Goal: Task Accomplishment & Management: Complete application form

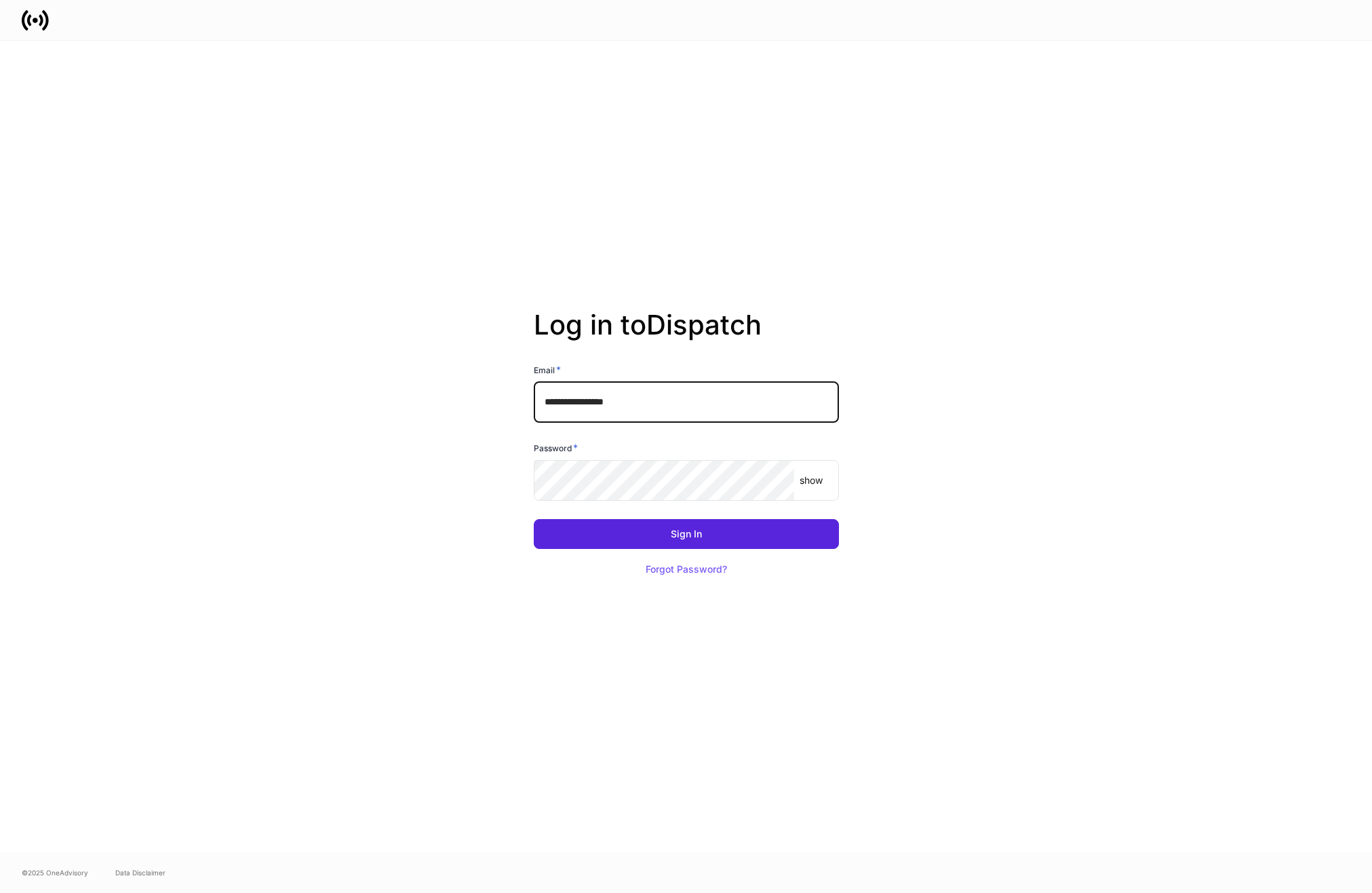
click at [711, 408] on input "**********" at bounding box center [686, 402] width 305 height 41
click at [0, 892] on com-1password-button at bounding box center [0, 893] width 0 height 0
click at [712, 407] on input "**********" at bounding box center [686, 402] width 305 height 41
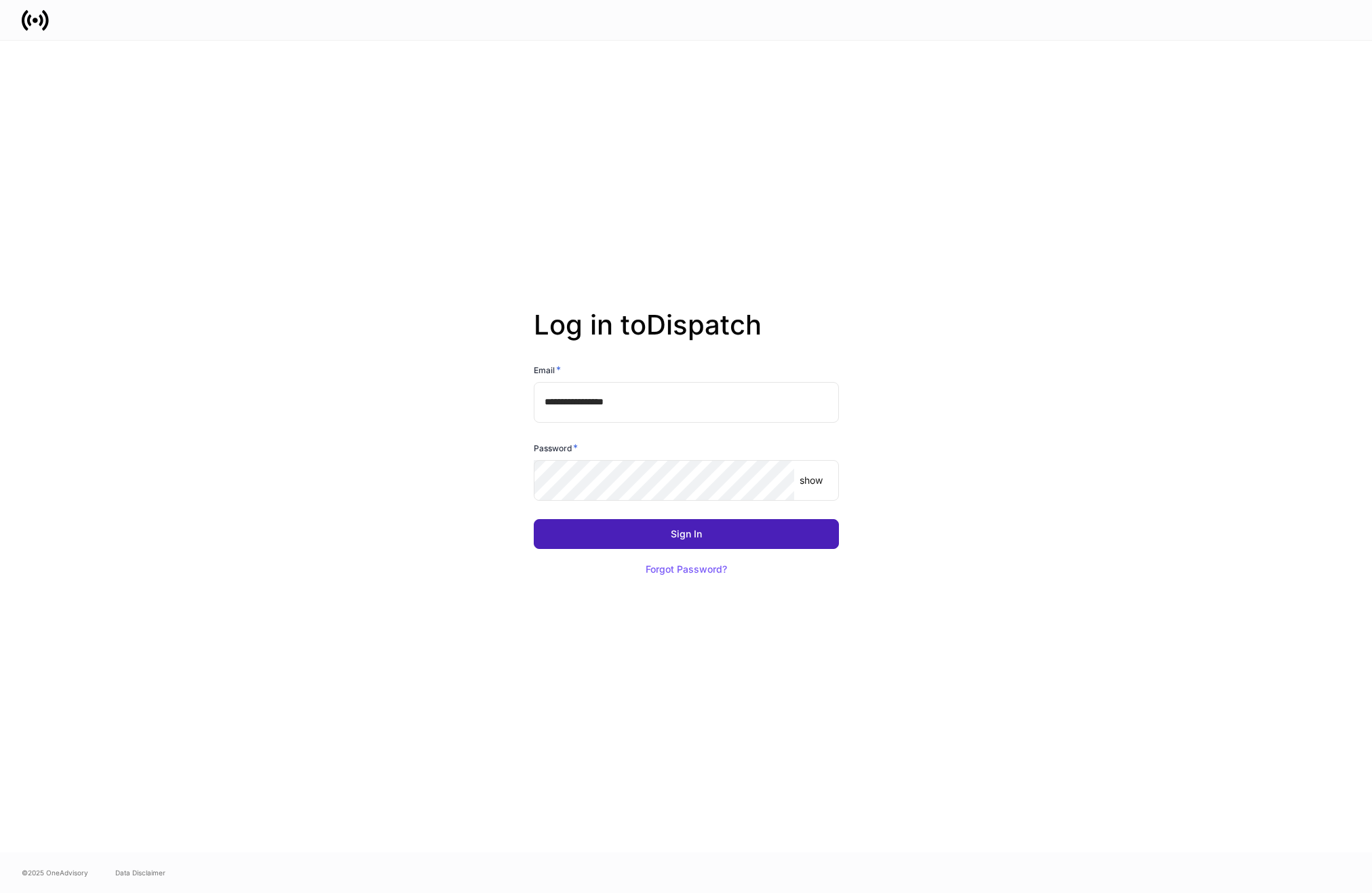
click at [755, 538] on button "Sign In" at bounding box center [686, 533] width 305 height 30
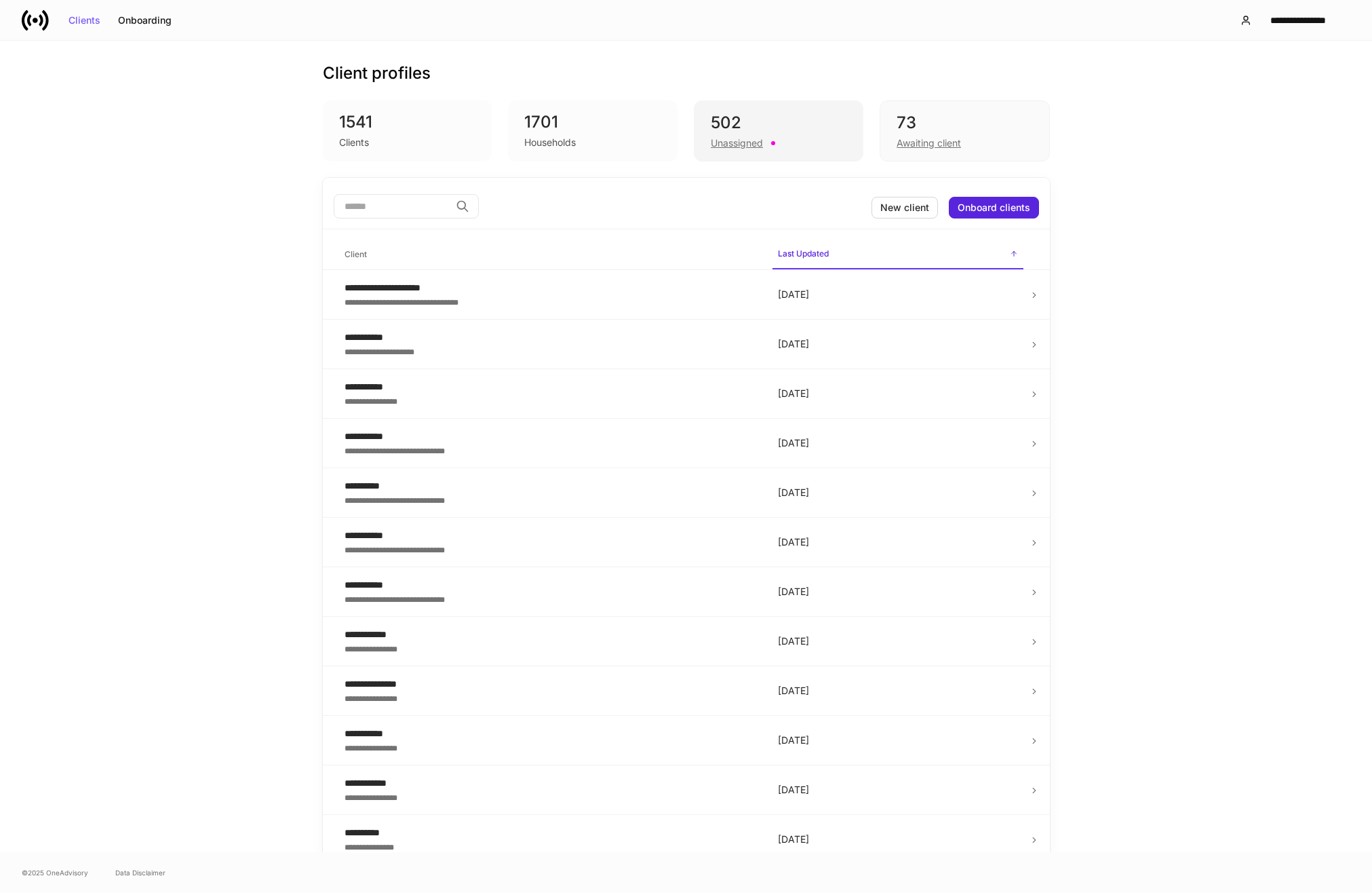
click at [802, 128] on div "502" at bounding box center [778, 122] width 136 height 21
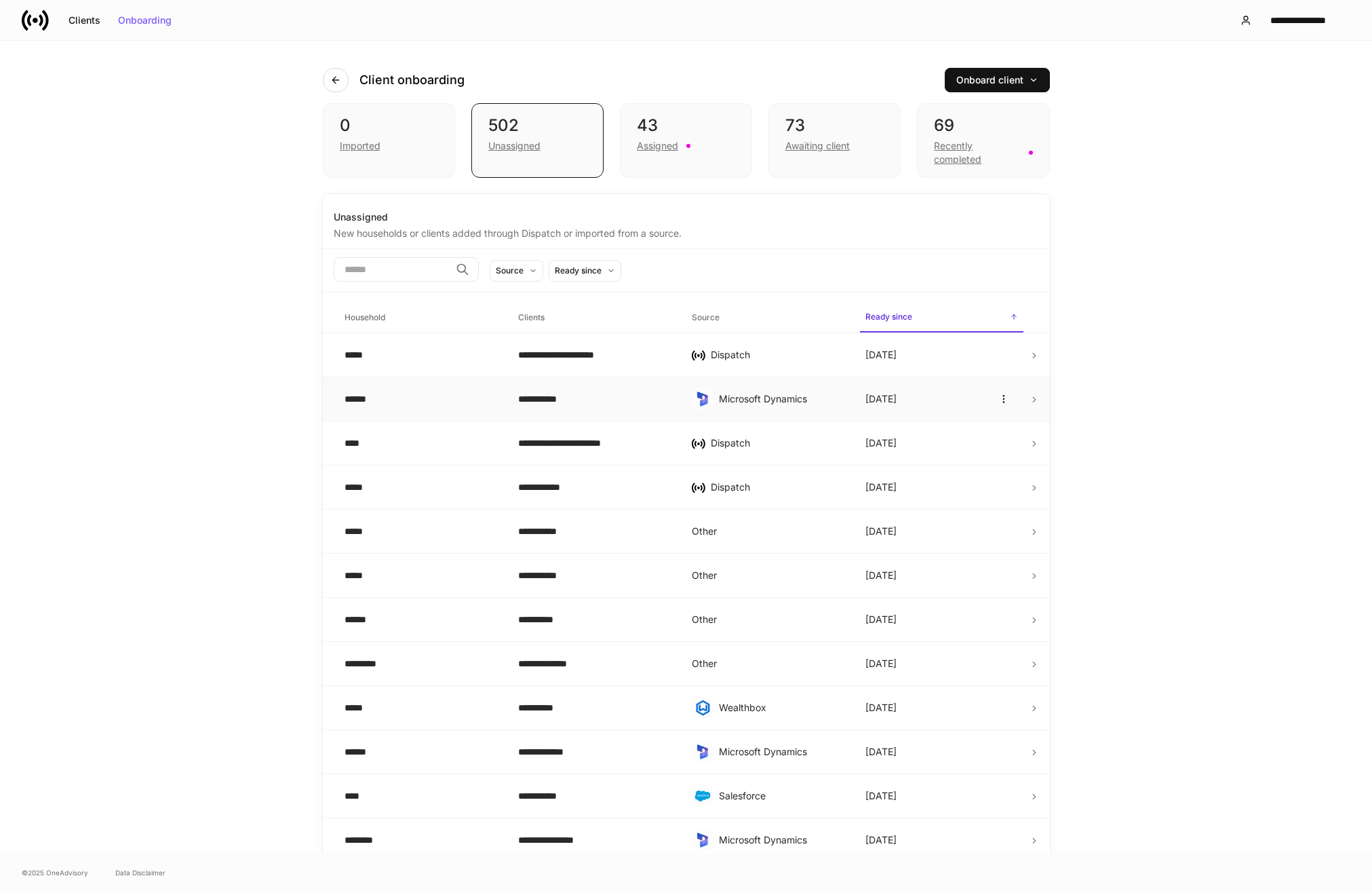
click at [626, 400] on div "**********" at bounding box center [594, 399] width 152 height 14
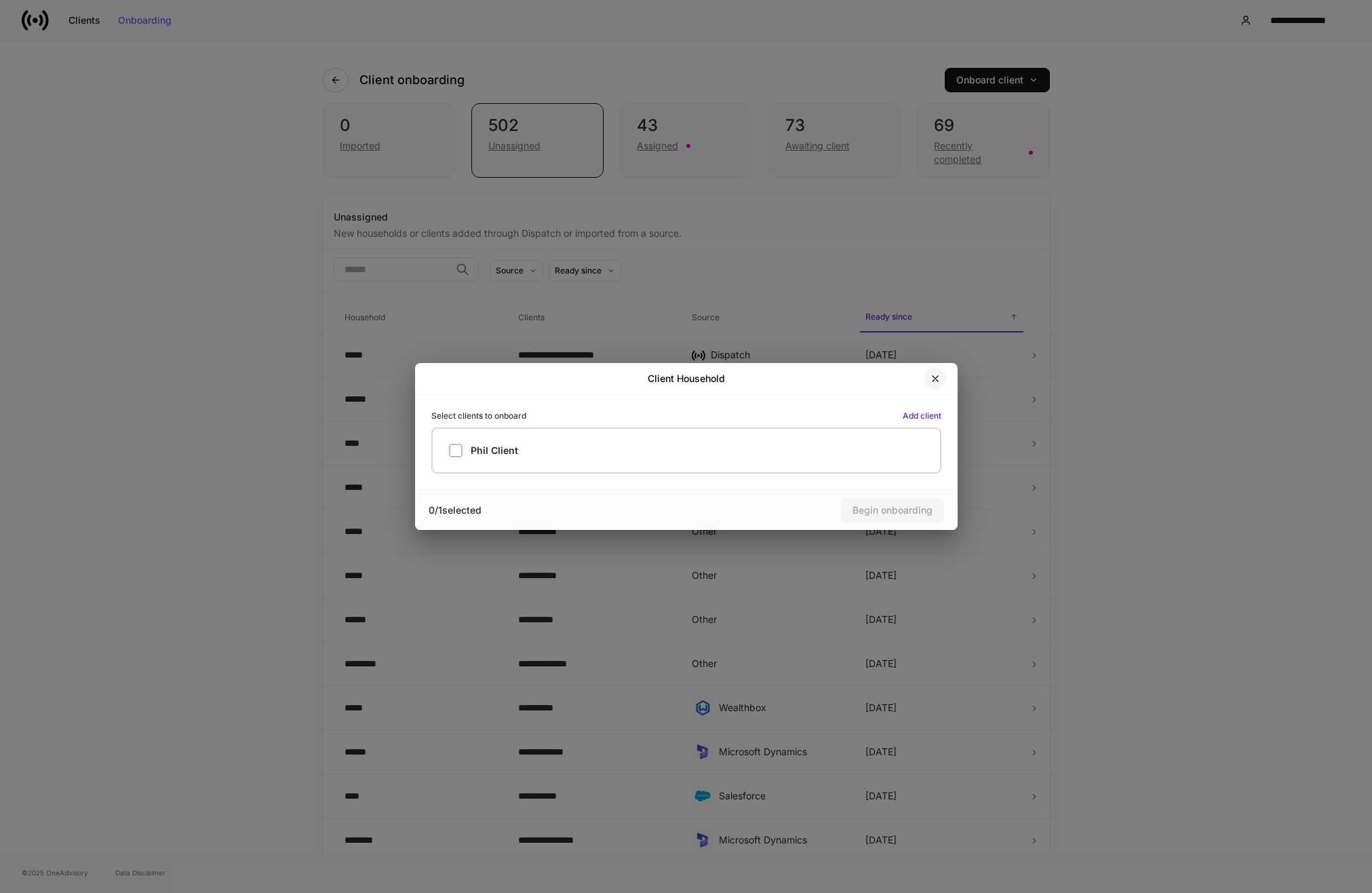
click at [941, 376] on button "button" at bounding box center [935, 378] width 23 height 21
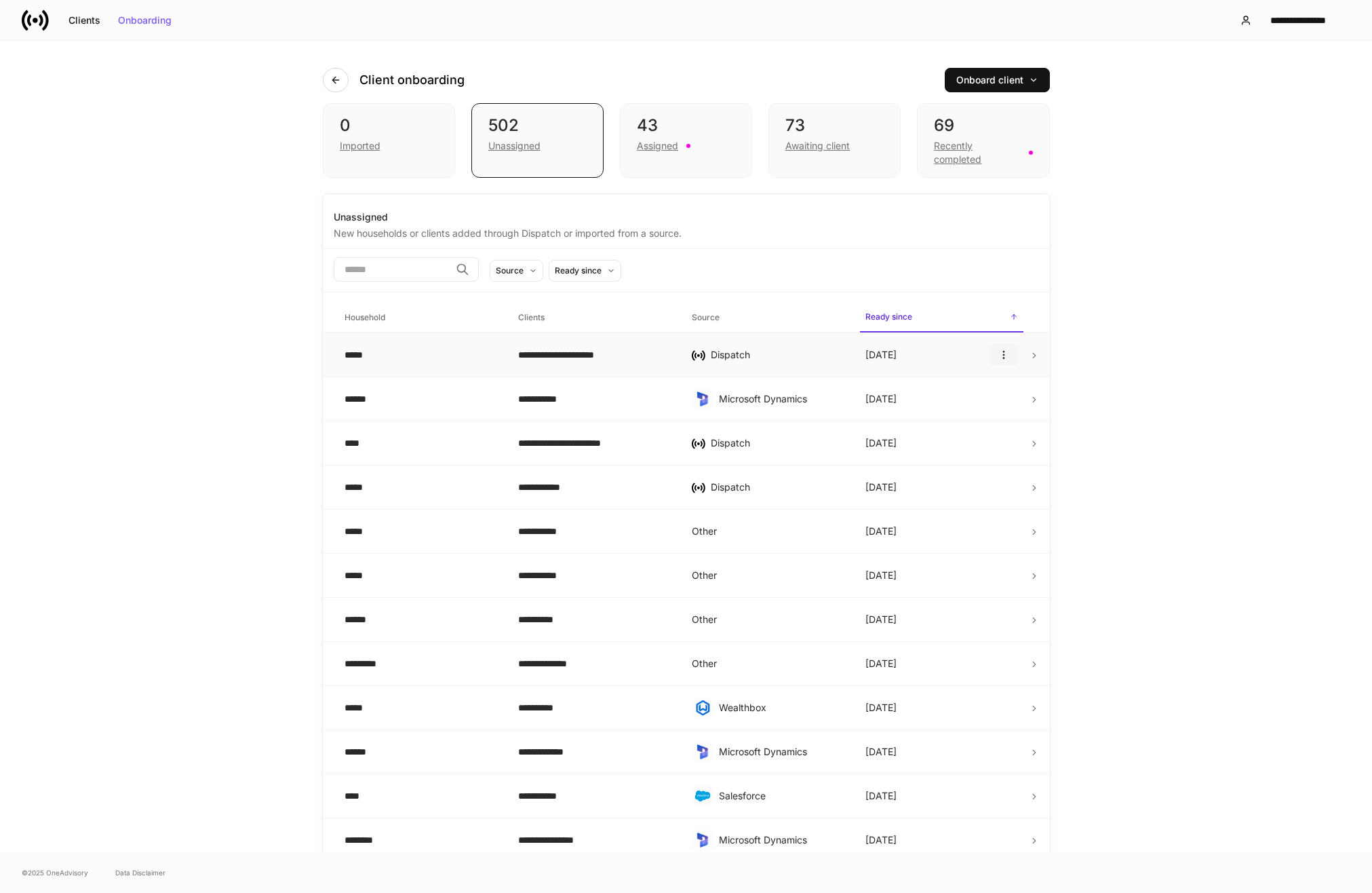
click at [994, 357] on button "button" at bounding box center [1003, 354] width 28 height 21
click at [695, 340] on div at bounding box center [686, 446] width 1372 height 893
click at [581, 396] on div "**********" at bounding box center [594, 399] width 152 height 14
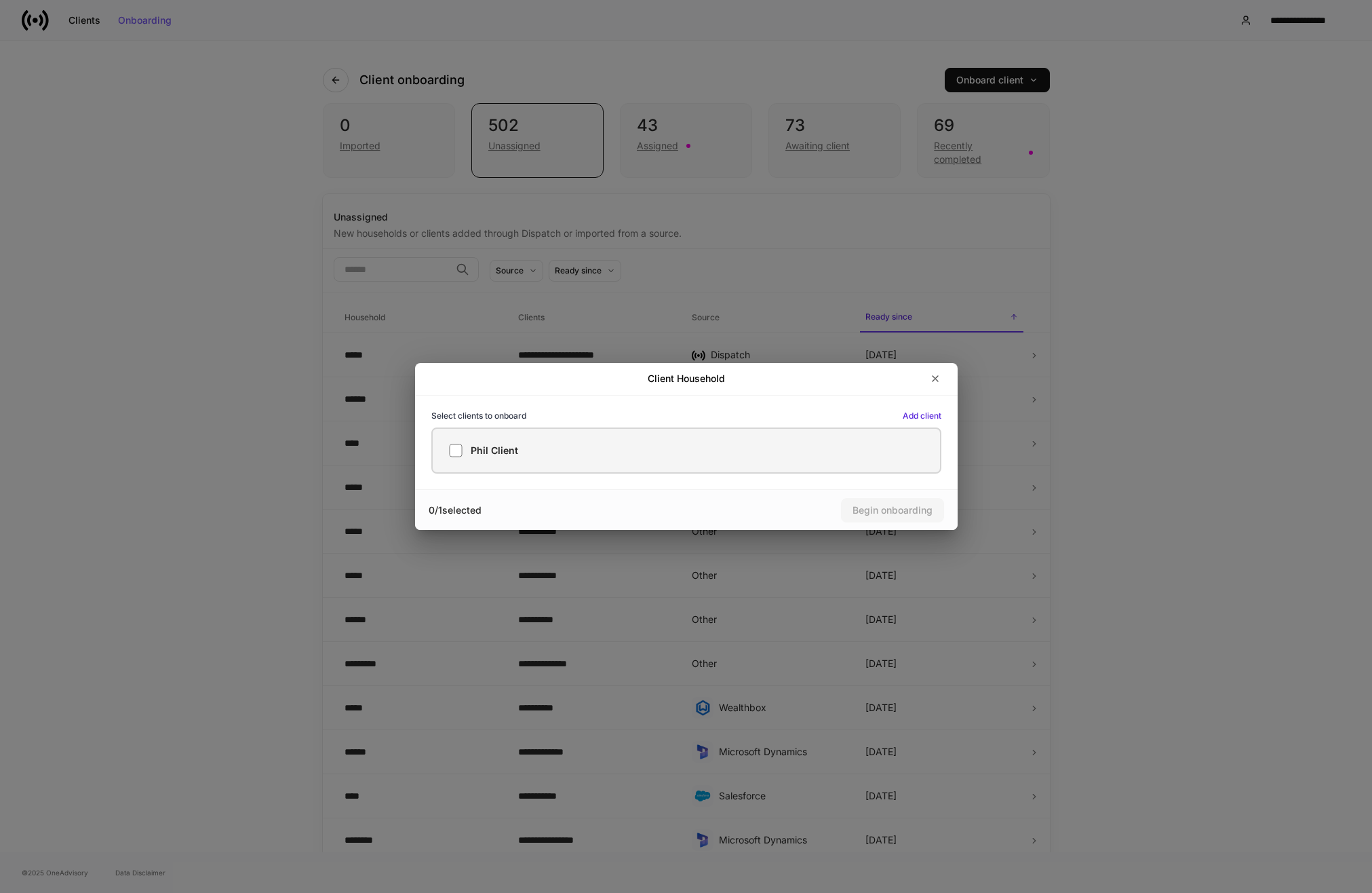
drag, startPoint x: 822, startPoint y: 457, endPoint x: 876, endPoint y: 478, distance: 57.9
click at [823, 457] on div "Phil Client" at bounding box center [686, 451] width 475 height 14
click at [1088, 522] on div "Client Household Select clients to onboard Add client Phil Client 1 / 1 selecte…" at bounding box center [686, 446] width 1372 height 893
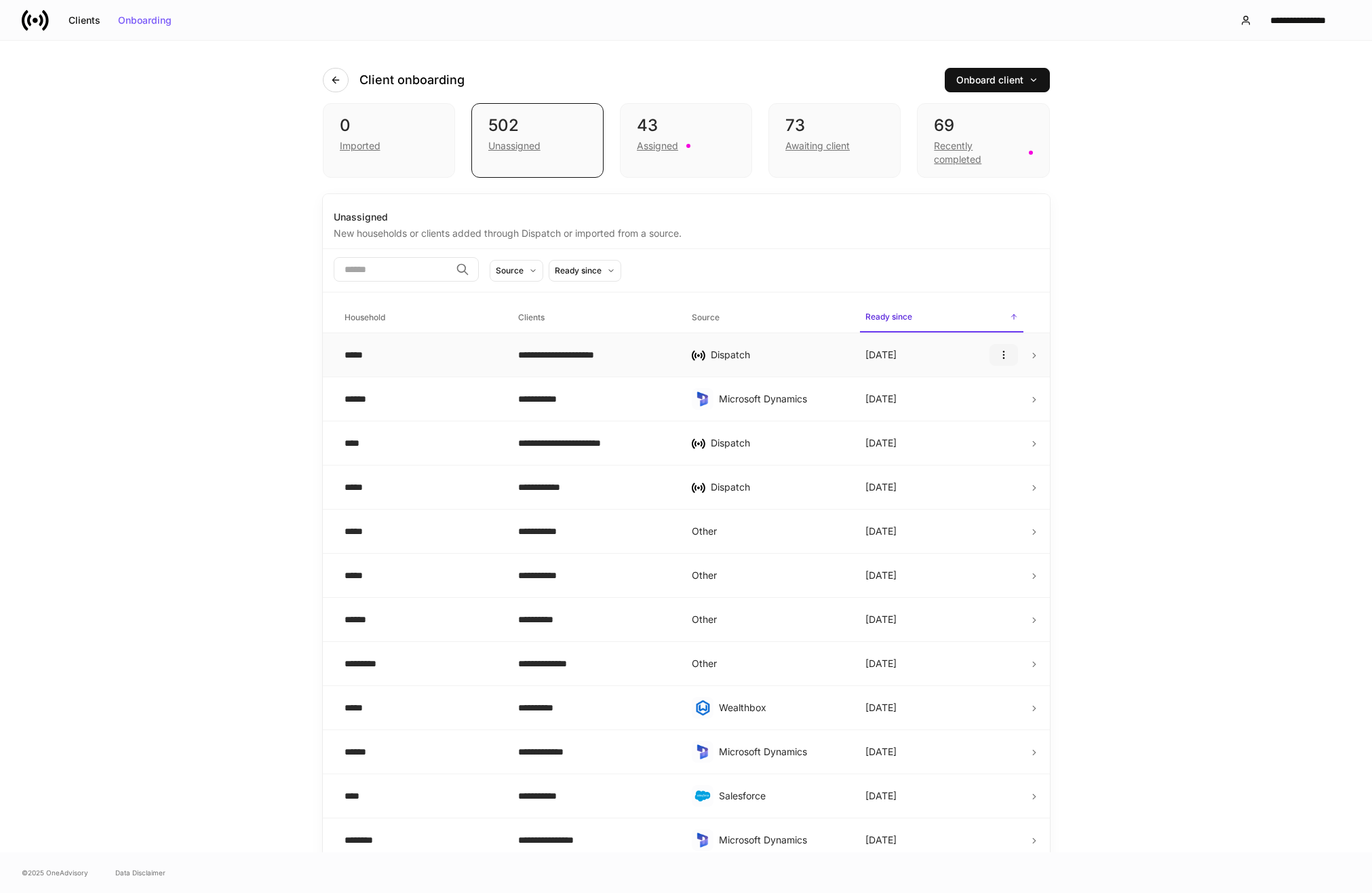
click at [1005, 353] on icon "button" at bounding box center [1004, 355] width 11 height 11
click at [970, 362] on div at bounding box center [686, 446] width 1372 height 893
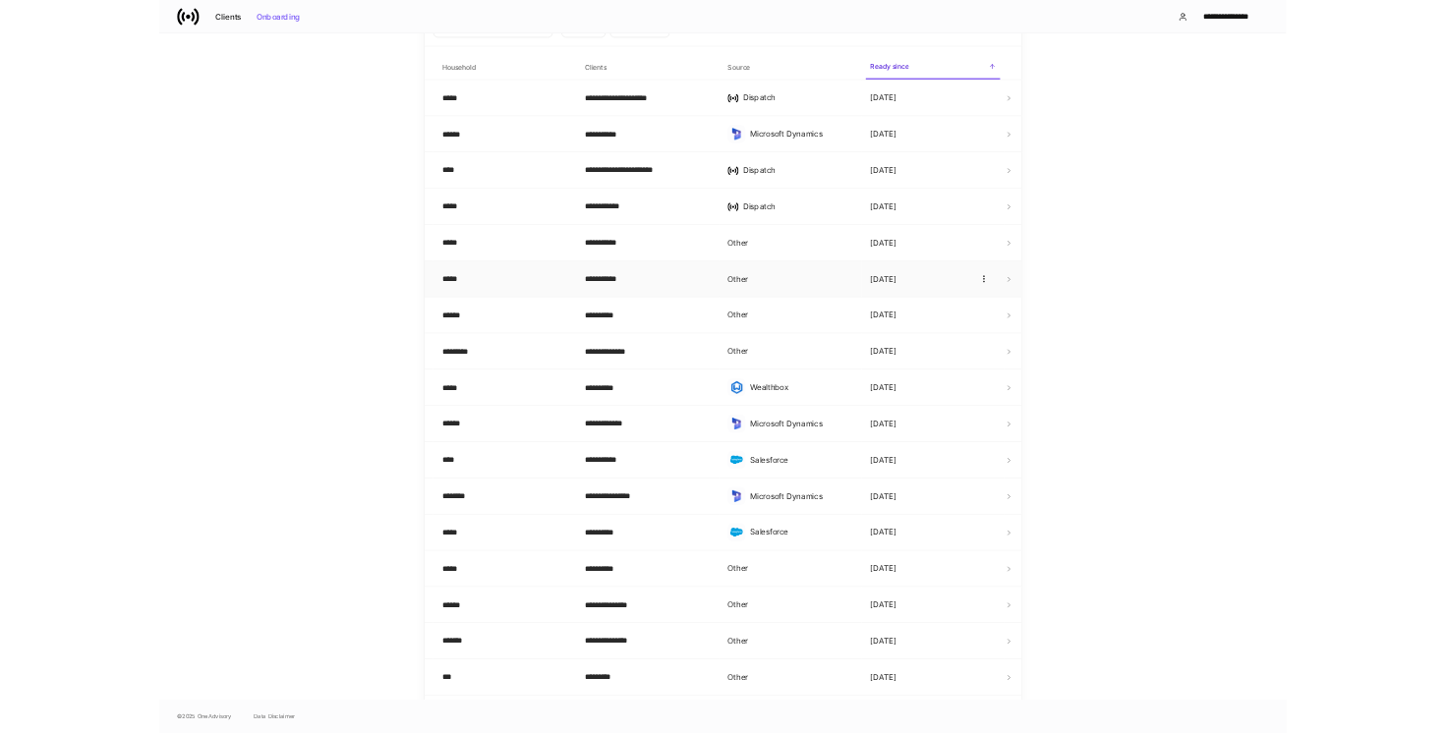
scroll to position [335, 0]
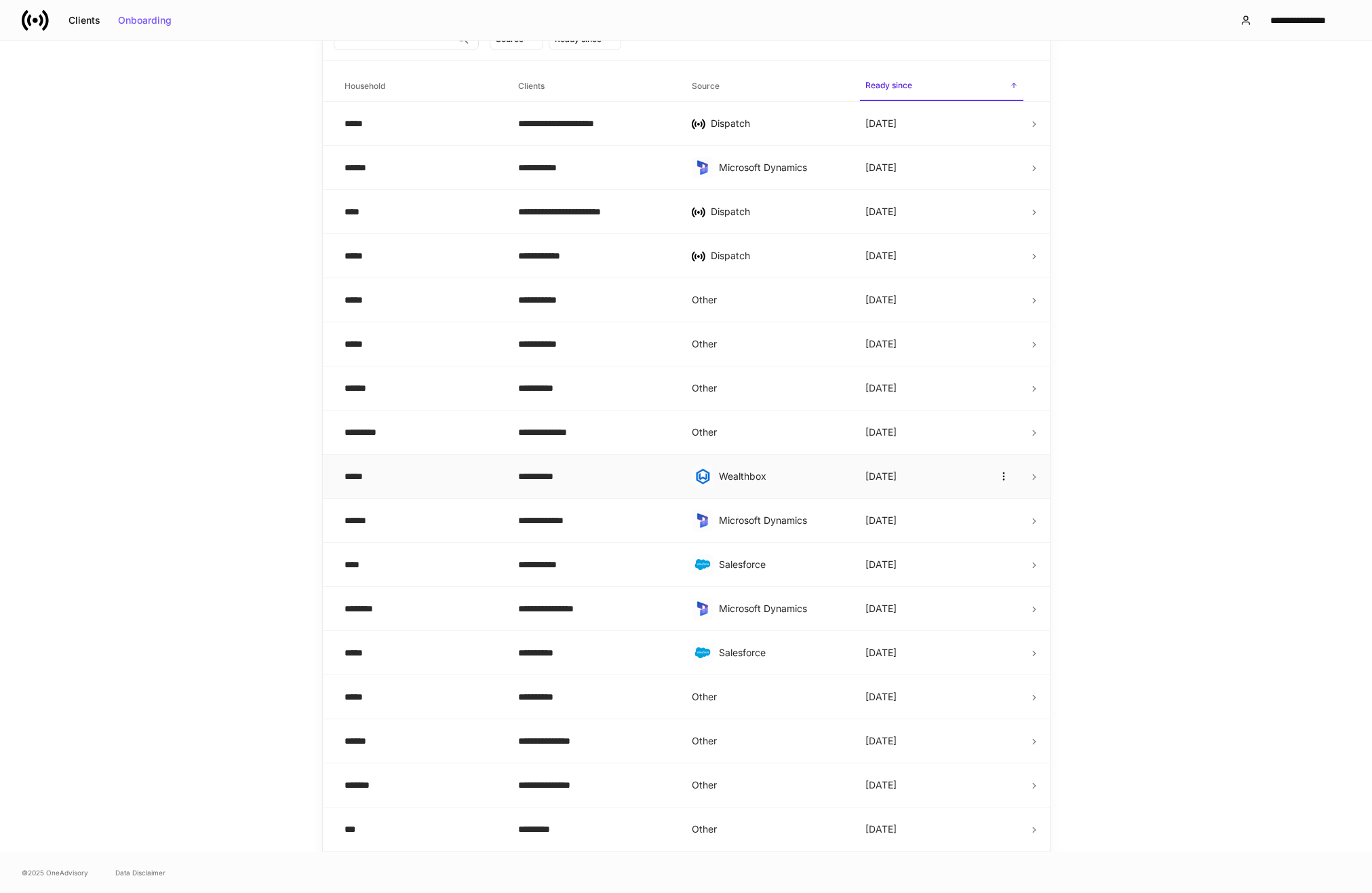
click at [597, 487] on td "**********" at bounding box center [594, 477] width 174 height 44
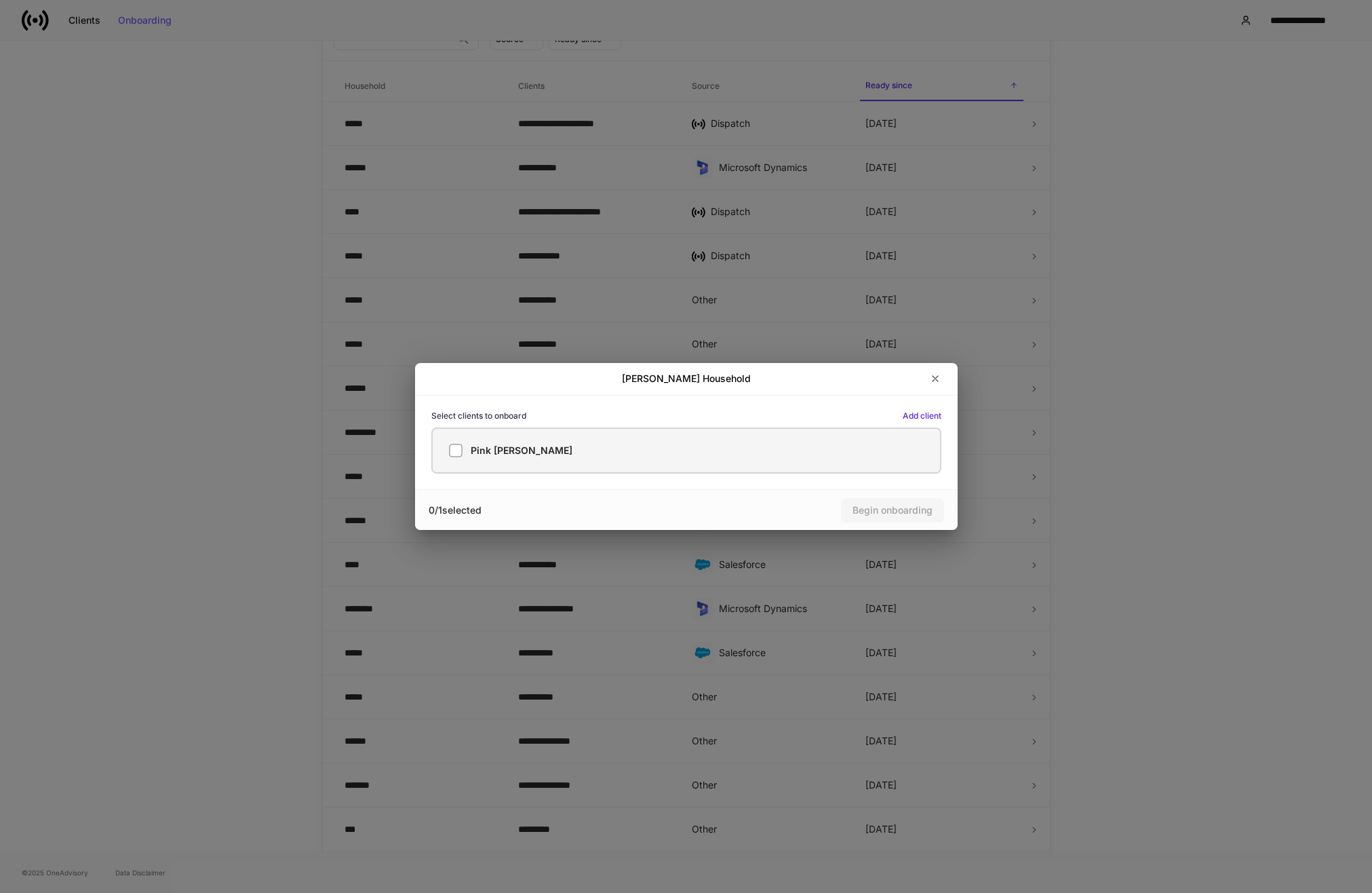
drag, startPoint x: 794, startPoint y: 462, endPoint x: 833, endPoint y: 499, distance: 53.8
click at [794, 462] on label "Pink [PERSON_NAME]" at bounding box center [686, 450] width 510 height 46
click at [861, 509] on div "Begin onboarding" at bounding box center [893, 510] width 80 height 10
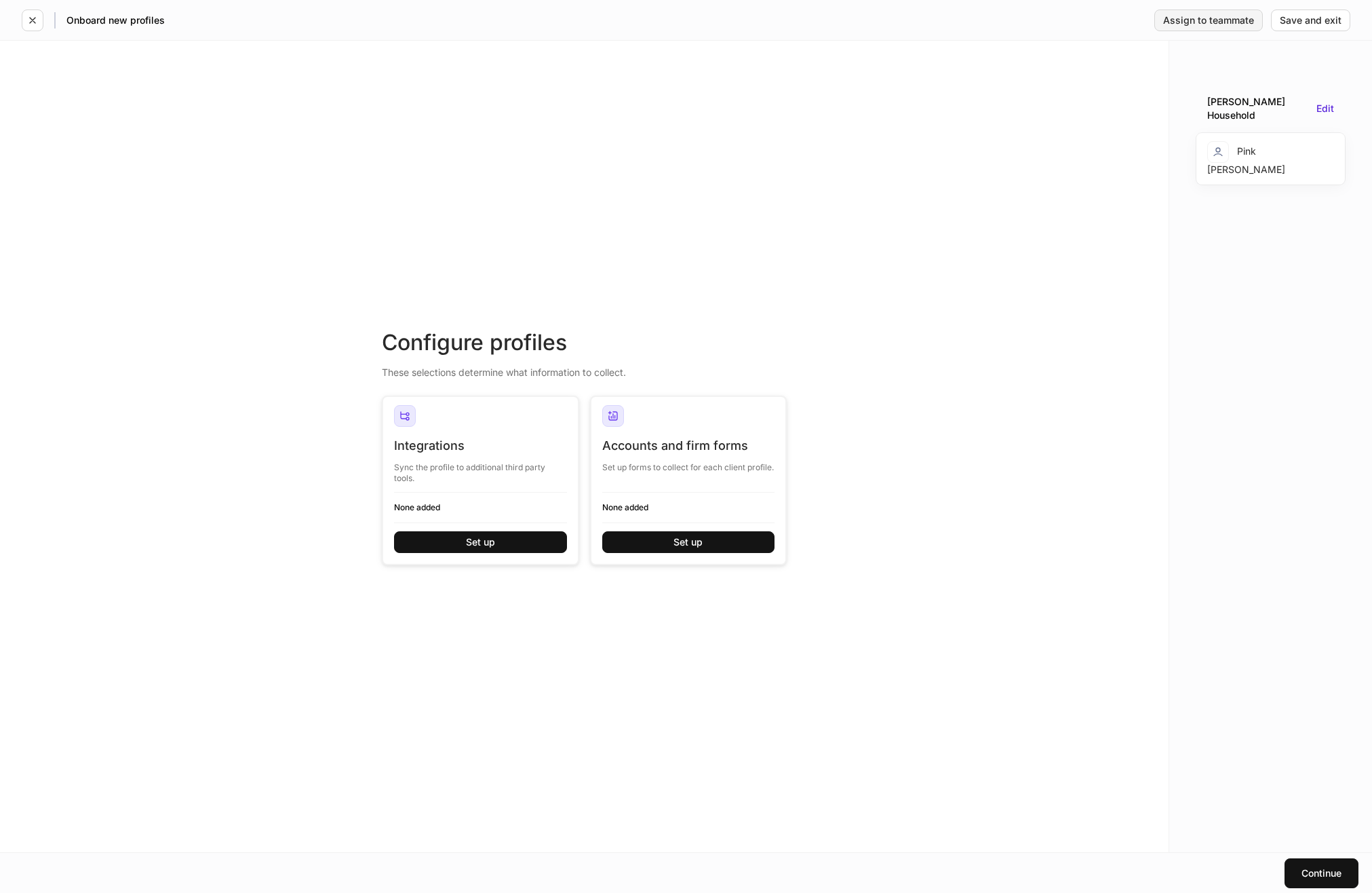
click at [1198, 17] on div "Assign to teammate" at bounding box center [1209, 21] width 91 height 10
click at [664, 544] on button "Set up" at bounding box center [688, 542] width 173 height 21
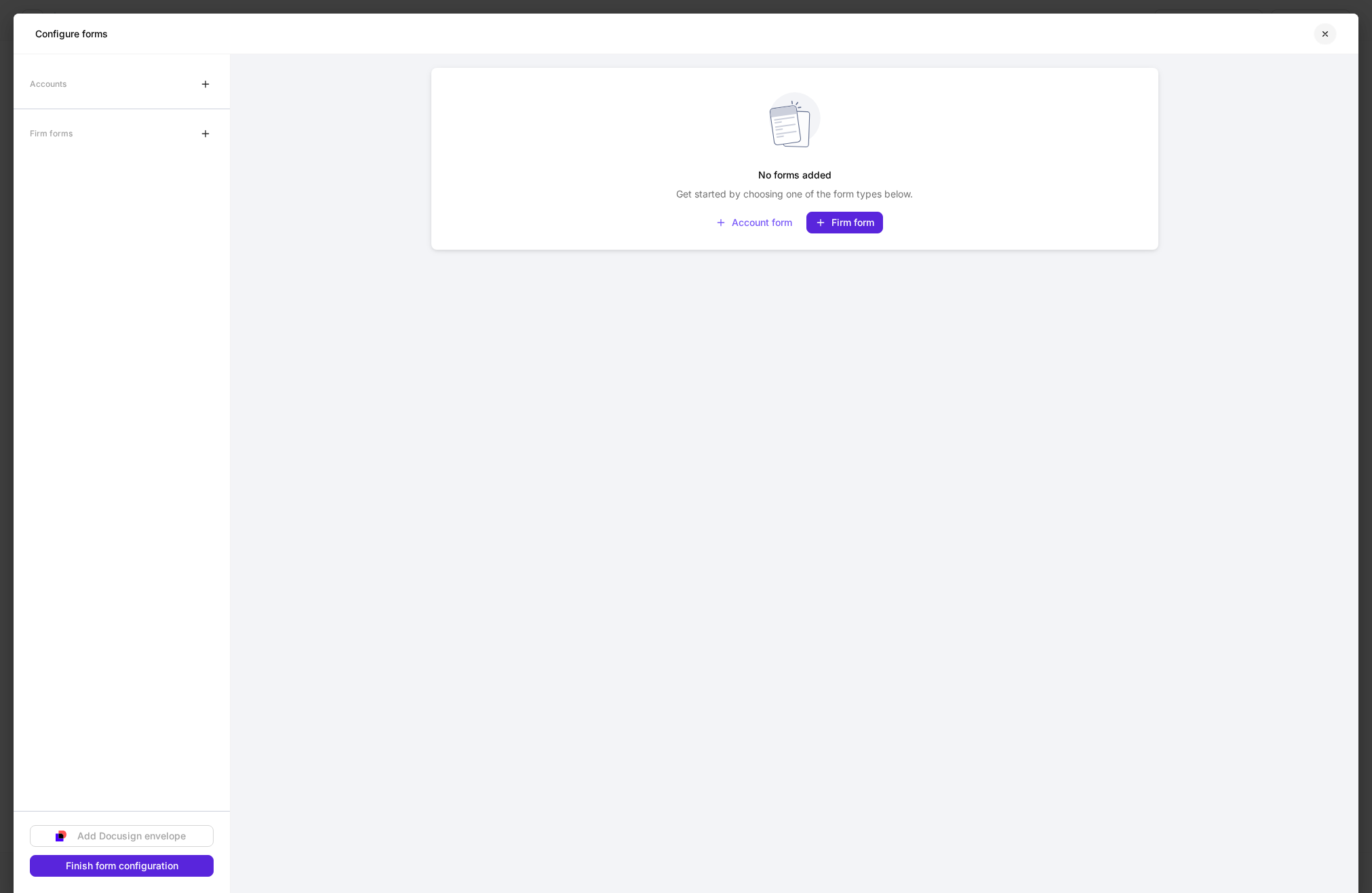
click at [1318, 30] on button "button" at bounding box center [1324, 33] width 23 height 21
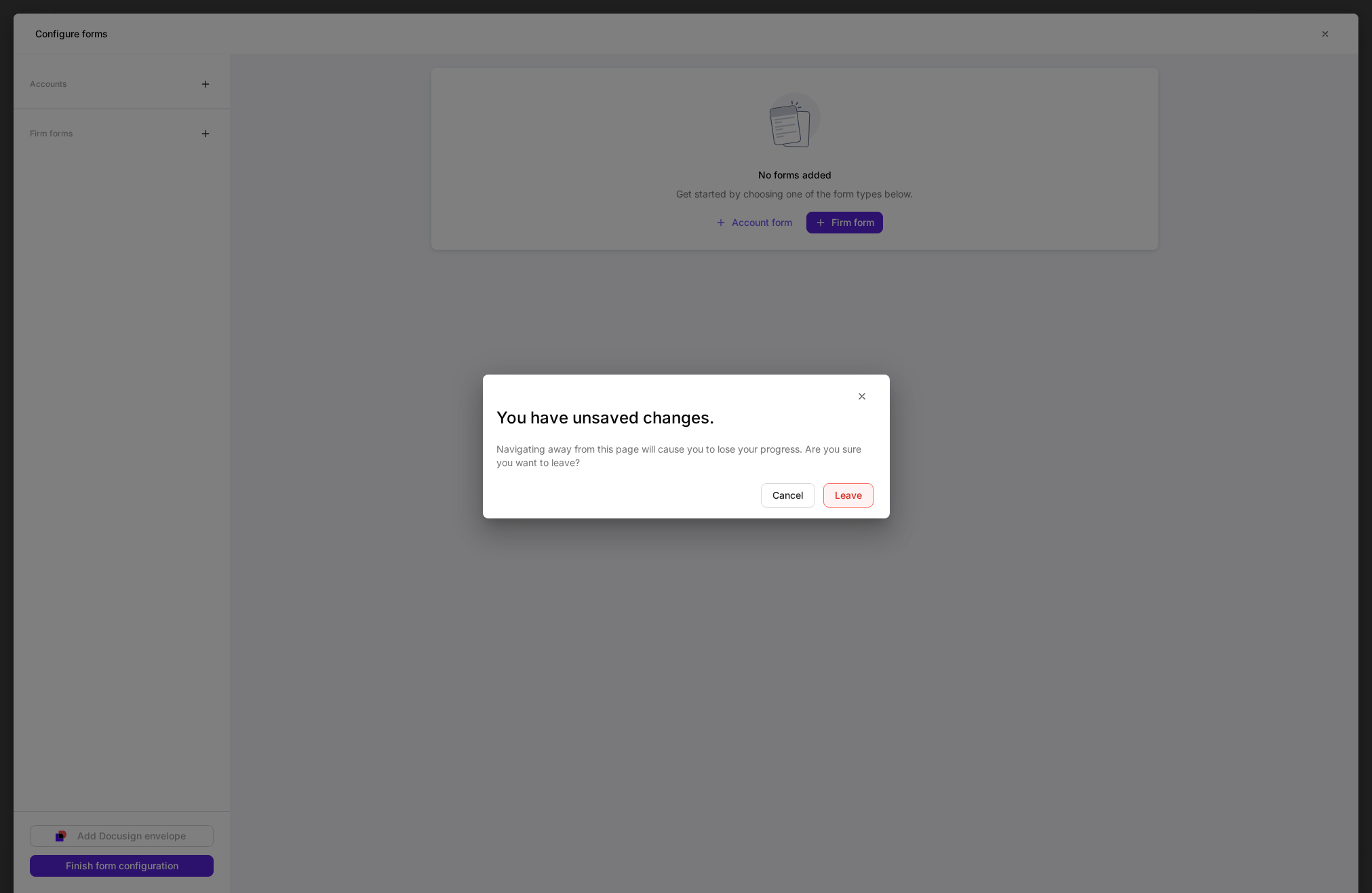
click at [843, 500] on div "Leave" at bounding box center [848, 495] width 27 height 10
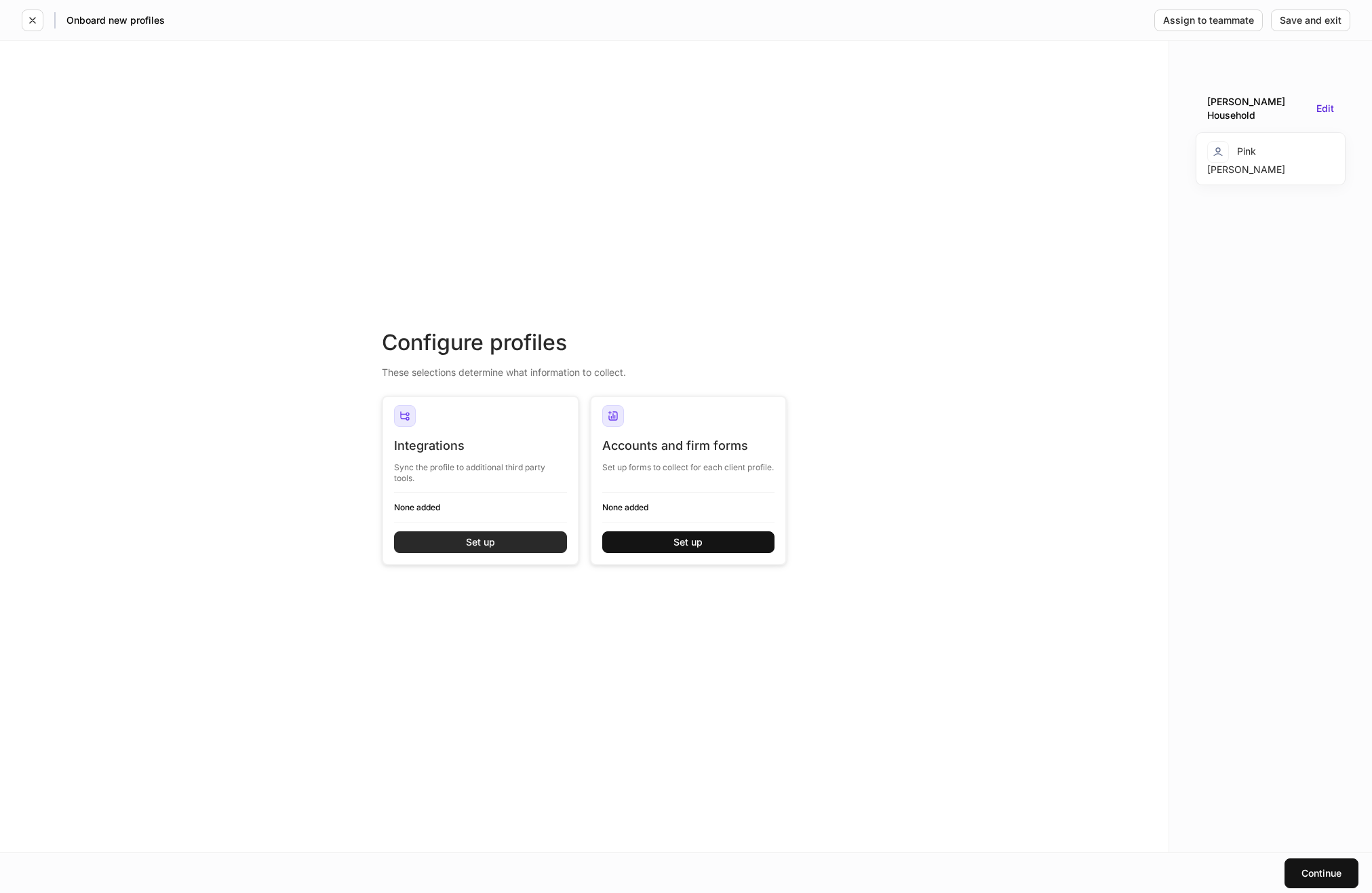
click at [475, 546] on div "Set up" at bounding box center [480, 542] width 29 height 10
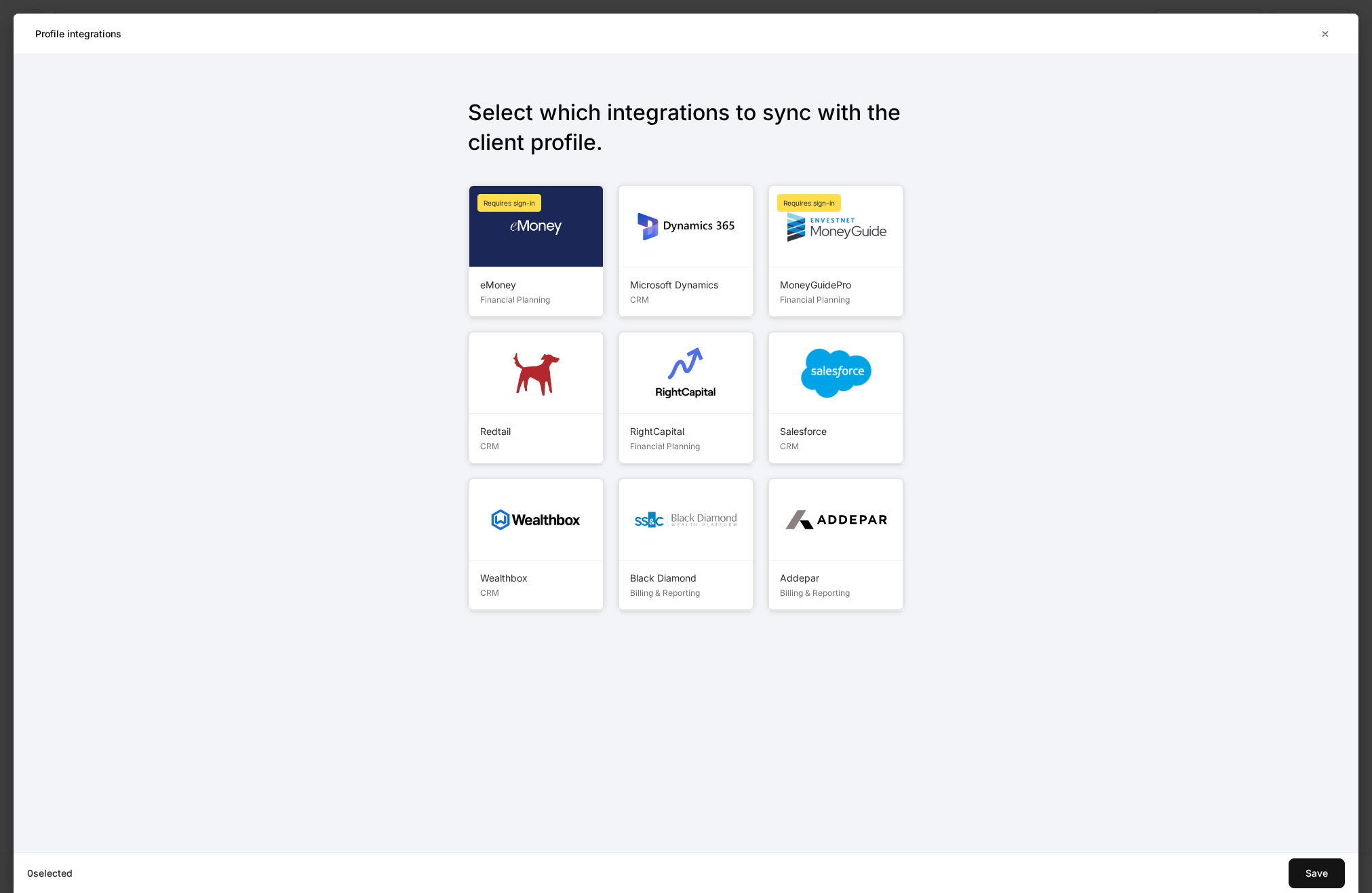
click at [806, 404] on img at bounding box center [836, 373] width 76 height 76
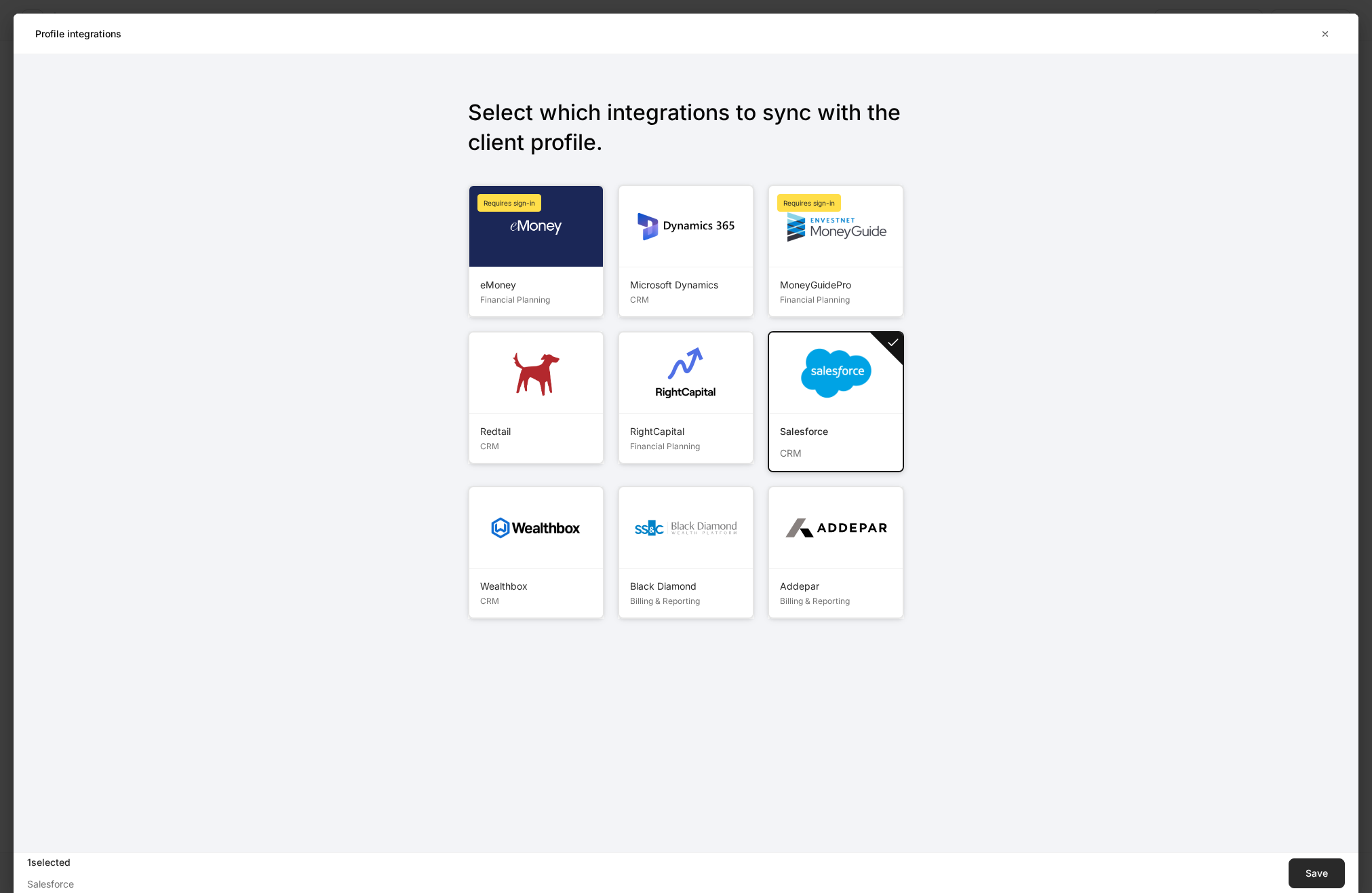
click at [1313, 873] on div "Save" at bounding box center [1317, 873] width 22 height 10
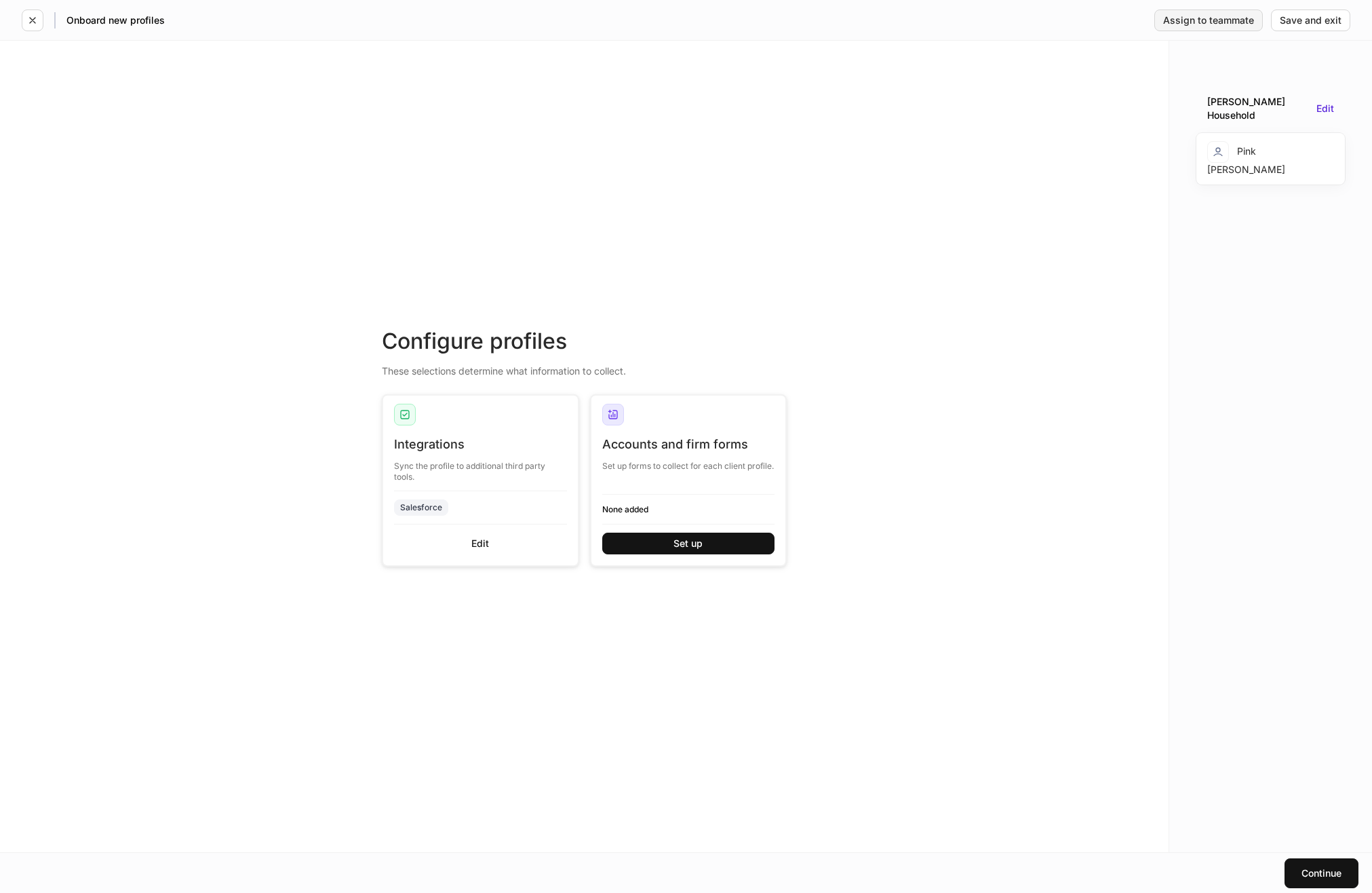
click at [1232, 26] on button "Assign to teammate" at bounding box center [1208, 20] width 108 height 21
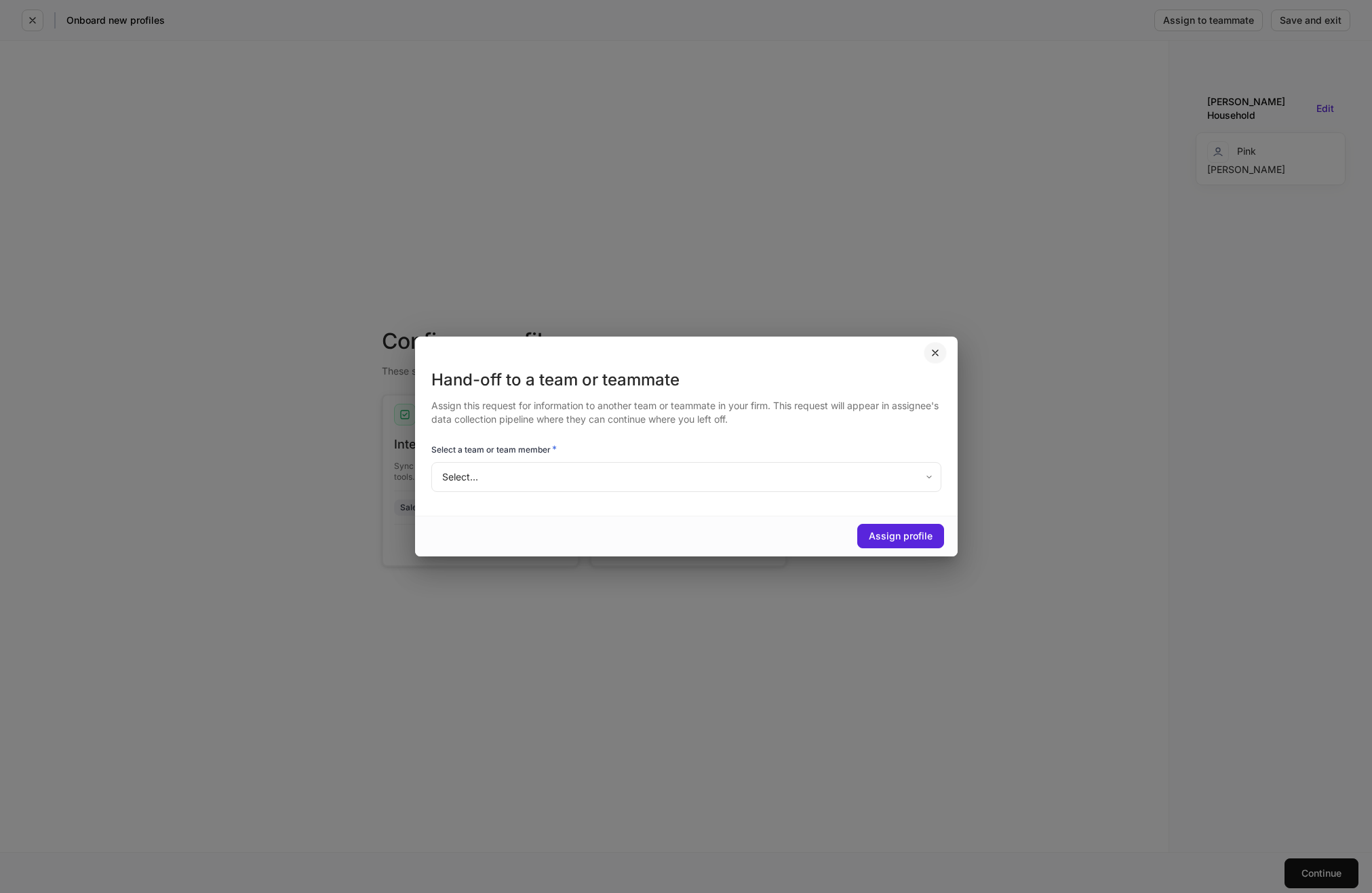
click at [935, 349] on icon "button" at bounding box center [935, 353] width 11 height 11
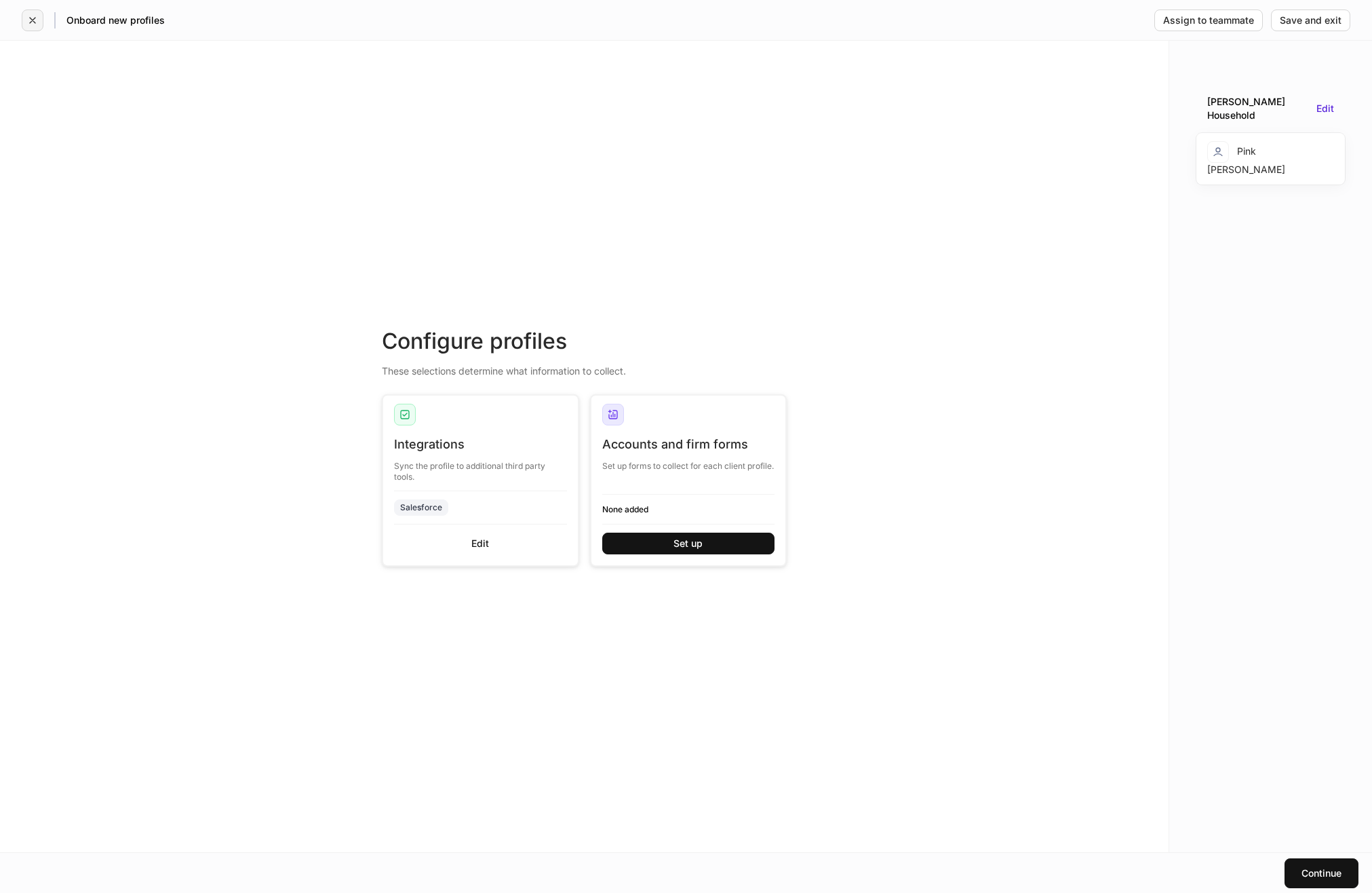
click at [31, 15] on icon "button" at bounding box center [32, 21] width 11 height 11
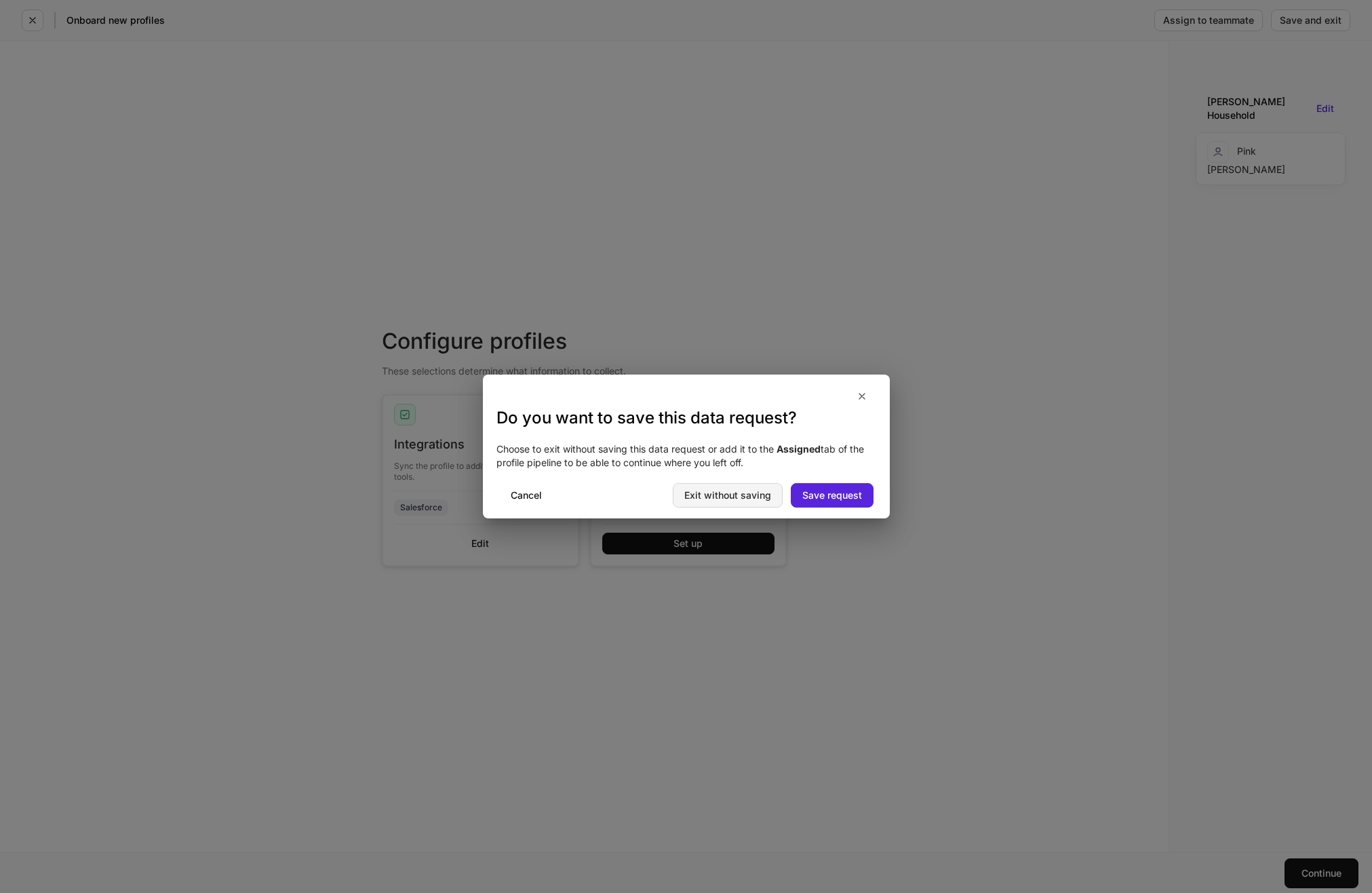
click at [737, 491] on div "Exit without saving" at bounding box center [728, 495] width 87 height 10
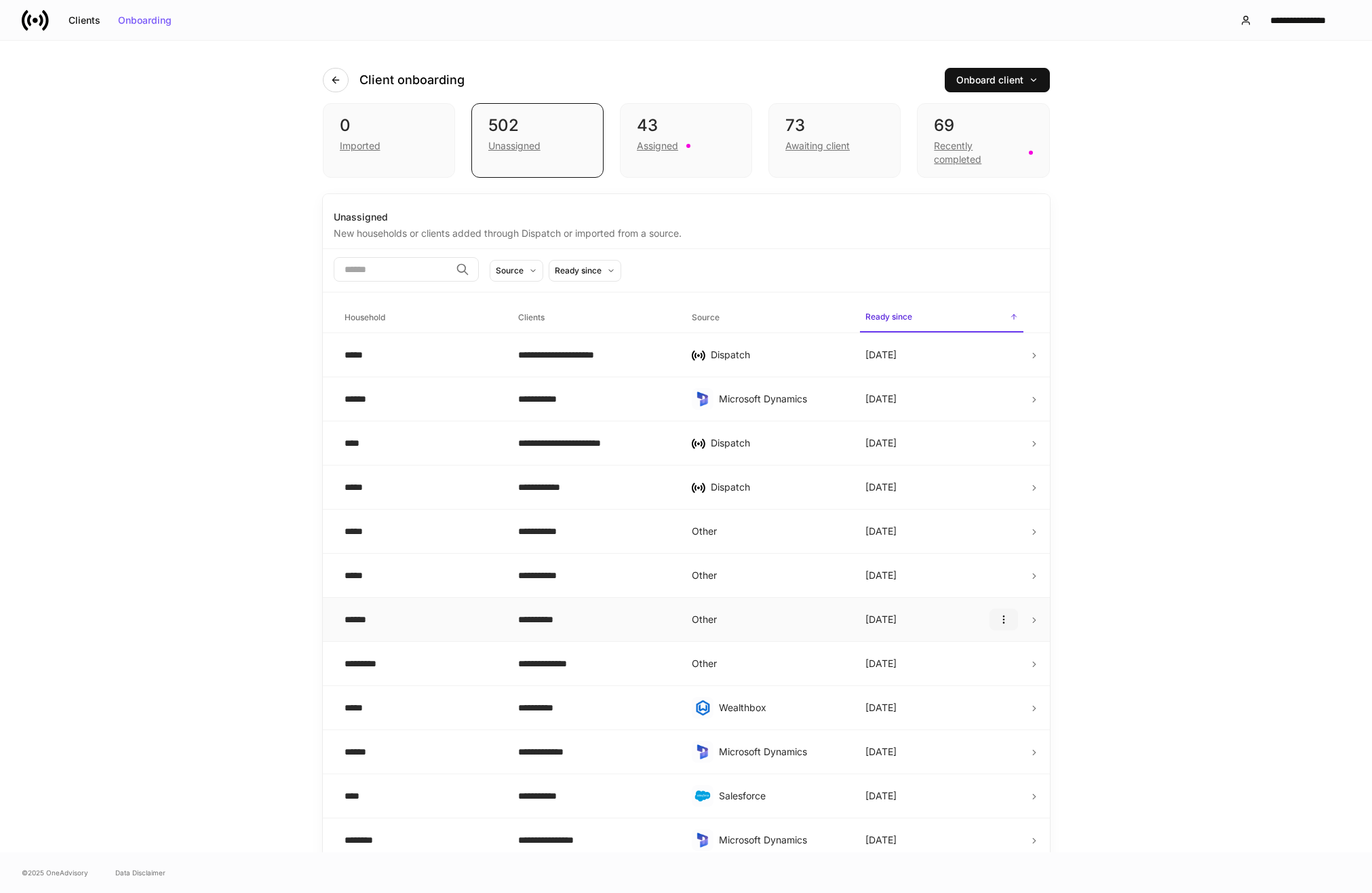
click at [1004, 623] on icon "button" at bounding box center [1003, 620] width 1 height 8
click at [1110, 614] on div at bounding box center [686, 446] width 1372 height 893
click at [622, 531] on div "**********" at bounding box center [594, 531] width 152 height 14
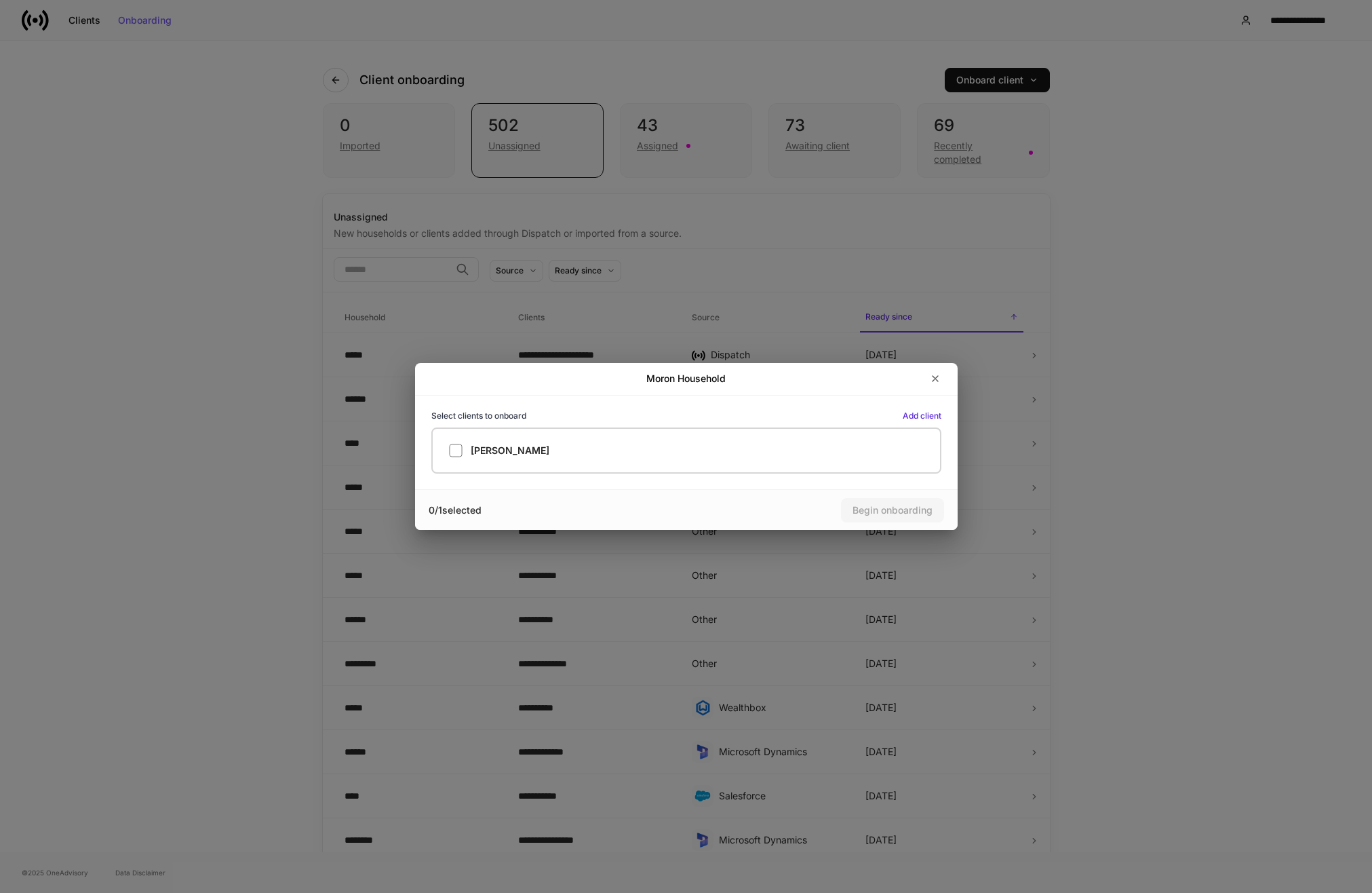
click at [1091, 450] on div "Moron Household Select clients to onboard Add client [PERSON_NAME] 0 / 1 select…" at bounding box center [686, 446] width 1372 height 893
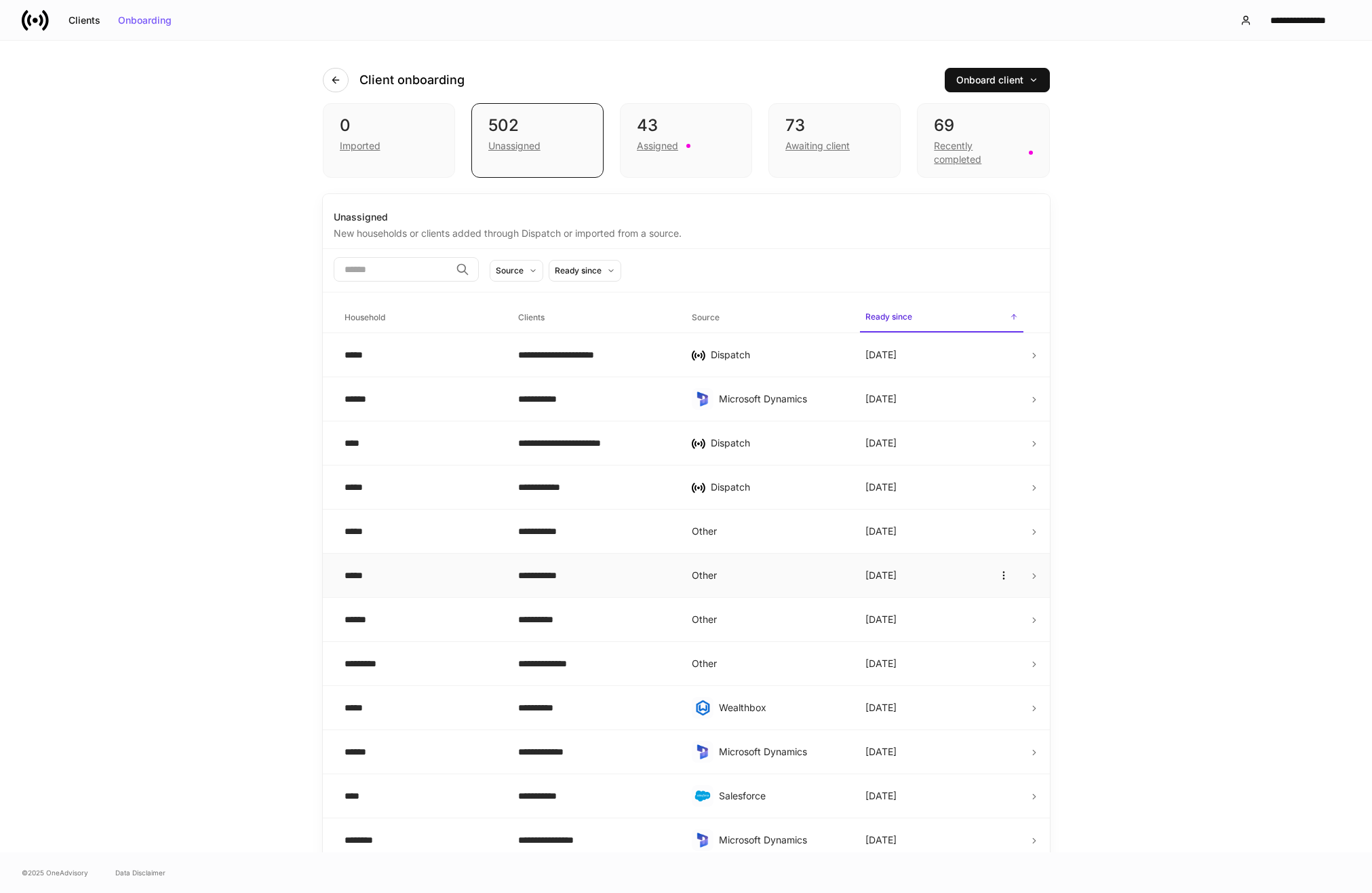
click at [628, 582] on div "**********" at bounding box center [594, 576] width 152 height 14
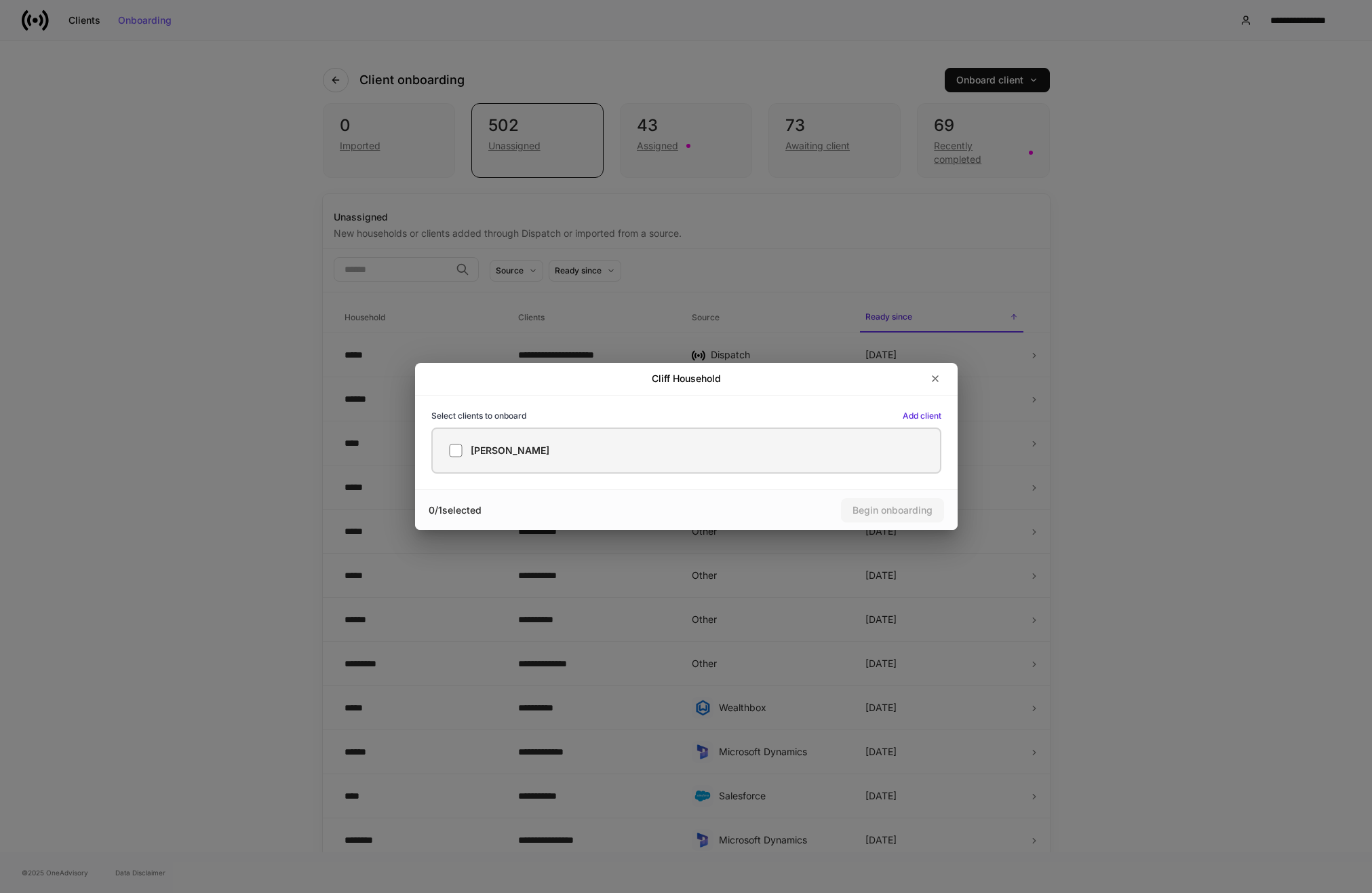
click at [581, 451] on div "[PERSON_NAME]" at bounding box center [686, 451] width 475 height 14
click at [904, 511] on div "Begin onboarding" at bounding box center [893, 510] width 80 height 10
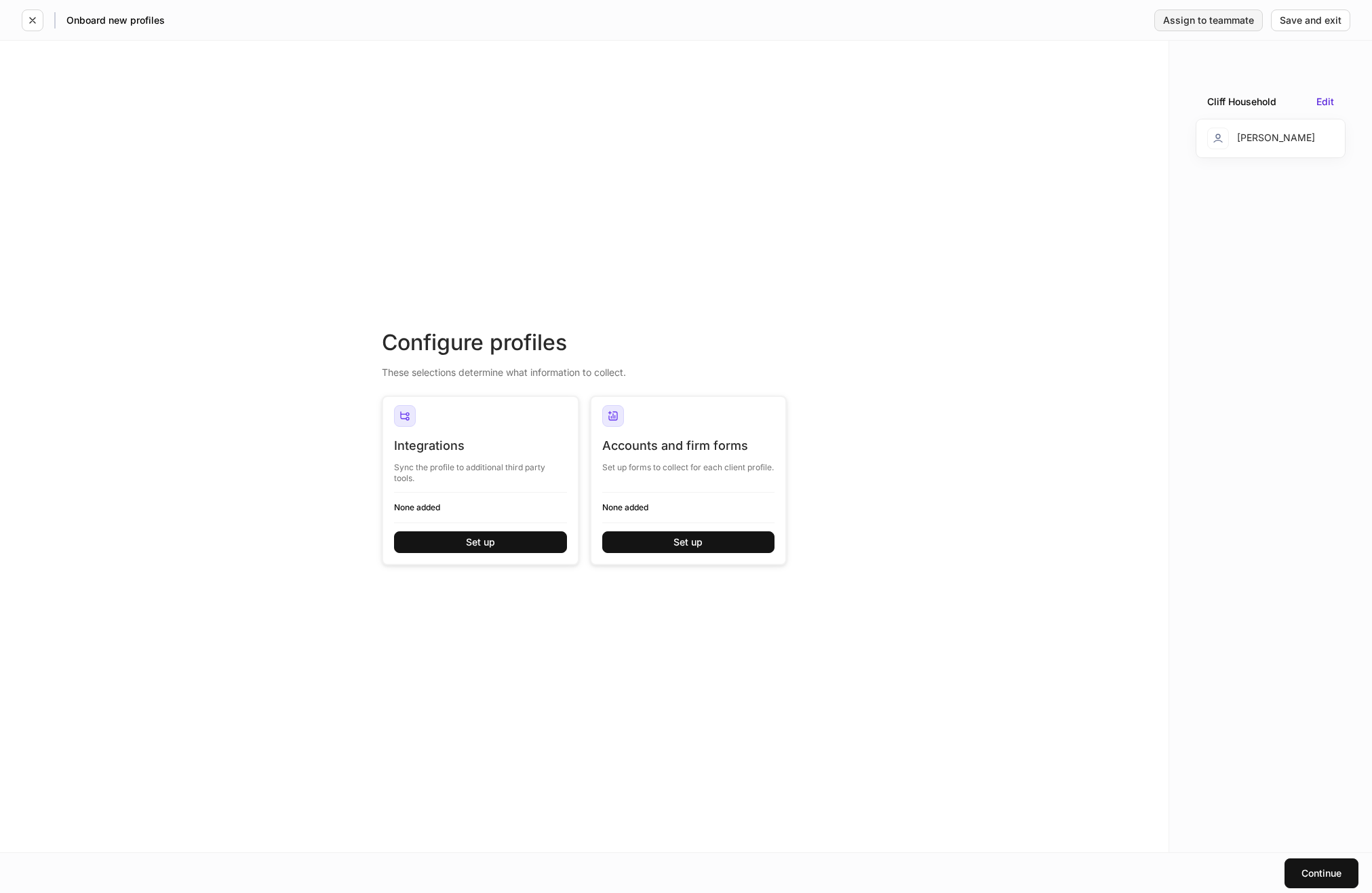
click at [1172, 20] on div "Assign to teammate" at bounding box center [1209, 21] width 91 height 10
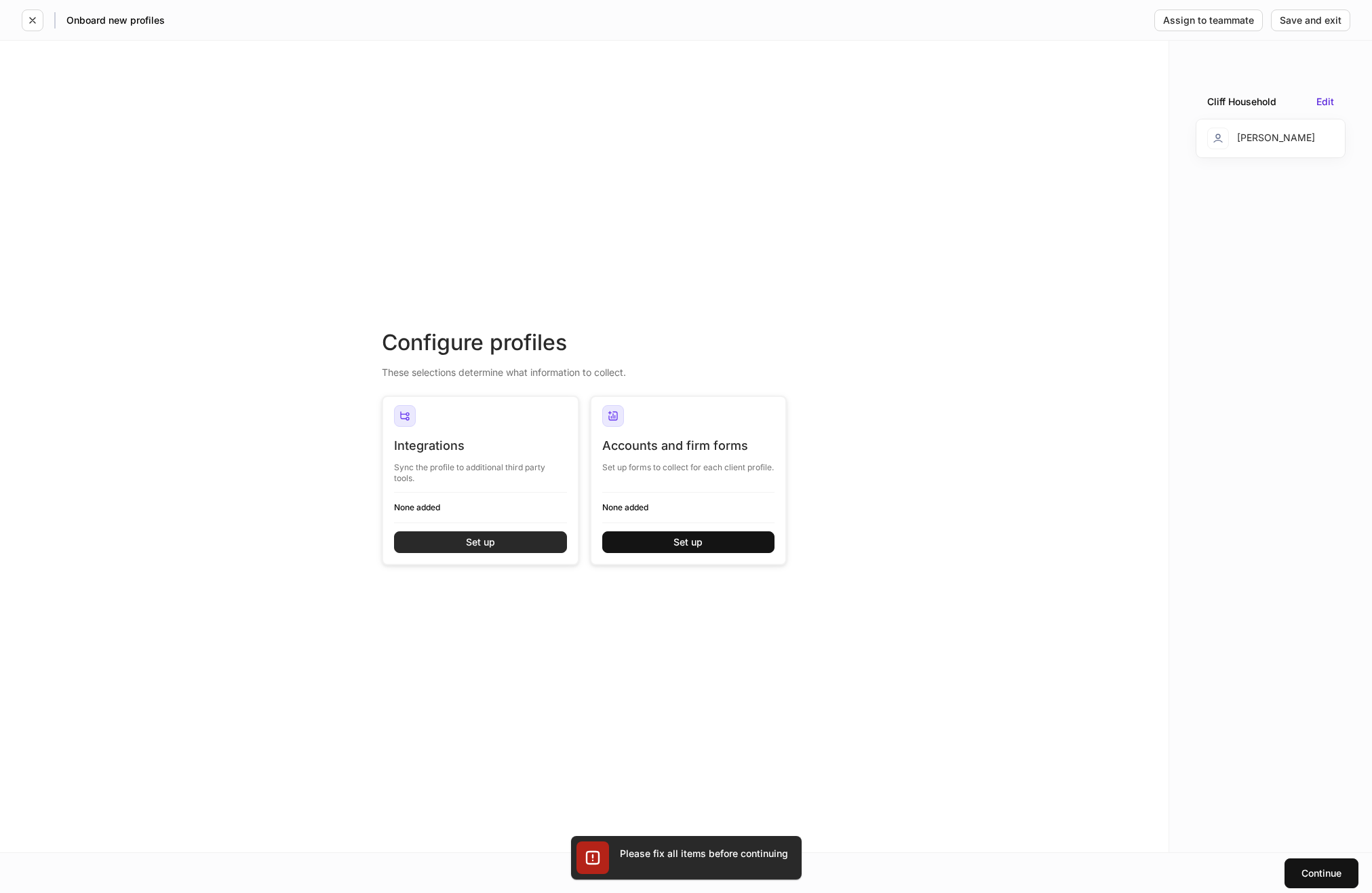
click at [477, 546] on div "Set up" at bounding box center [480, 542] width 29 height 10
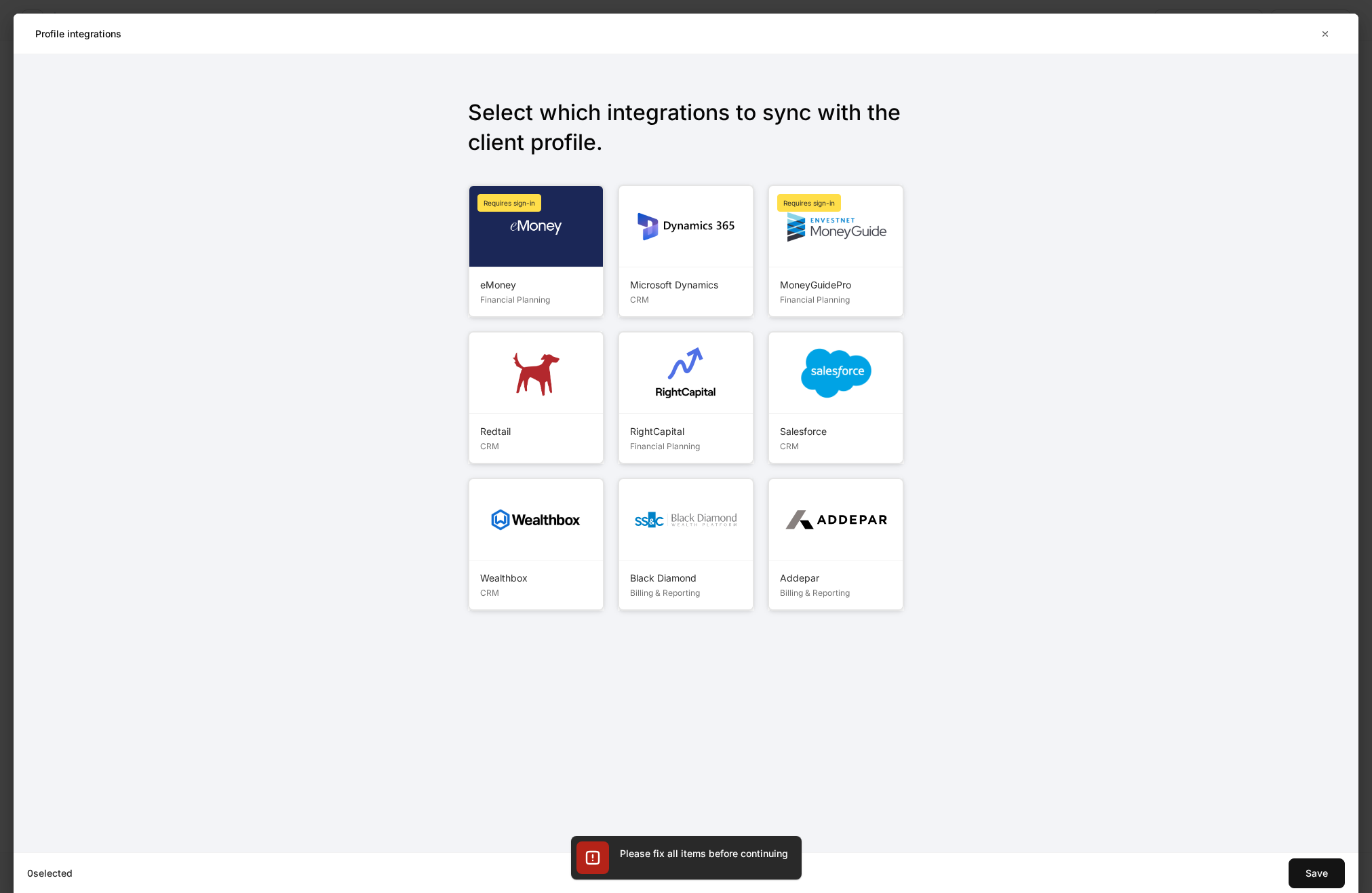
click at [794, 410] on div at bounding box center [836, 373] width 134 height 81
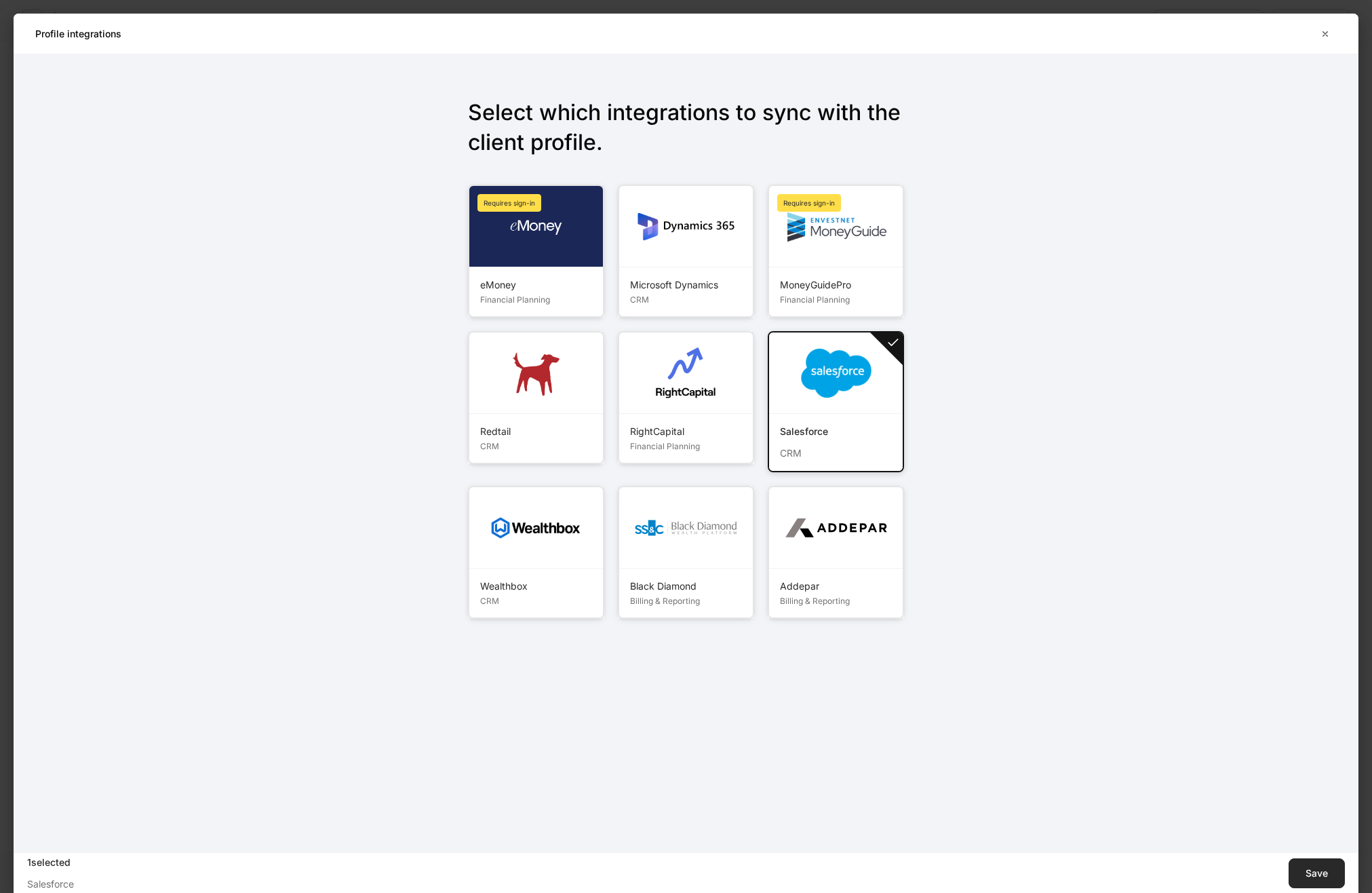
click at [1313, 875] on div "Save" at bounding box center [1317, 873] width 22 height 10
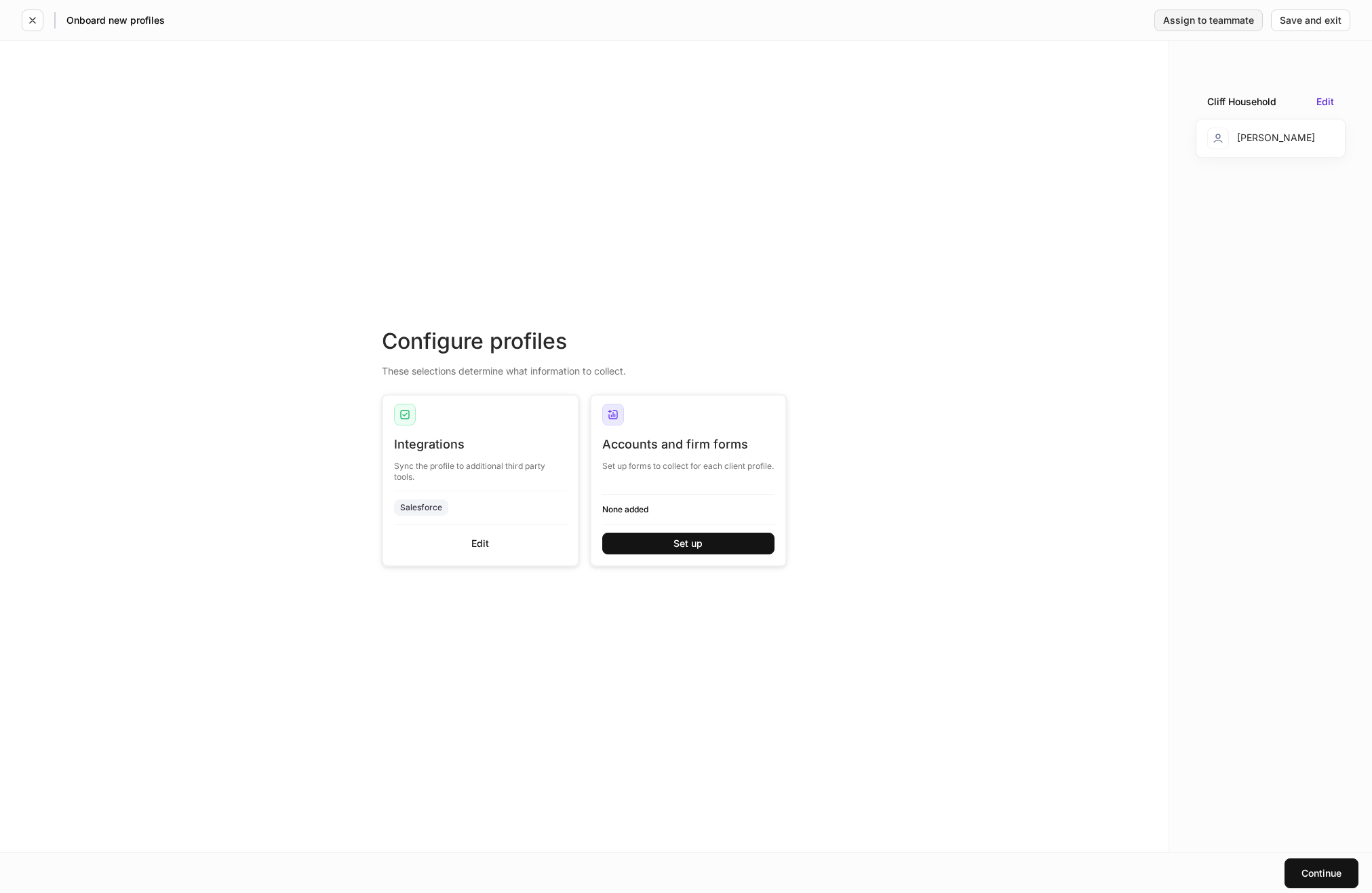
click at [1209, 20] on div "Assign to teammate" at bounding box center [1209, 21] width 91 height 10
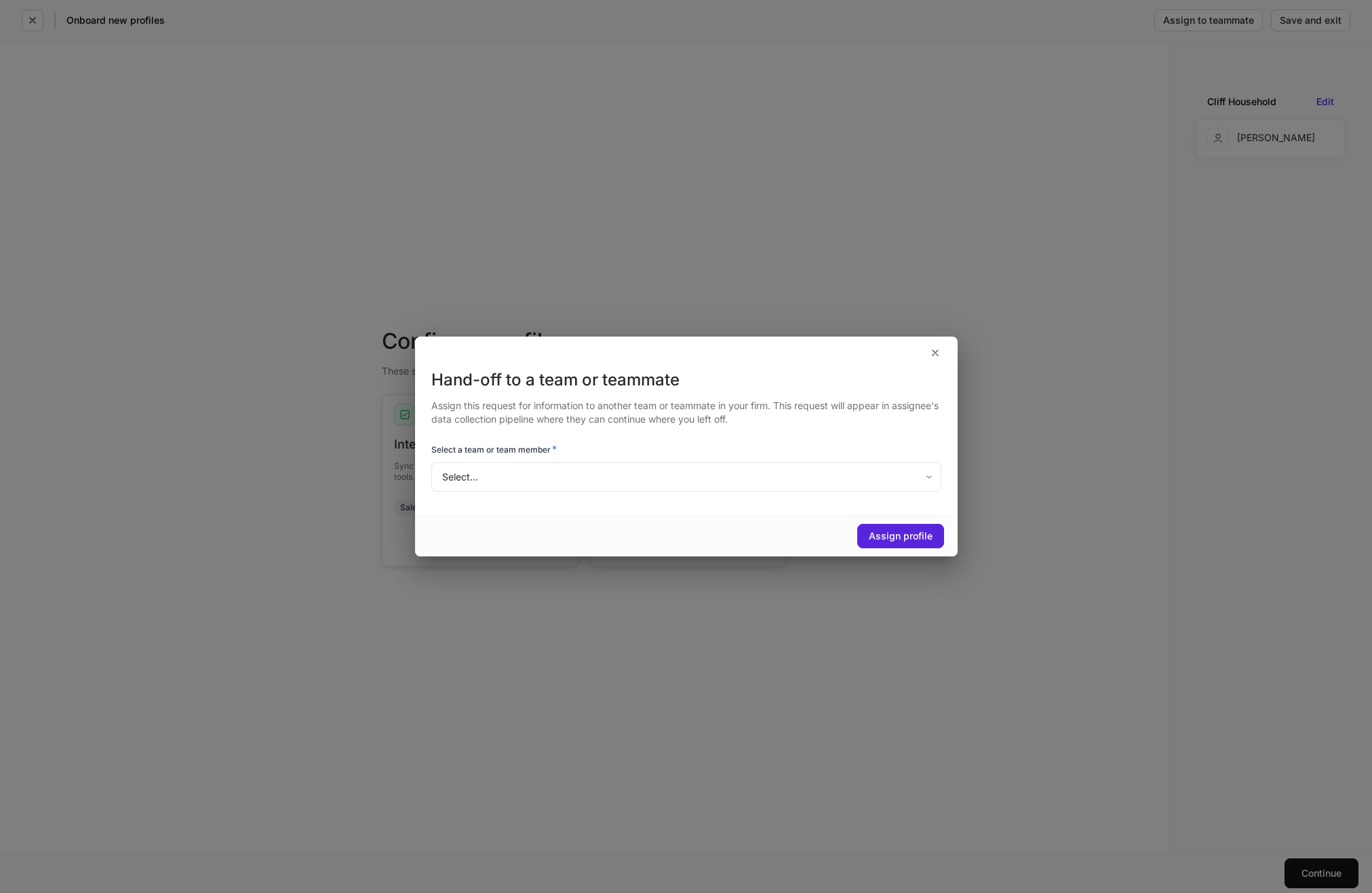
click at [767, 472] on body "Onboard new profiles Assign to teammate Save and exit Configure profiles These …" at bounding box center [686, 446] width 1372 height 893
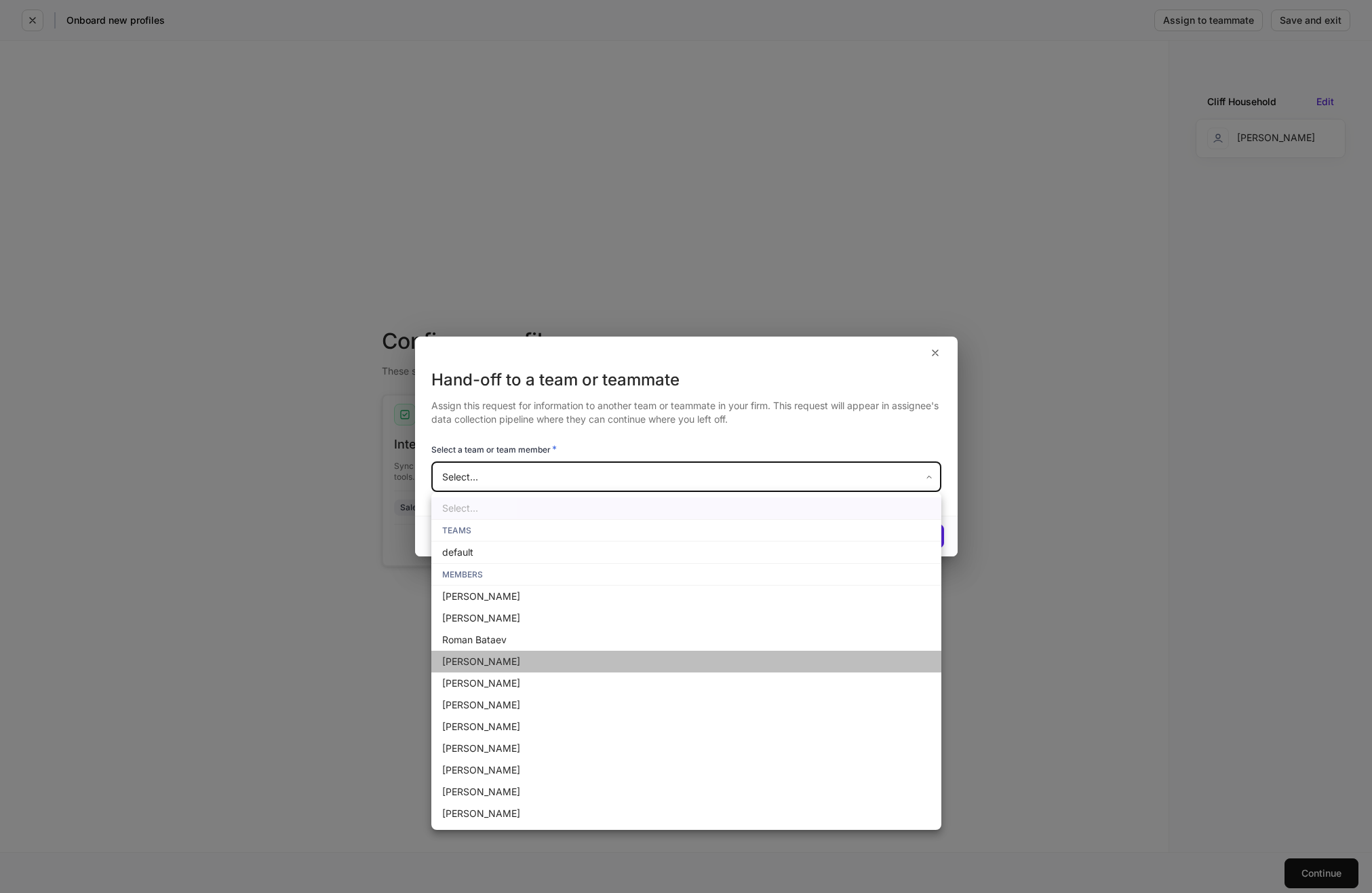
click at [718, 664] on li "[PERSON_NAME]" at bounding box center [686, 661] width 510 height 21
type input "**********"
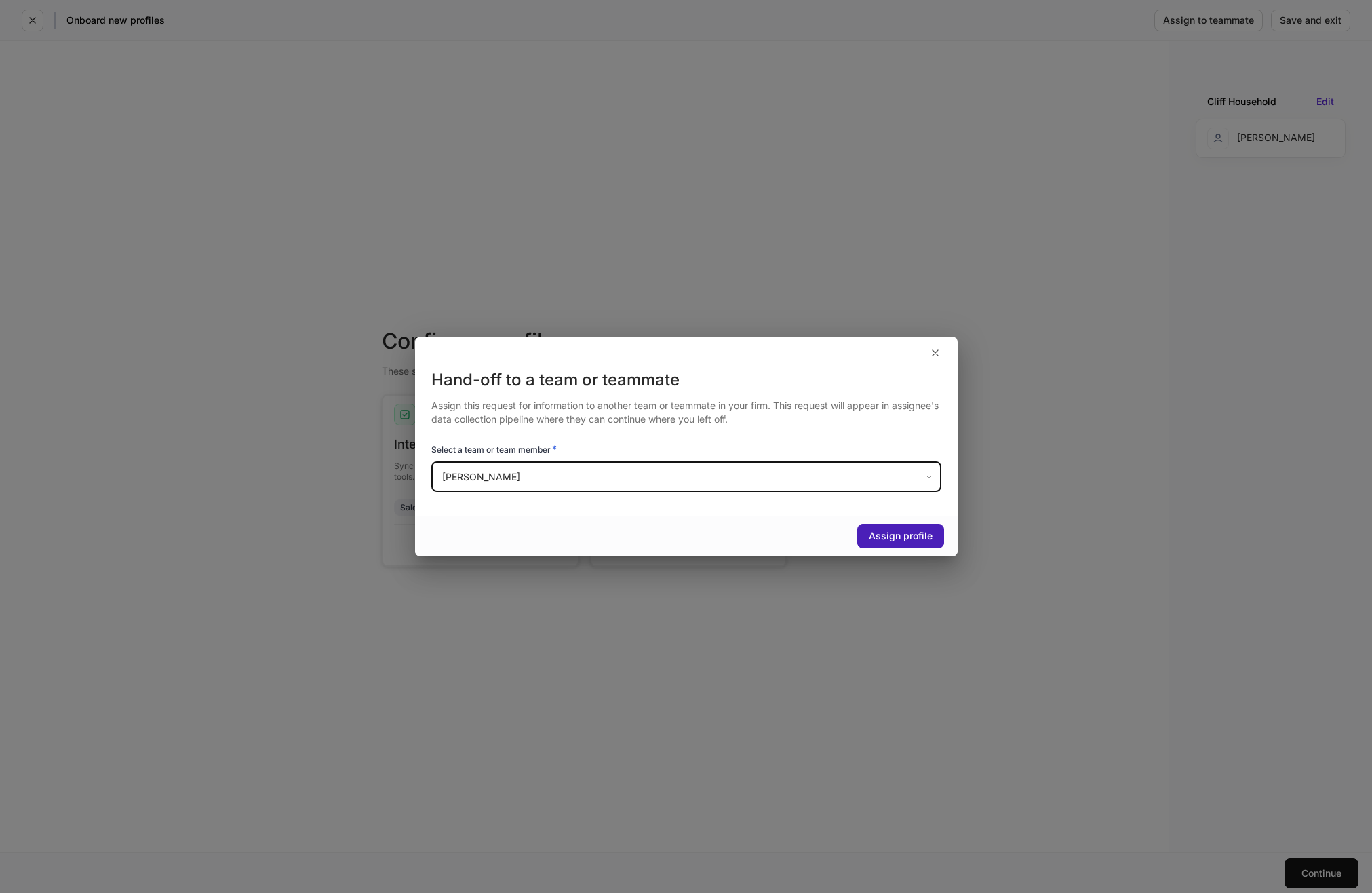
click at [895, 540] on div "Assign profile" at bounding box center [900, 536] width 63 height 10
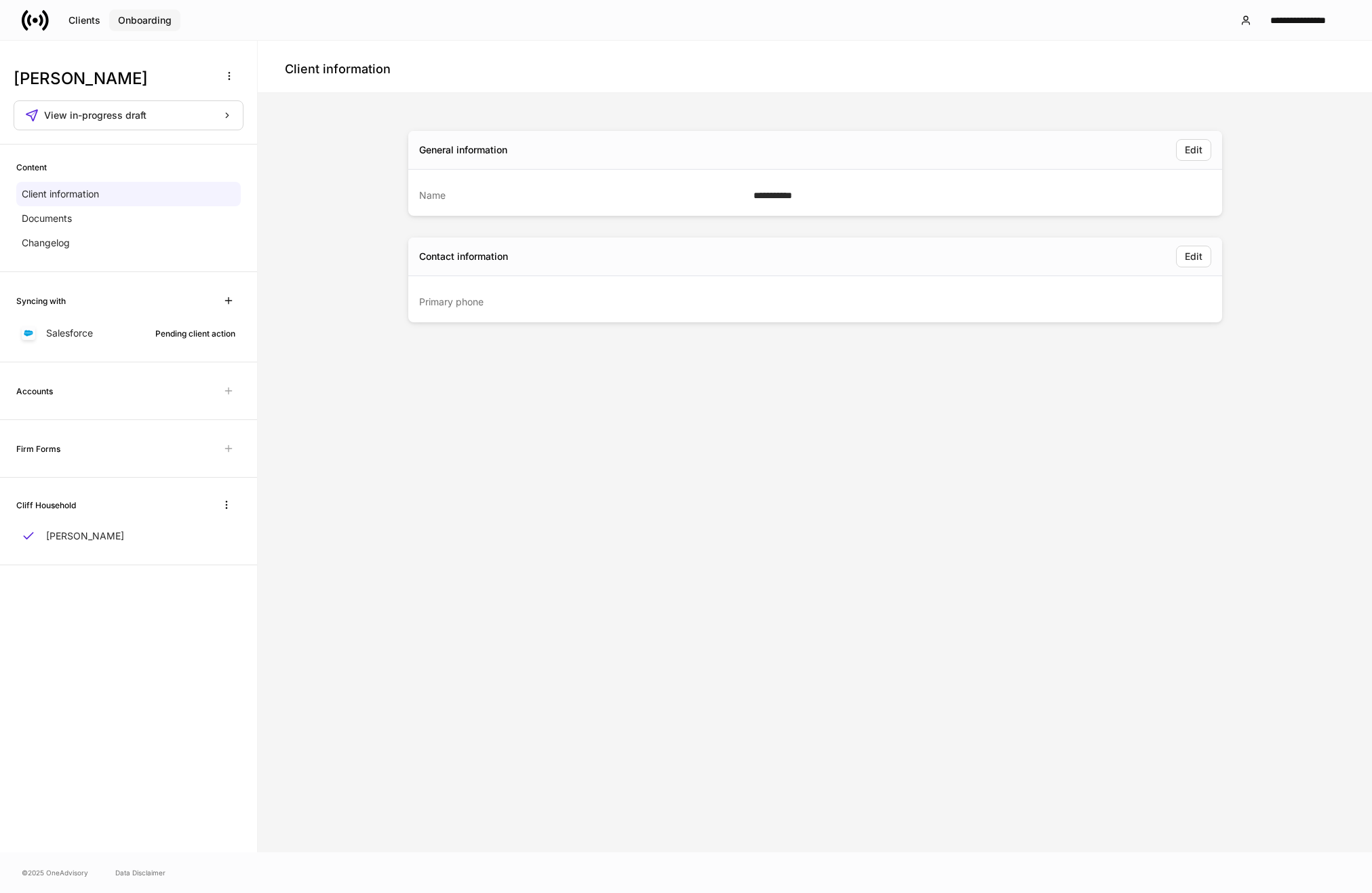
click at [135, 22] on div "Onboarding" at bounding box center [145, 21] width 54 height 10
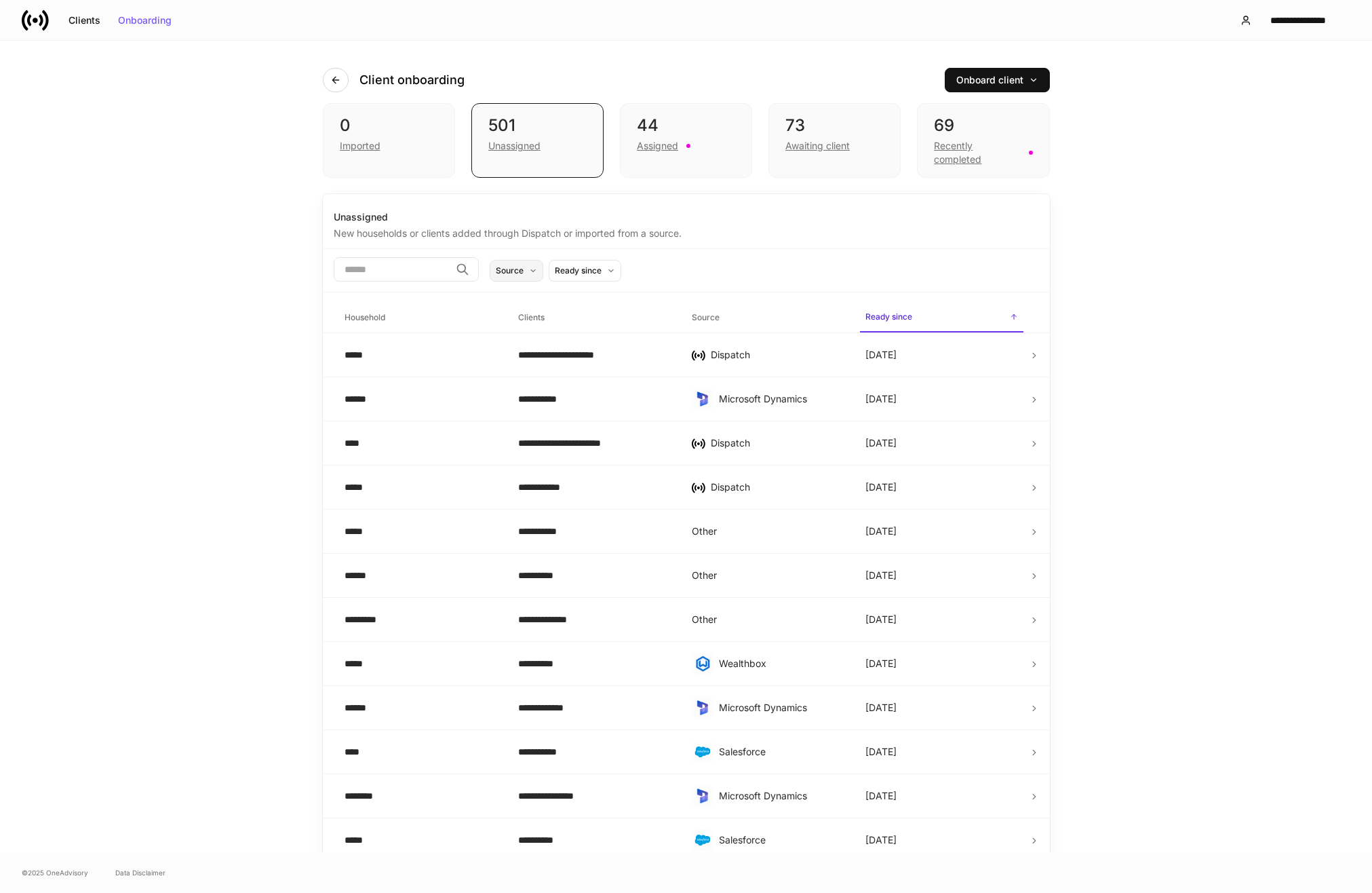
click at [544, 268] on button "Source" at bounding box center [517, 271] width 54 height 21
click at [697, 275] on div at bounding box center [686, 446] width 1372 height 893
click at [615, 273] on icon at bounding box center [611, 271] width 8 height 8
click at [701, 264] on div at bounding box center [686, 446] width 1372 height 893
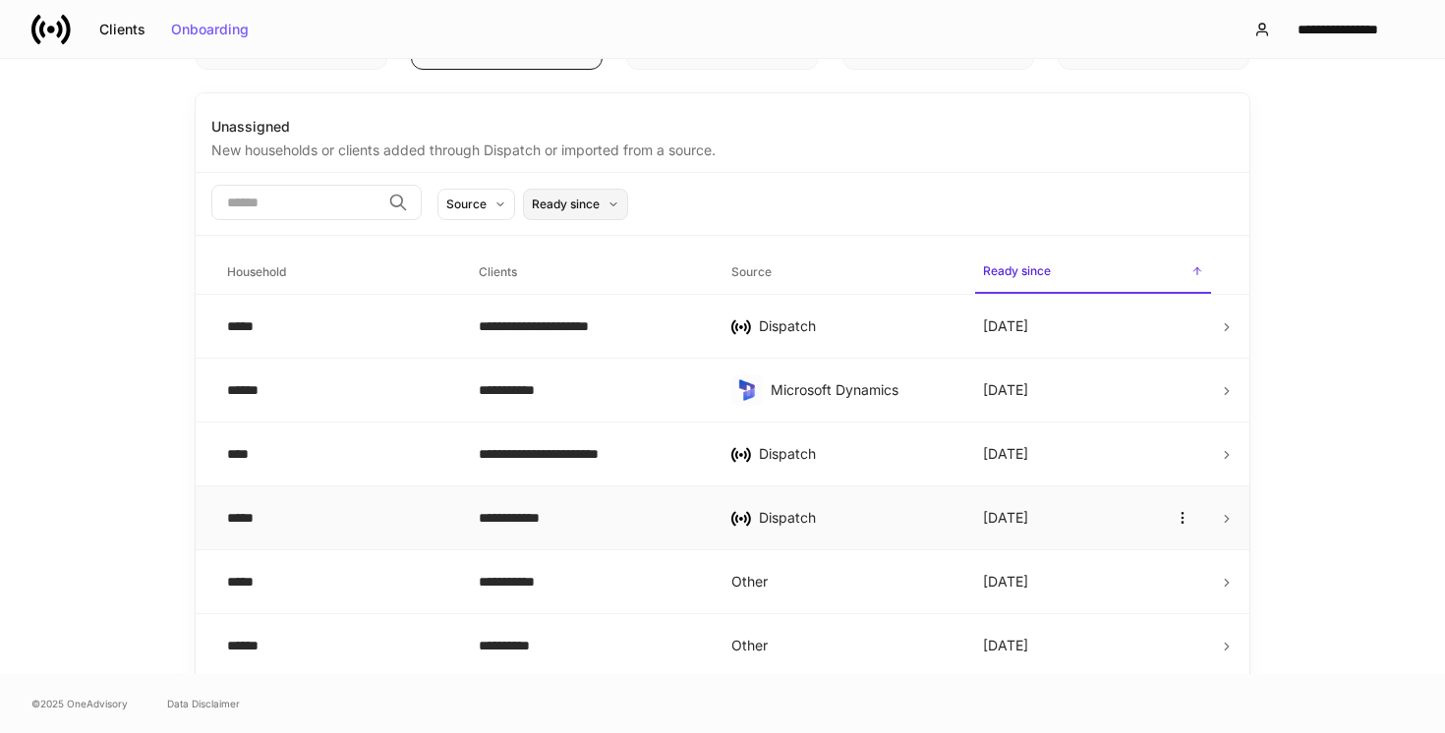
scroll to position [190, 0]
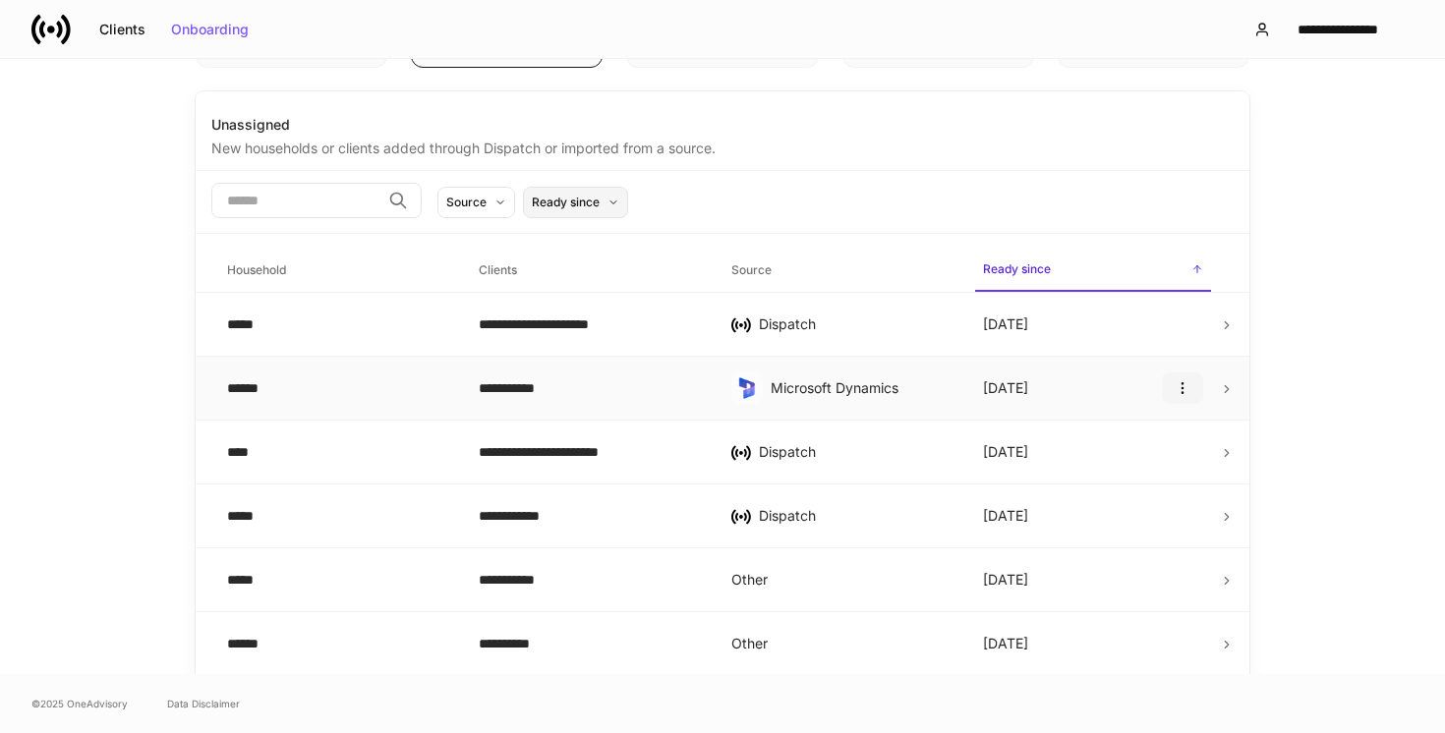
click at [1182, 396] on icon "button" at bounding box center [1183, 388] width 16 height 16
click at [815, 263] on div at bounding box center [722, 366] width 1445 height 733
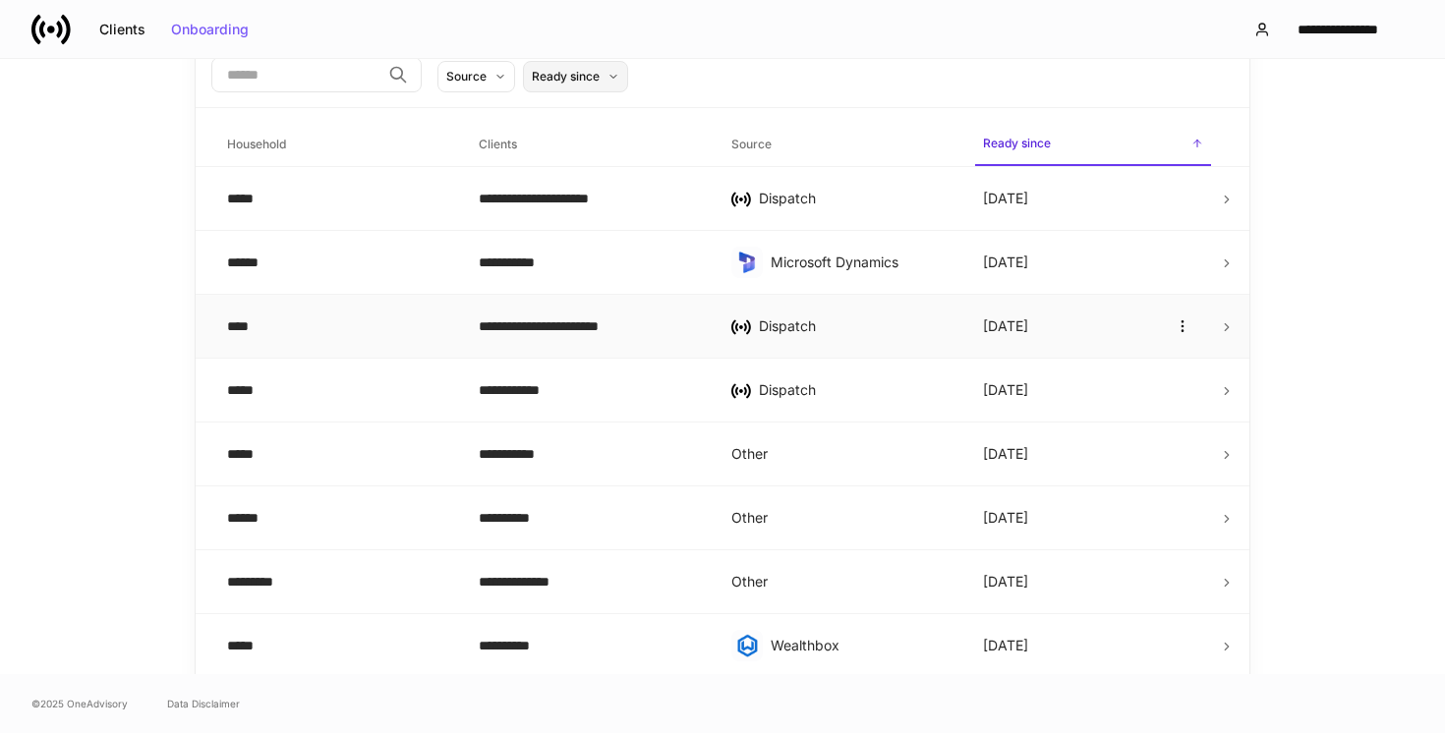
scroll to position [318, 0]
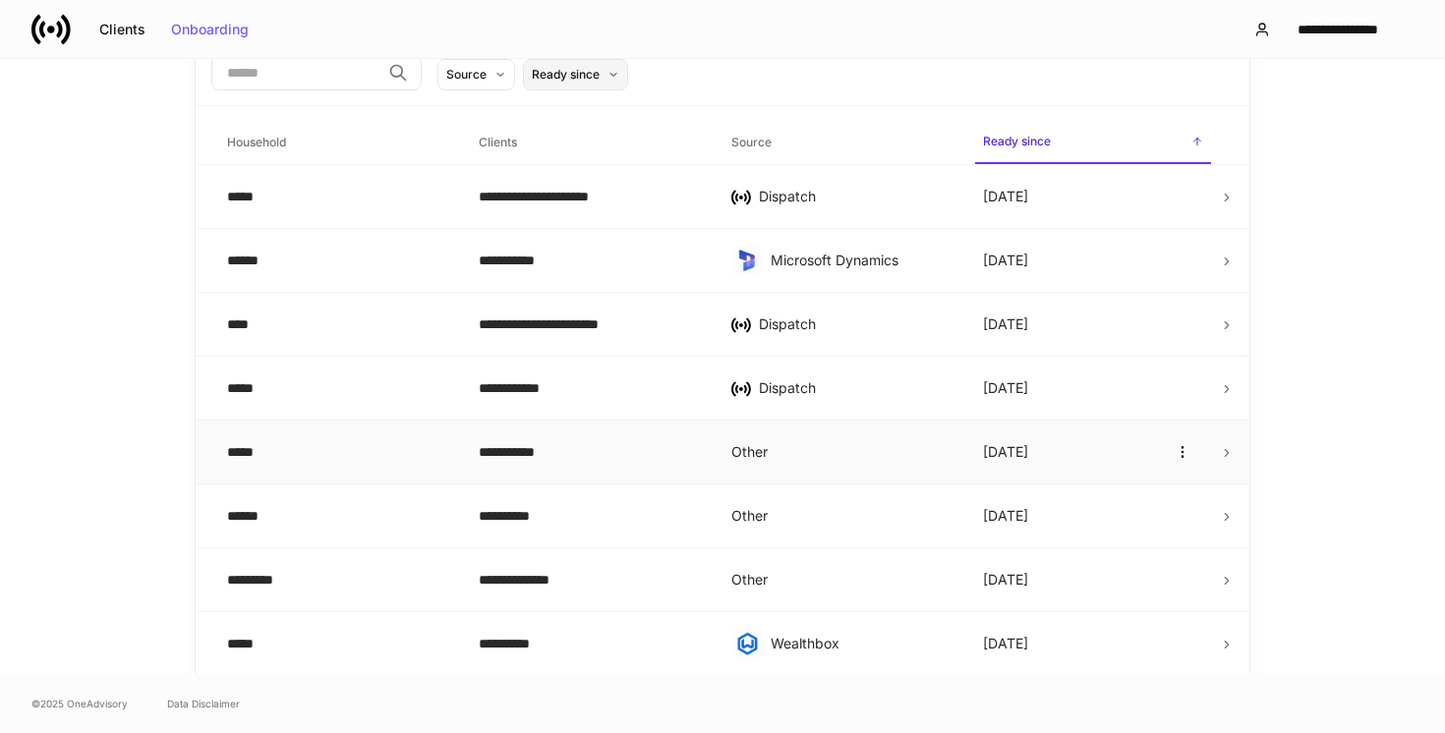
click at [469, 461] on td "**********" at bounding box center [589, 453] width 252 height 64
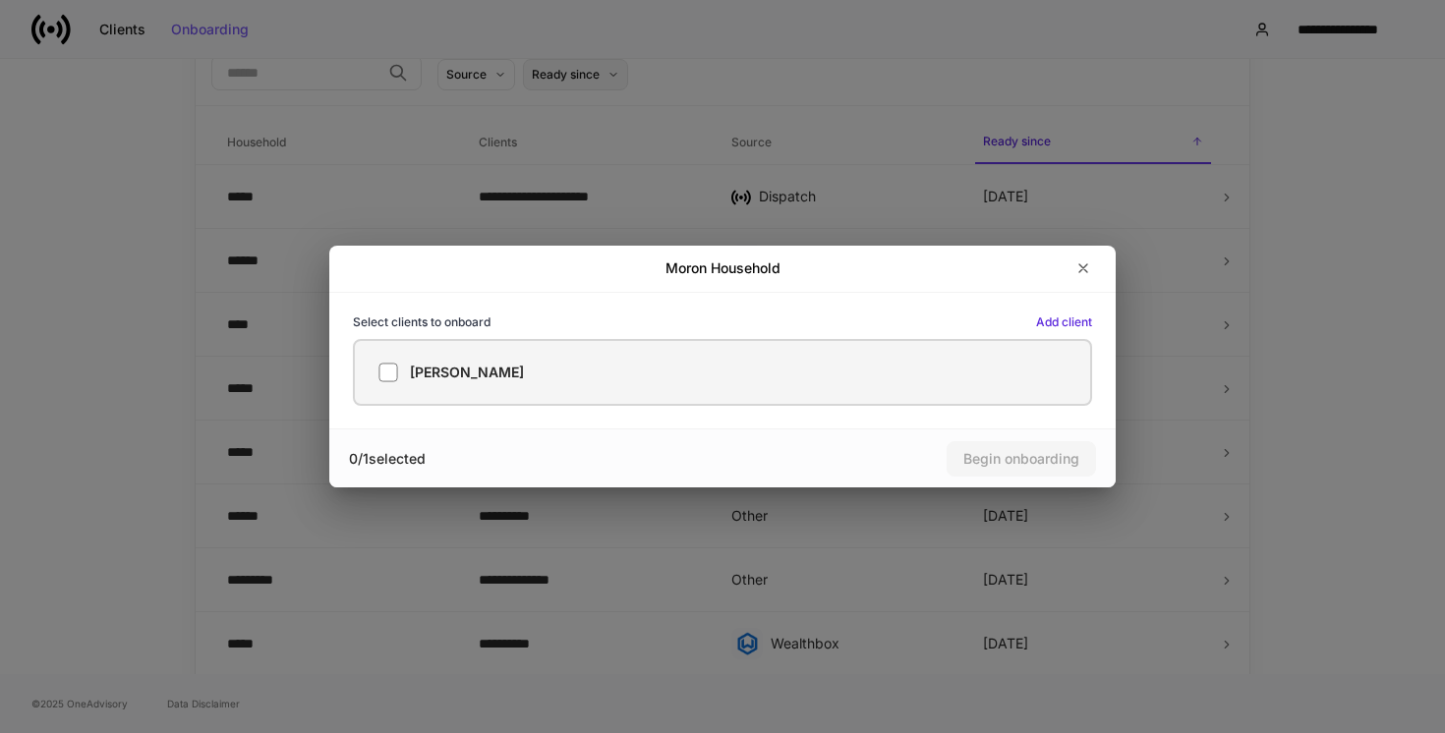
click at [571, 378] on div "[PERSON_NAME]" at bounding box center [723, 373] width 688 height 20
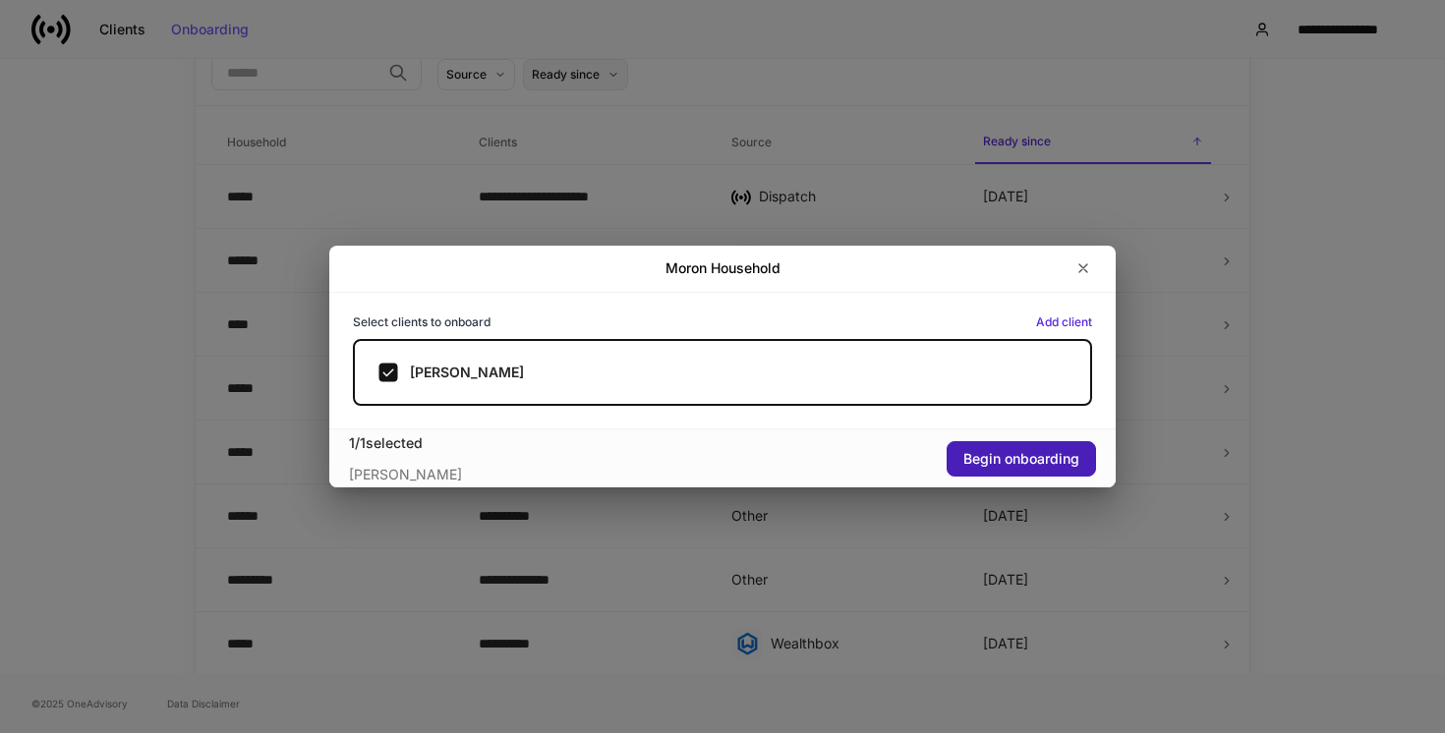
click at [995, 462] on div "Begin onboarding" at bounding box center [1022, 459] width 116 height 14
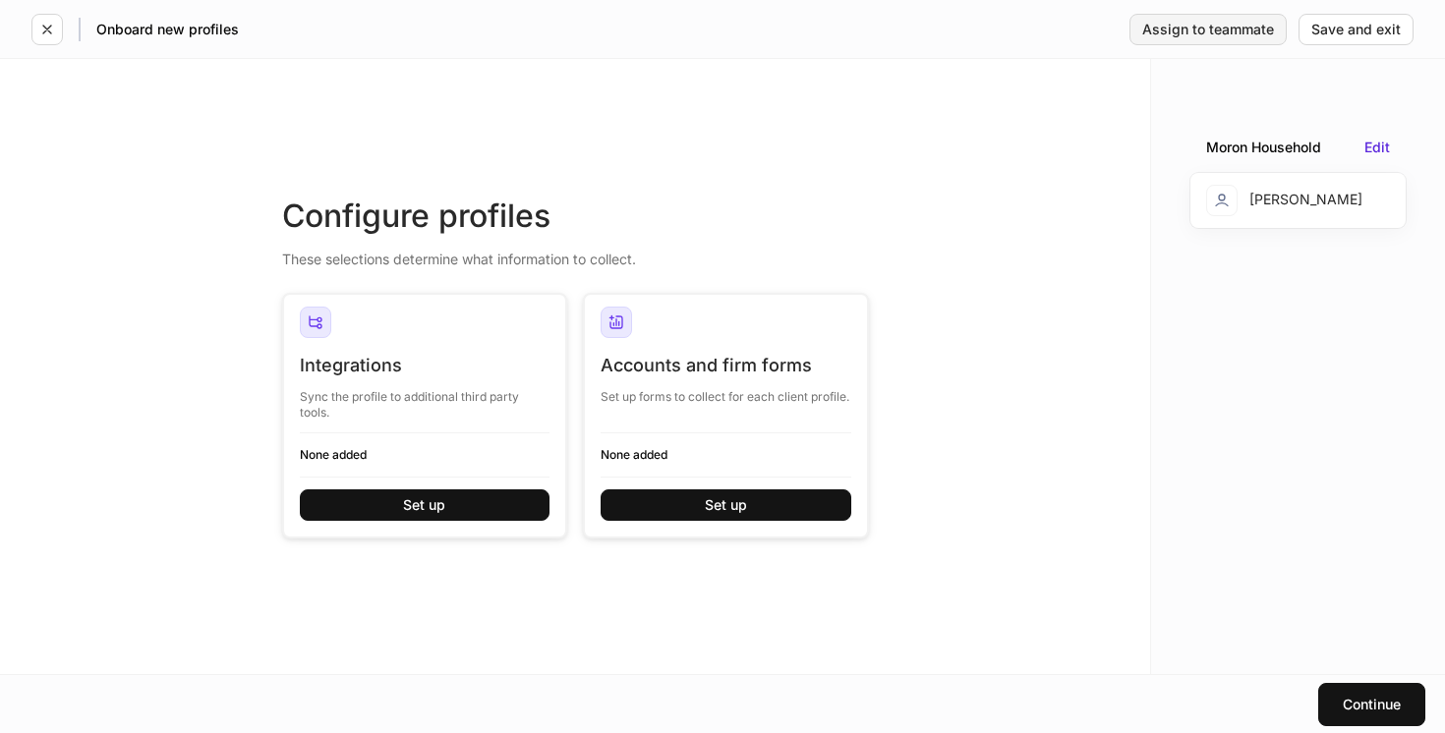
click at [1187, 25] on div "Assign to teammate" at bounding box center [1208, 30] width 132 height 14
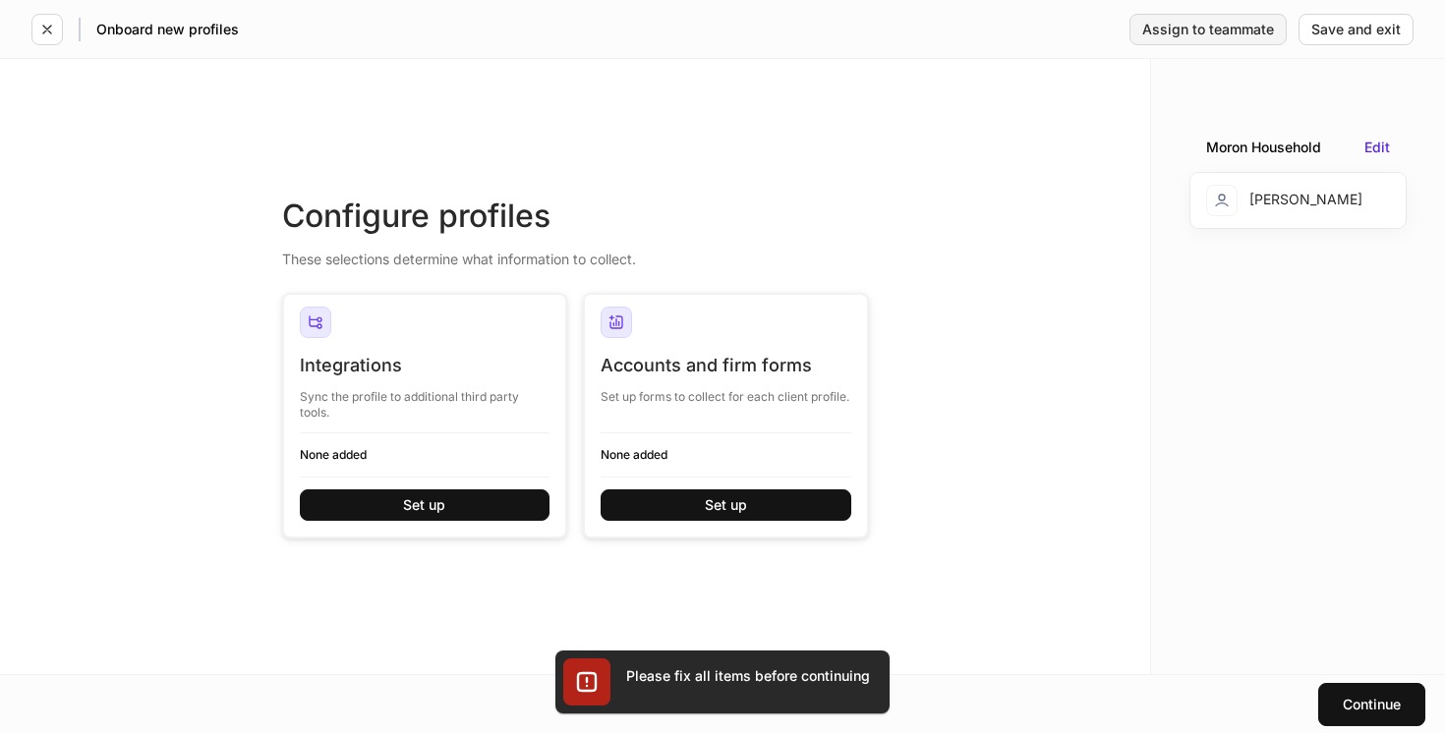
click at [1187, 25] on div "Assign to teammate" at bounding box center [1208, 30] width 132 height 14
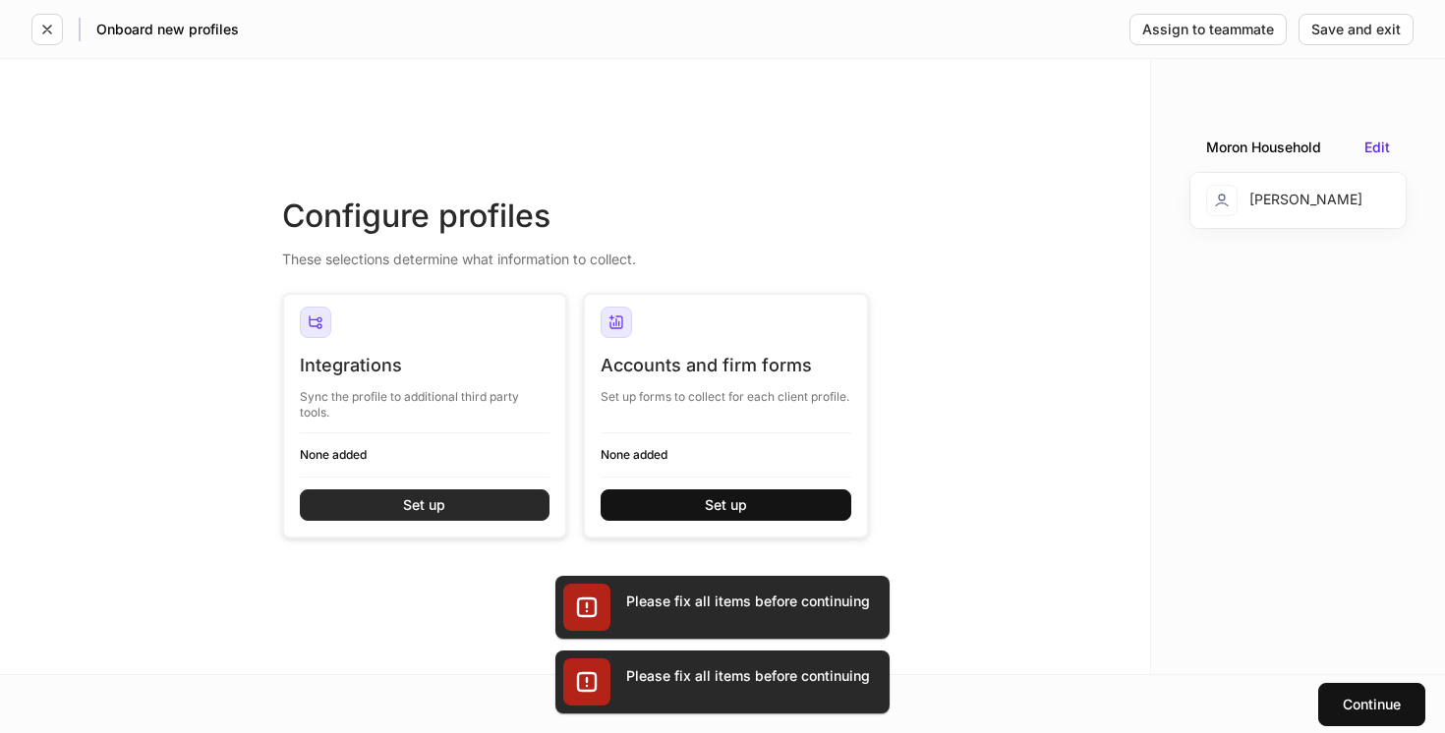
click at [449, 498] on button "Set up" at bounding box center [425, 505] width 251 height 31
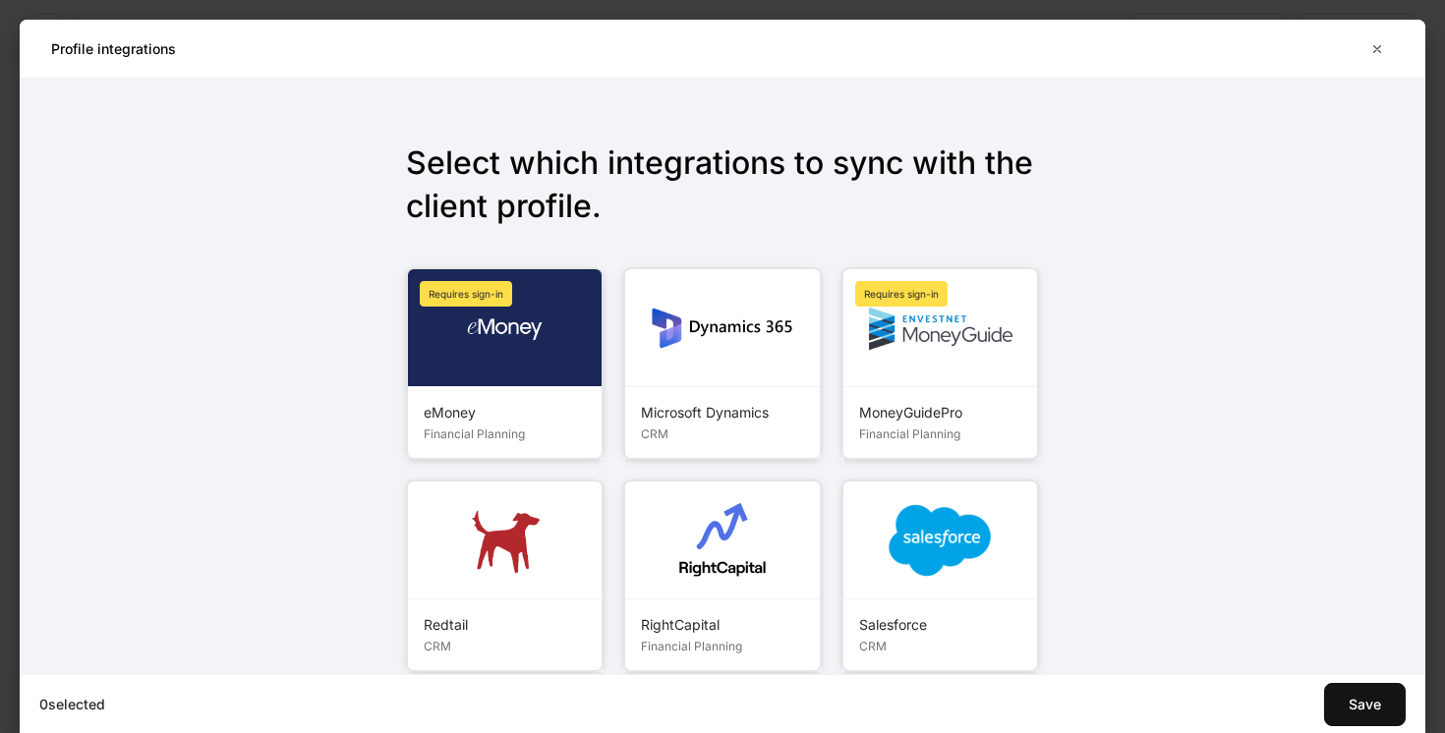
click at [929, 553] on img at bounding box center [940, 541] width 110 height 110
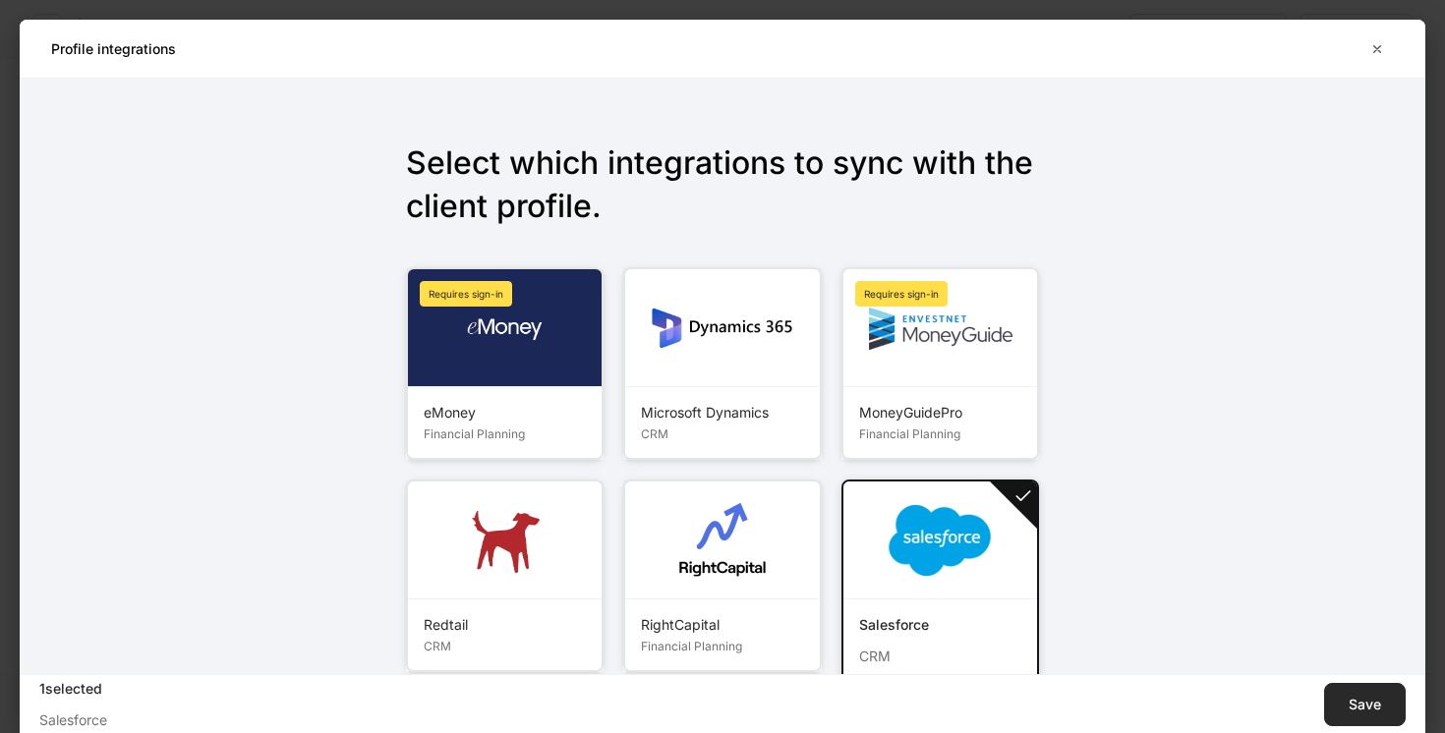
click at [1367, 706] on div "Save" at bounding box center [1365, 705] width 32 height 14
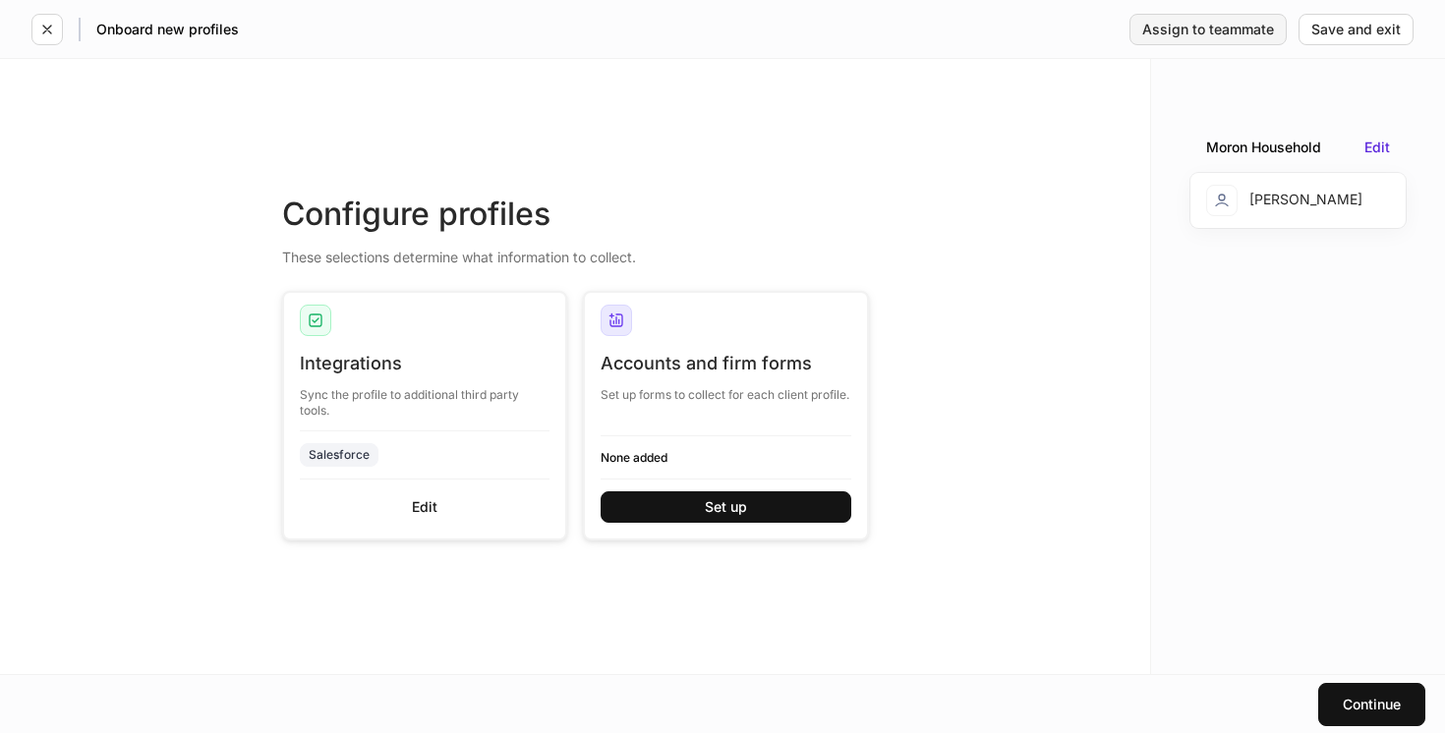
click at [1245, 42] on button "Assign to teammate" at bounding box center [1208, 29] width 157 height 31
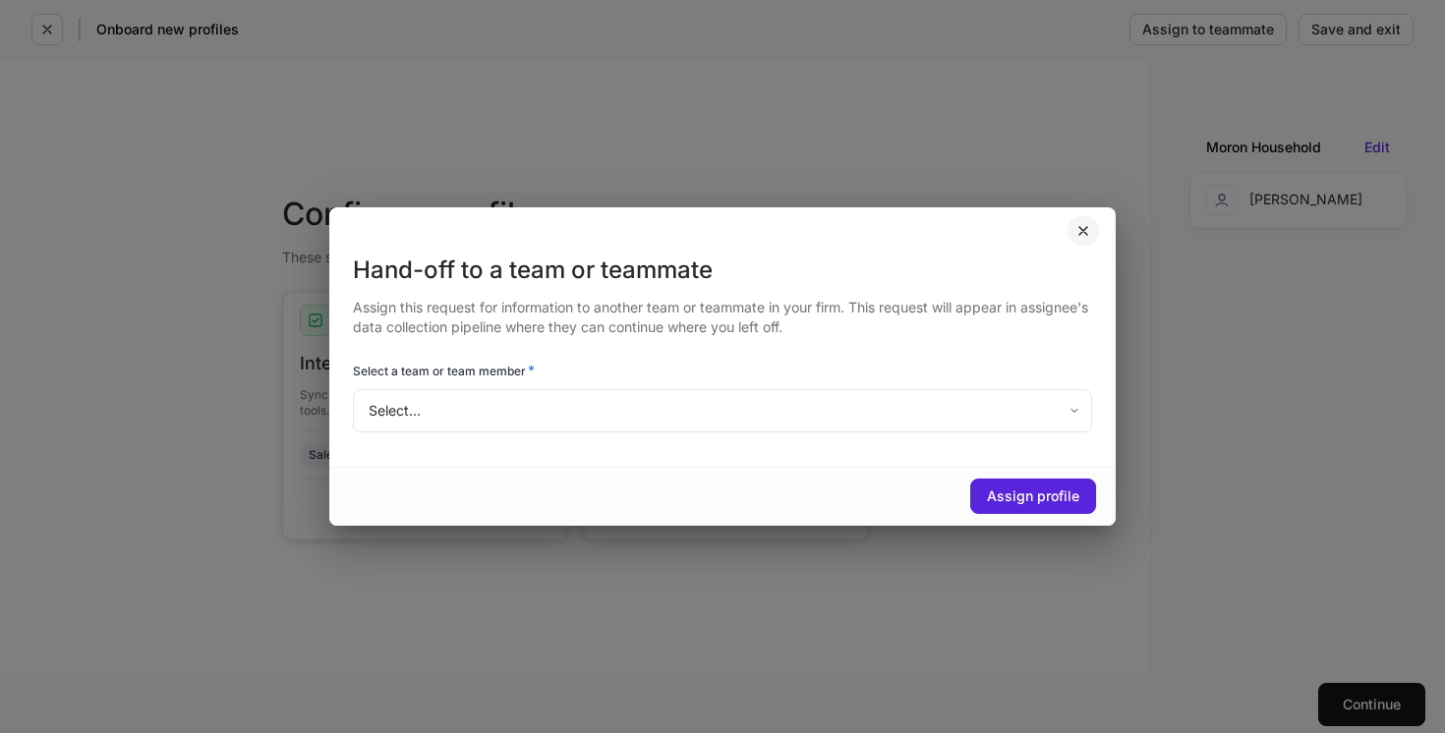
click at [1087, 236] on icon "button" at bounding box center [1084, 231] width 16 height 16
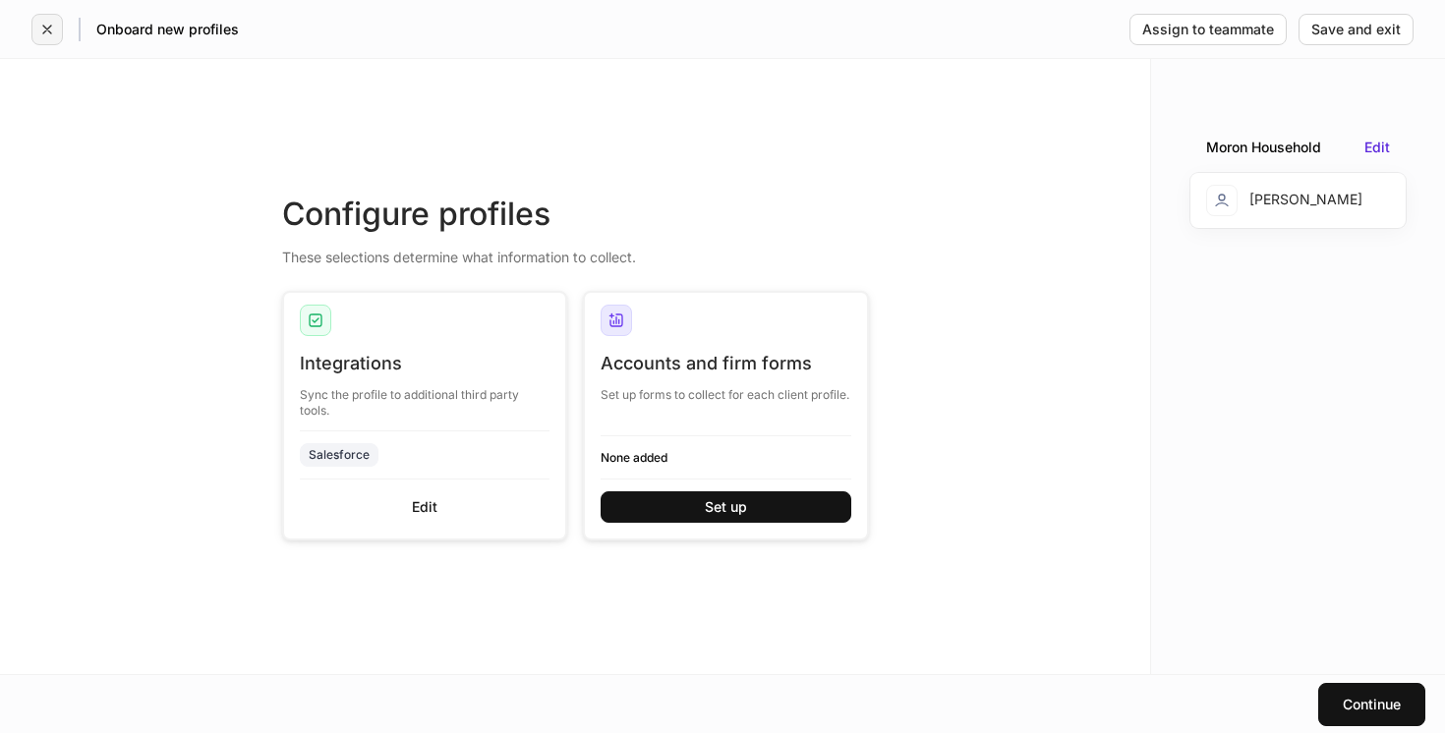
click at [44, 30] on icon "button" at bounding box center [47, 30] width 8 height 8
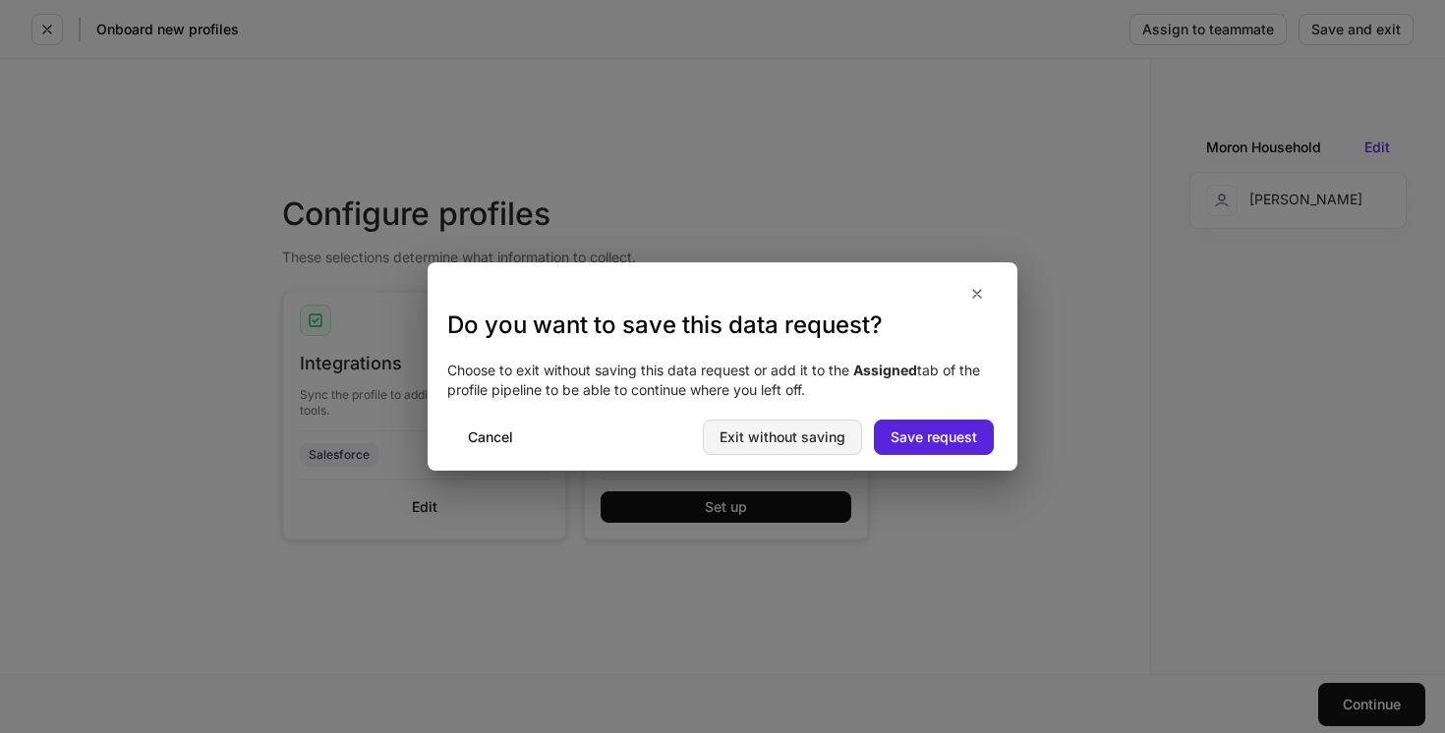
click at [823, 439] on div "Exit without saving" at bounding box center [783, 438] width 126 height 14
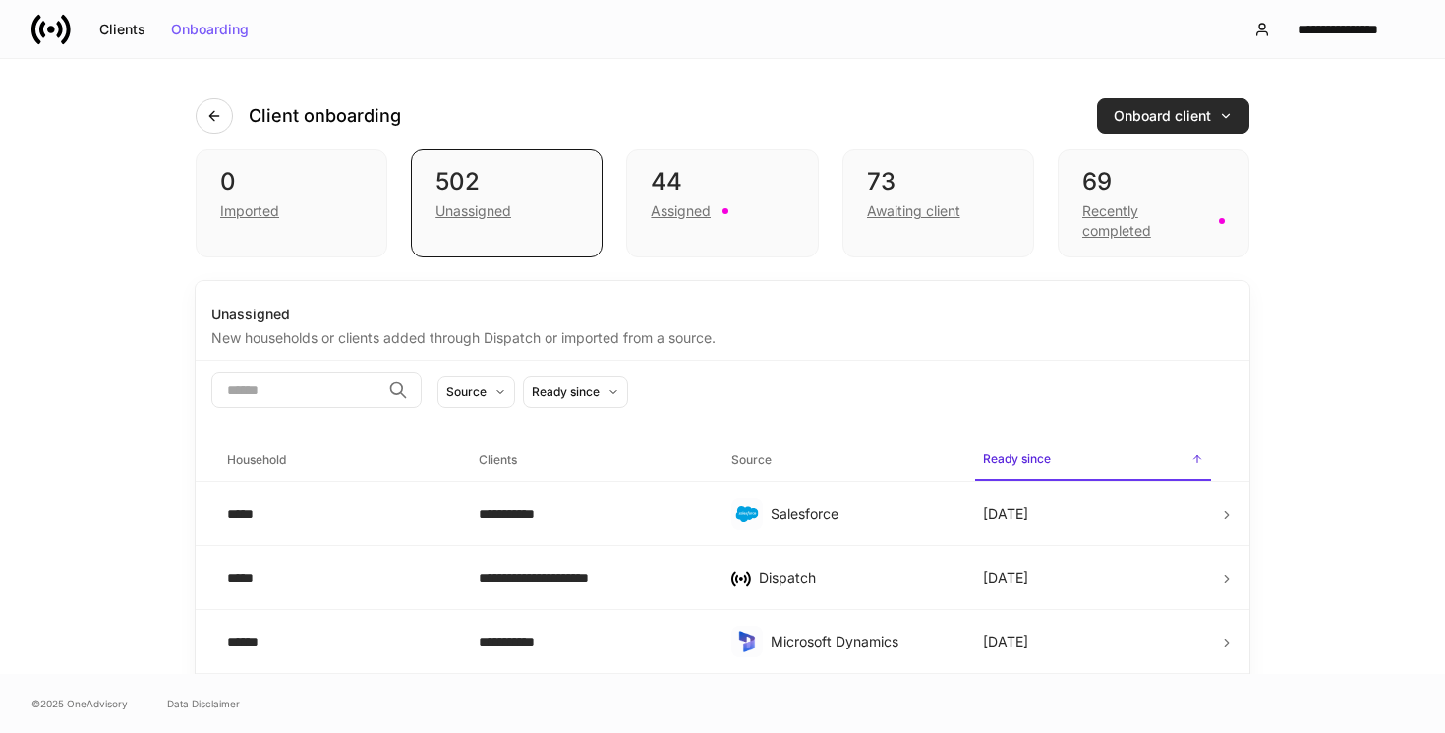
click at [1143, 113] on div "Onboard client" at bounding box center [1173, 116] width 119 height 14
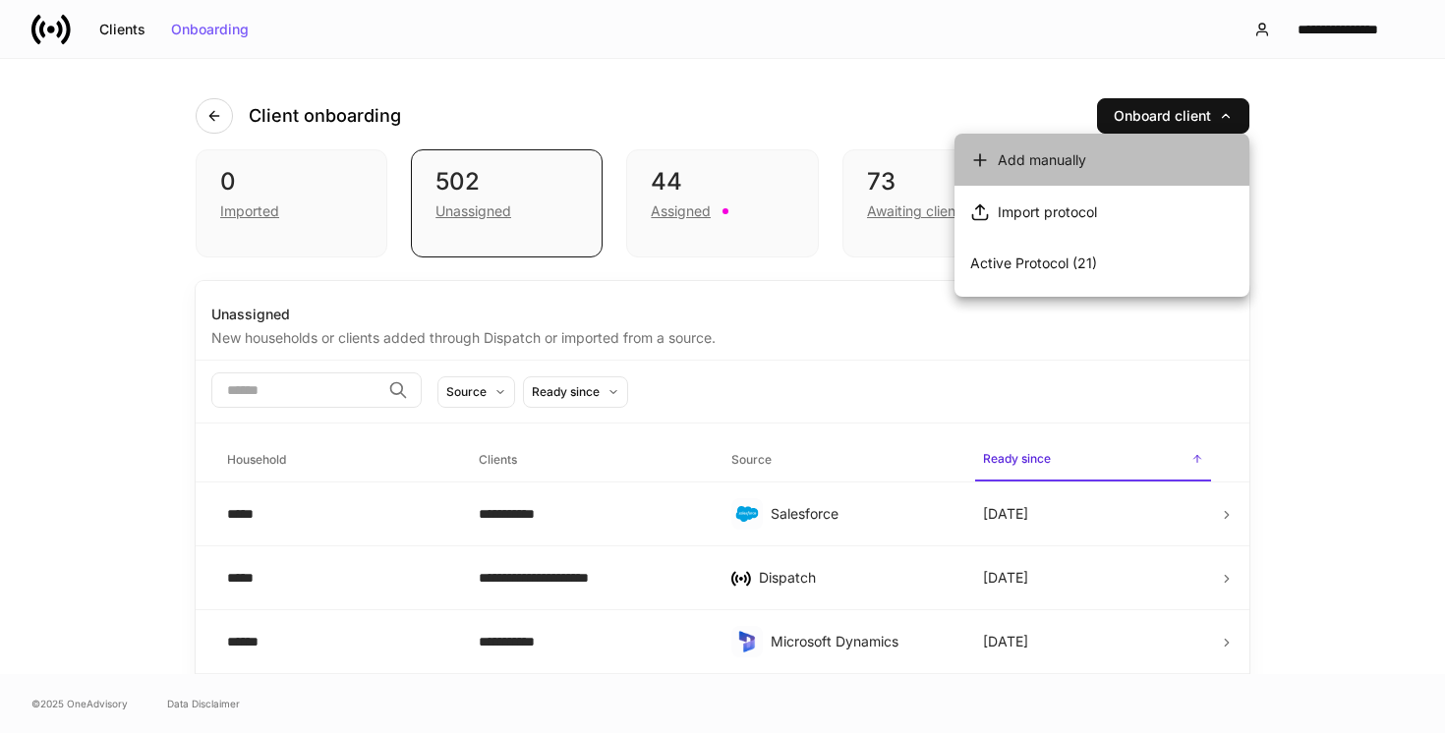
click at [1020, 169] on div "Add manually" at bounding box center [1042, 160] width 88 height 20
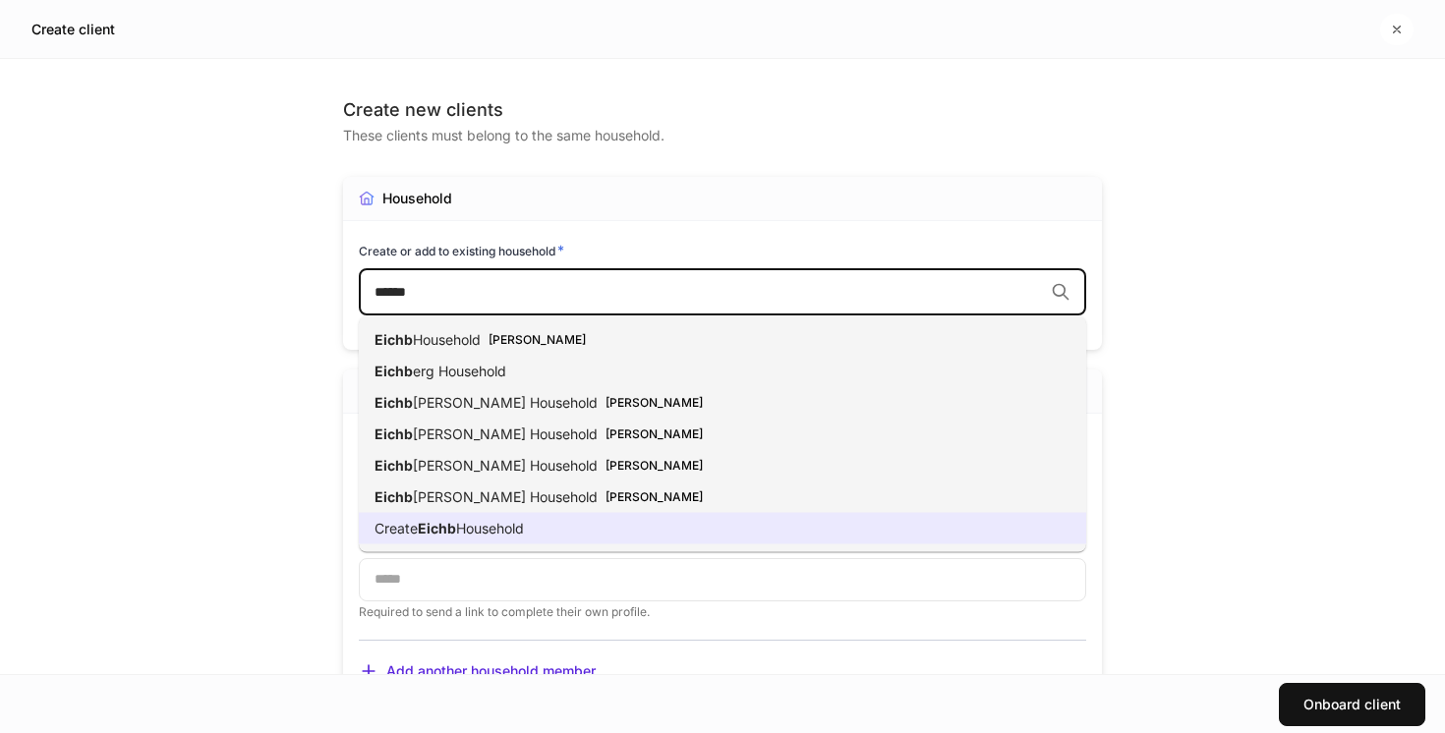
click at [572, 520] on li "Create Eichb Household" at bounding box center [723, 528] width 728 height 31
type input "*****"
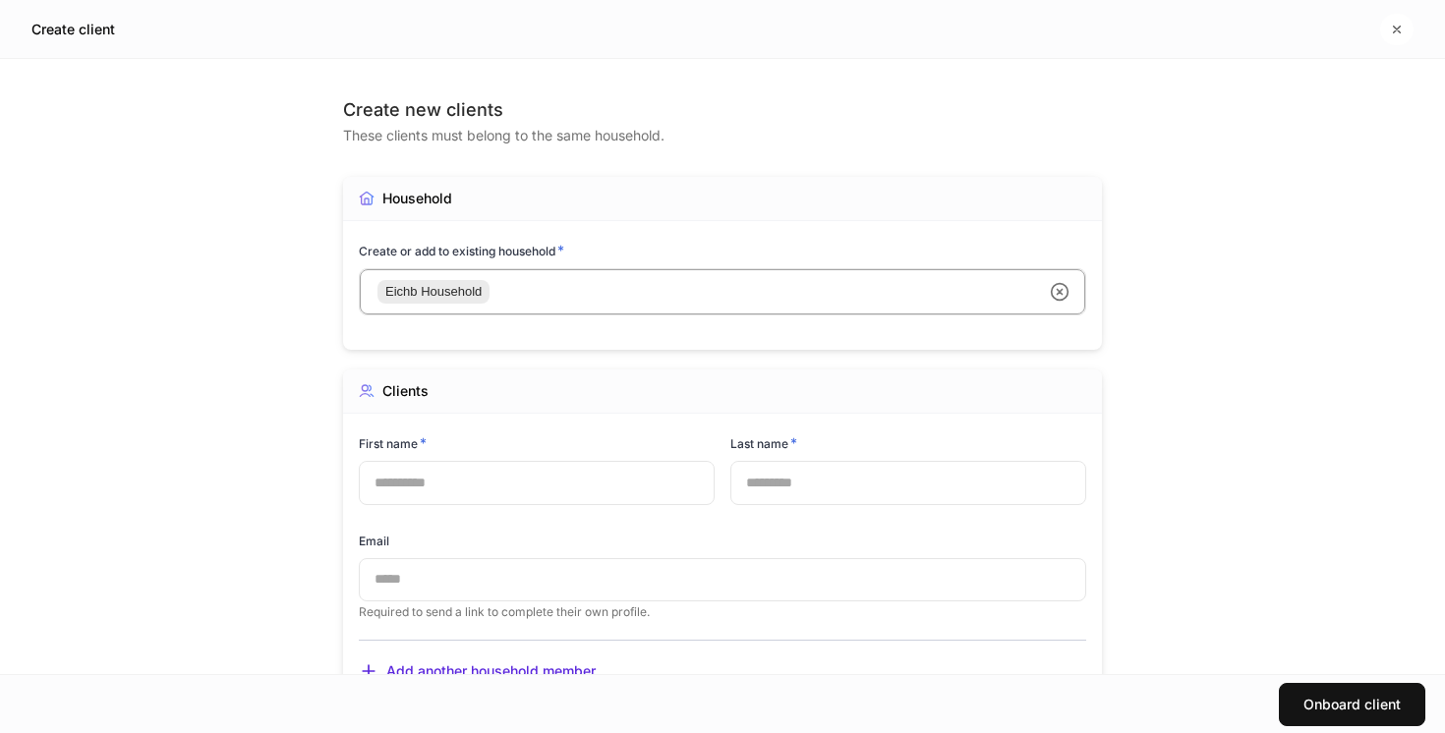
click at [555, 470] on input "text" at bounding box center [537, 482] width 356 height 43
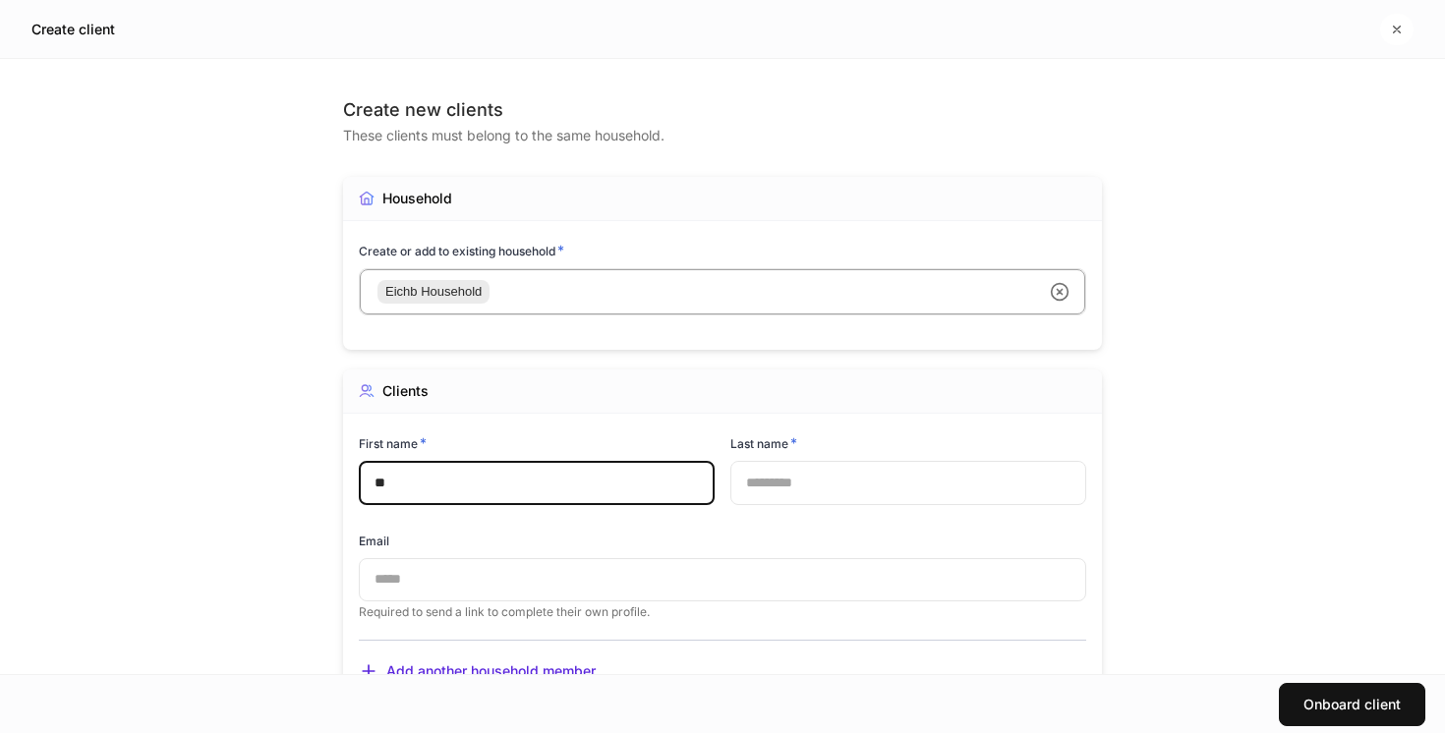
type input "*"
type input "*****"
click at [829, 482] on input "text" at bounding box center [909, 482] width 356 height 43
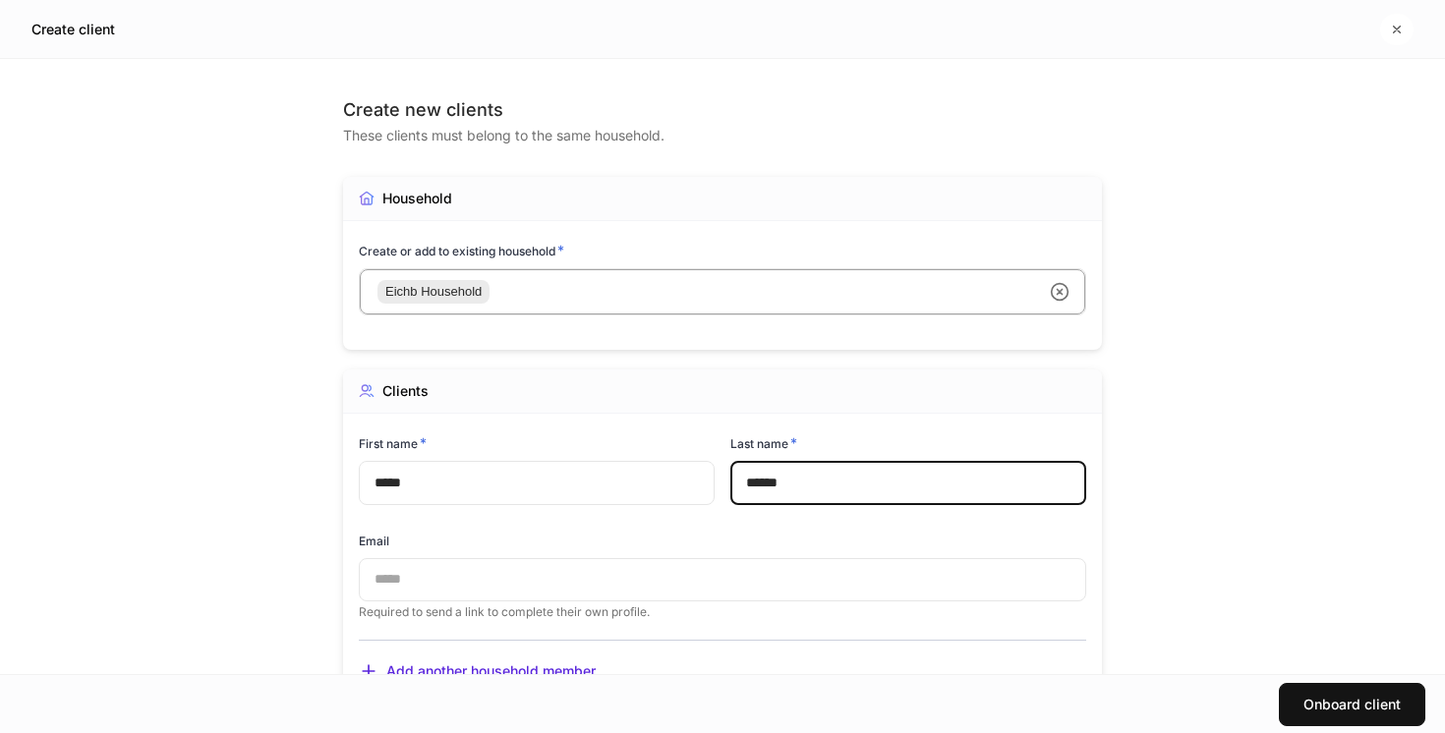
type input "******"
click at [614, 533] on div "Email" at bounding box center [723, 545] width 728 height 27
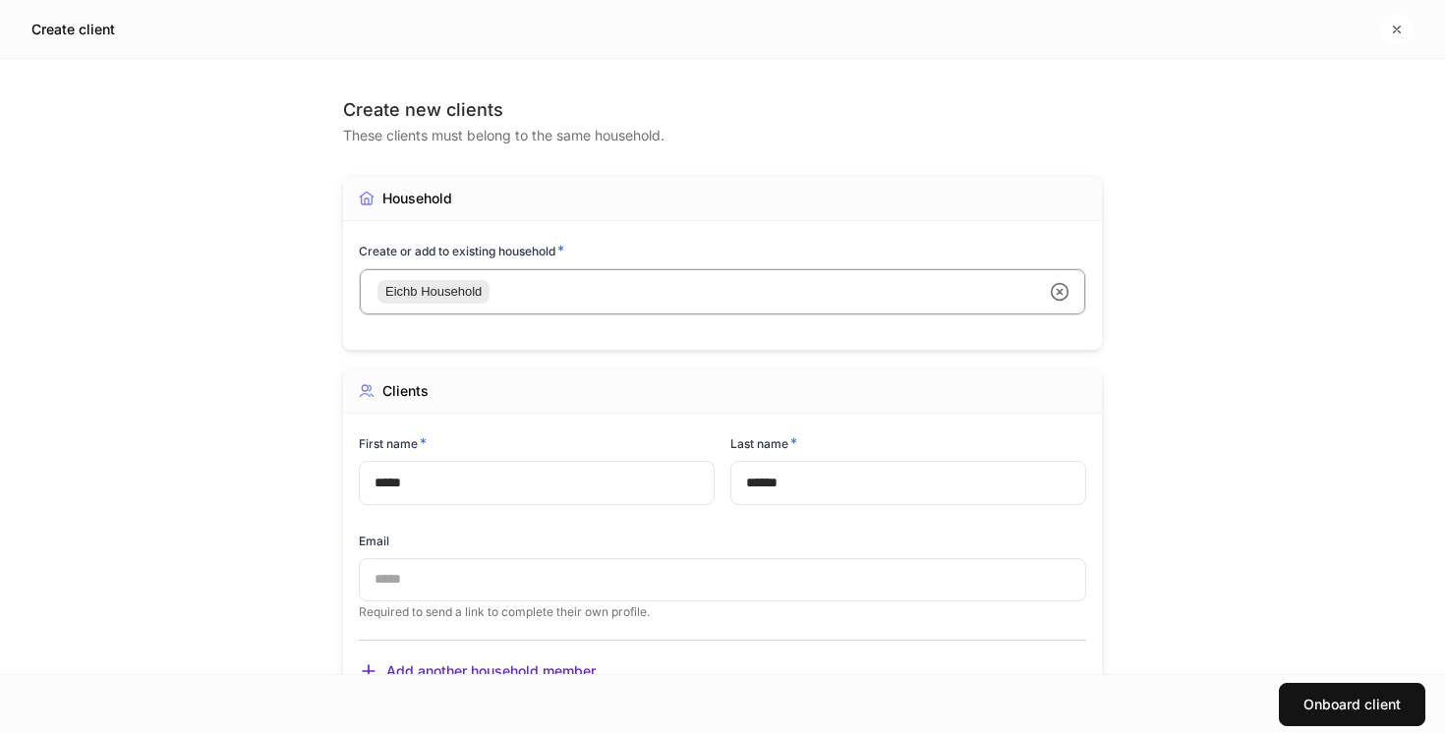
click at [613, 578] on input "text" at bounding box center [723, 579] width 728 height 43
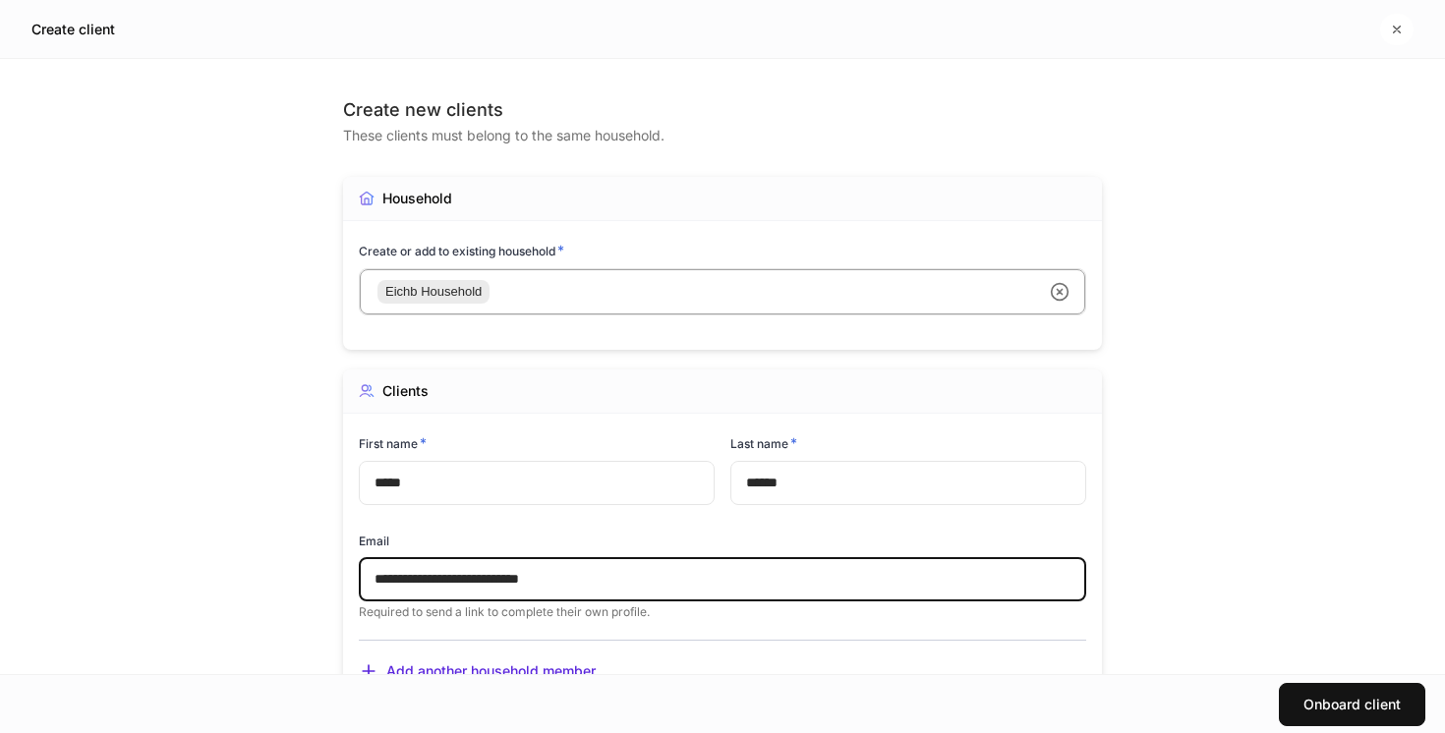
type input "**********"
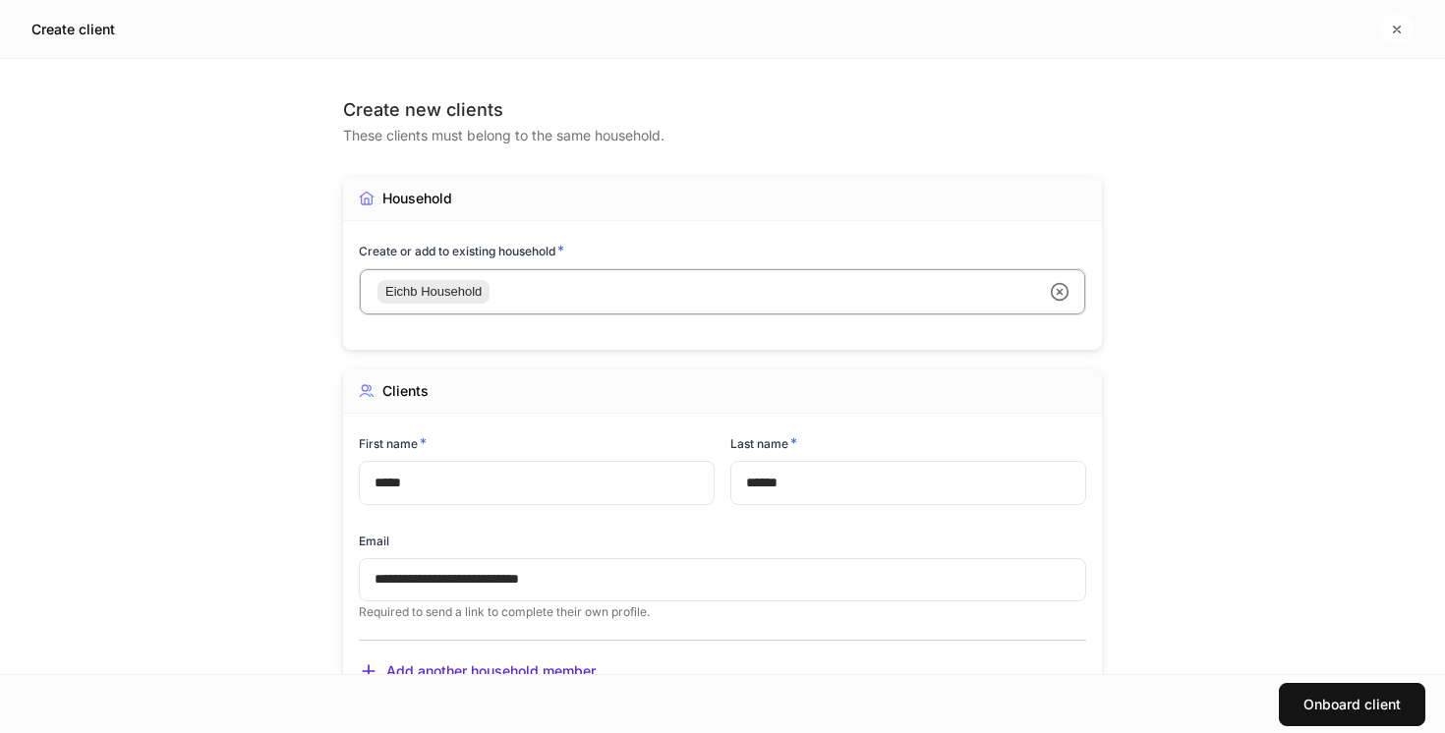
click at [270, 540] on div "**********" at bounding box center [722, 366] width 1445 height 615
click at [1357, 705] on div "Onboard client" at bounding box center [1352, 705] width 97 height 14
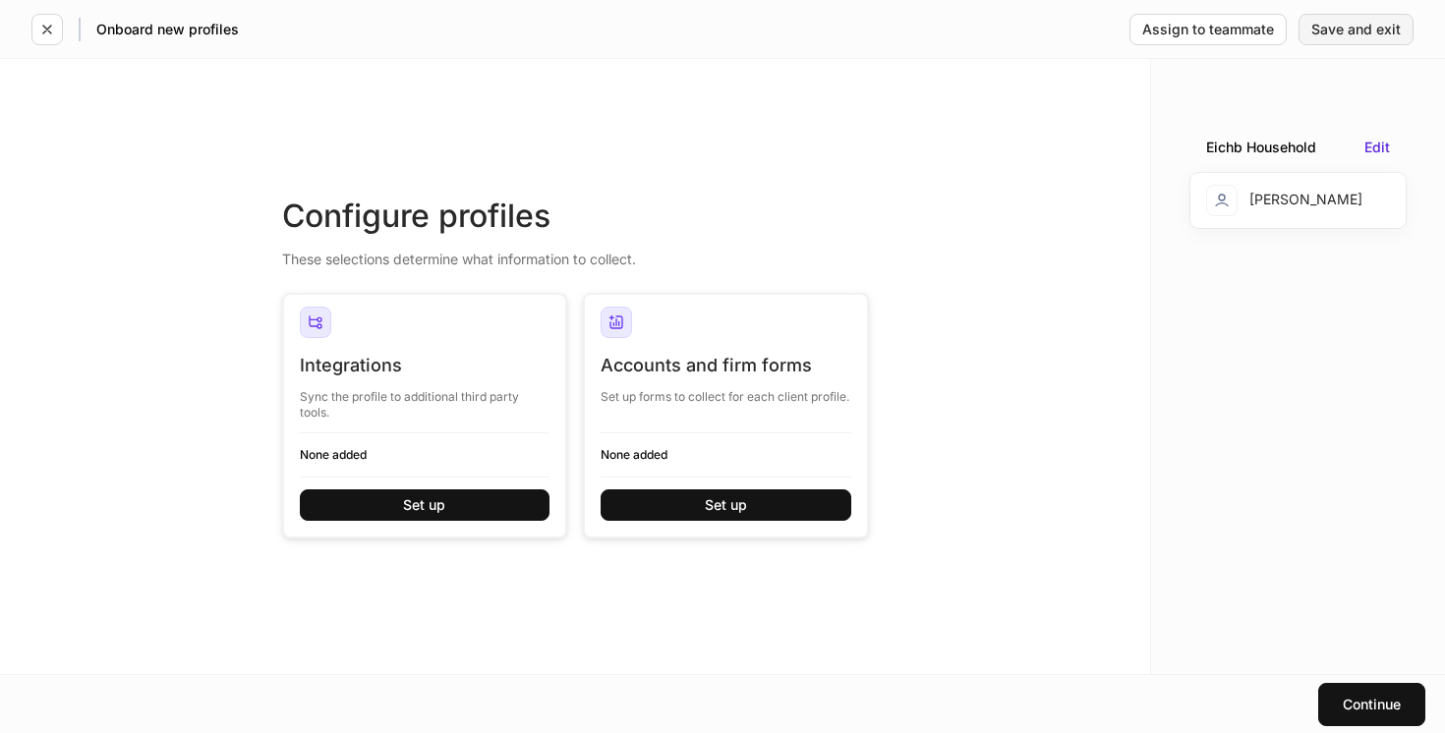
click at [1360, 32] on div "Save and exit" at bounding box center [1356, 30] width 89 height 14
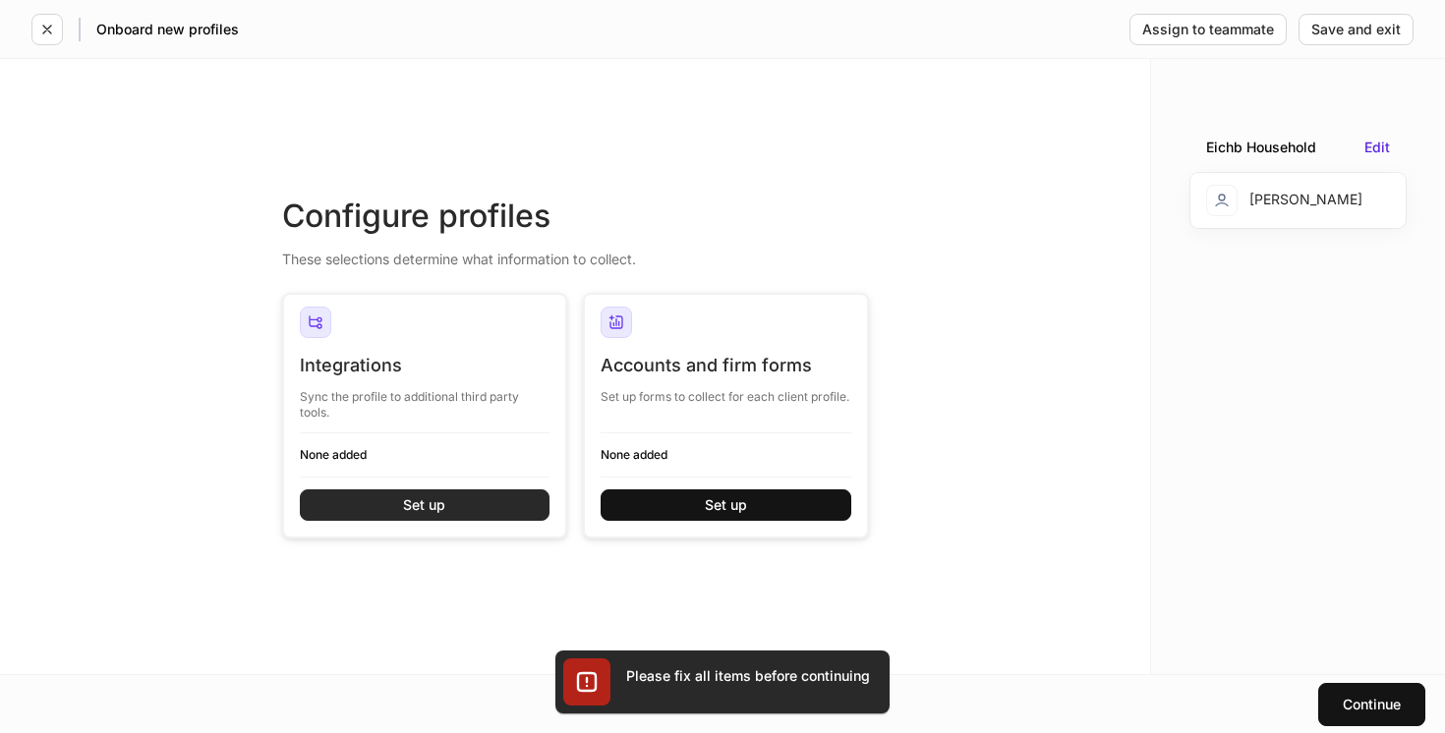
click at [511, 511] on button "Set up" at bounding box center [425, 505] width 251 height 31
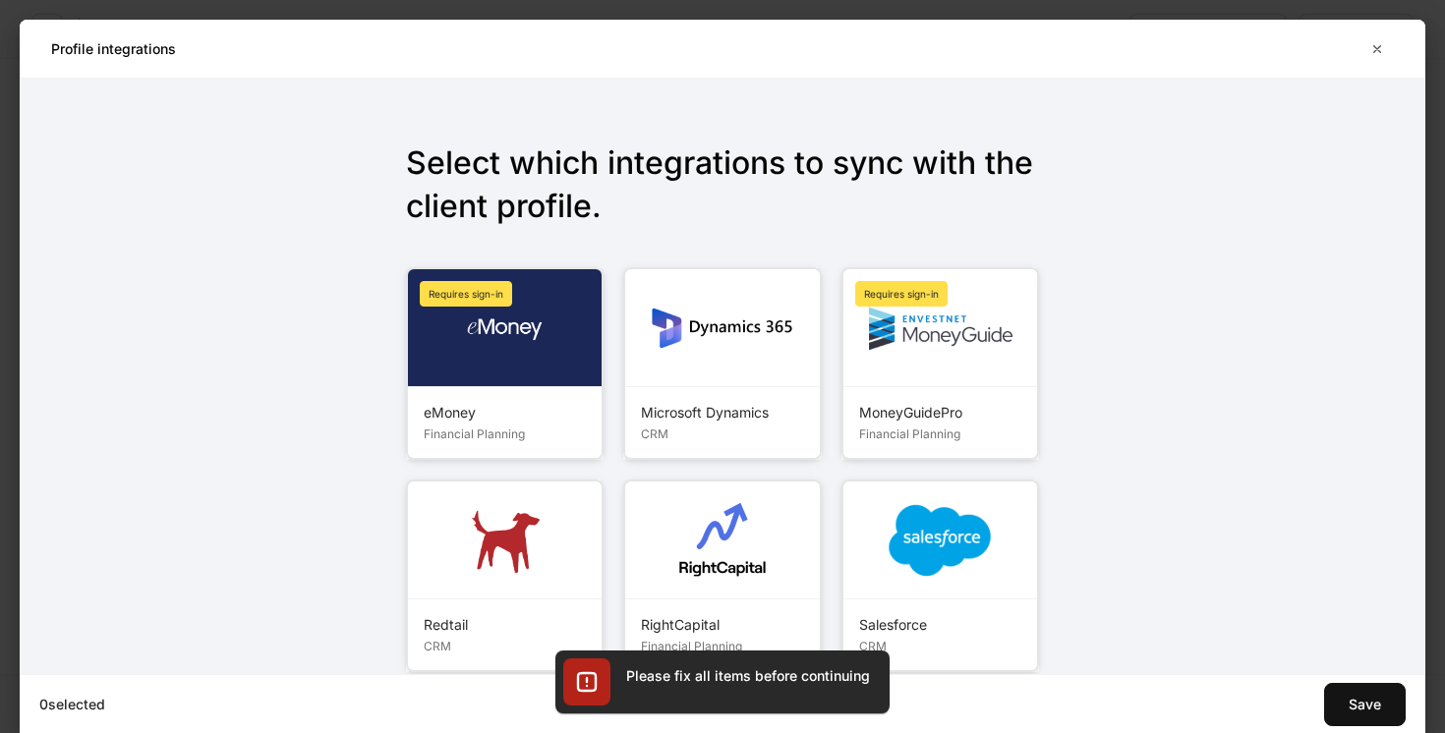
click at [942, 571] on img at bounding box center [940, 541] width 110 height 110
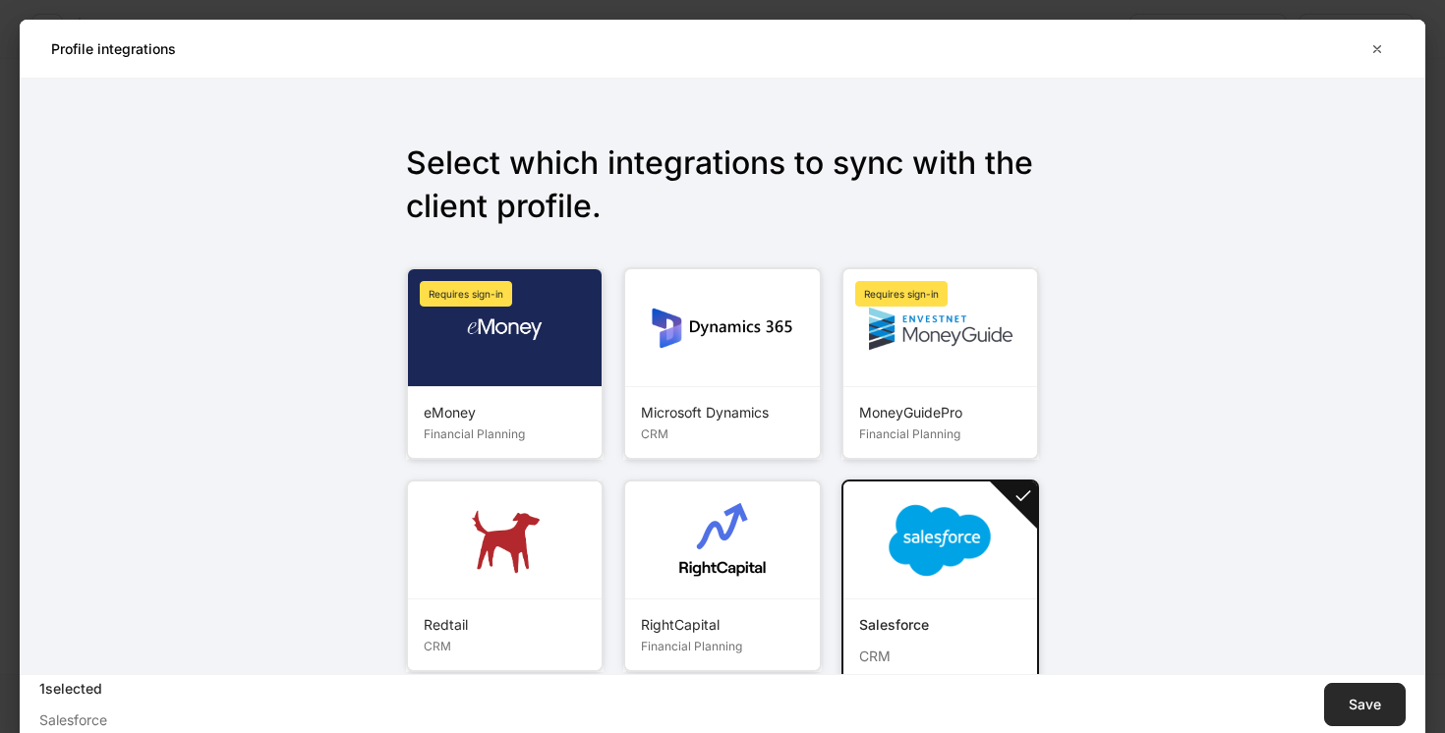
click at [1371, 702] on div "Save" at bounding box center [1365, 705] width 32 height 14
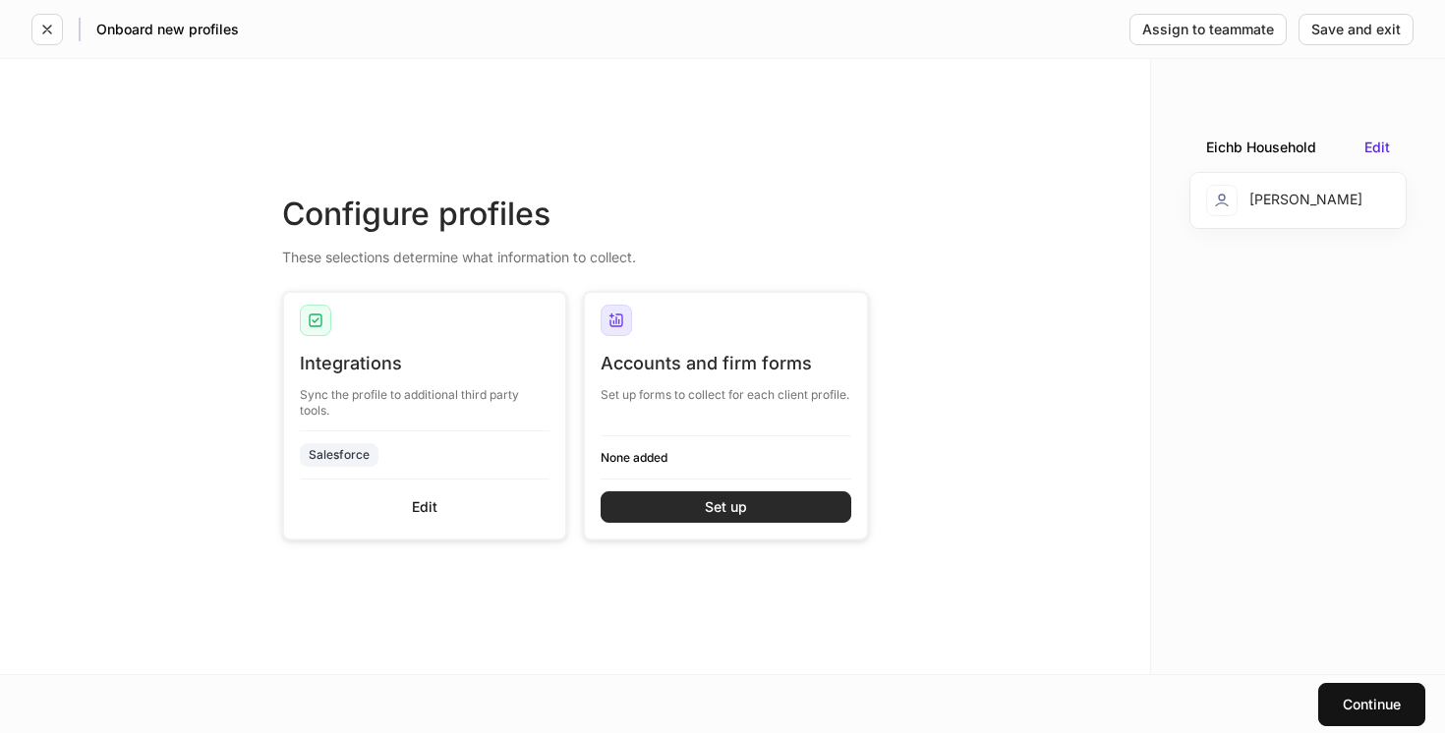
click at [778, 510] on button "Set up" at bounding box center [726, 507] width 251 height 31
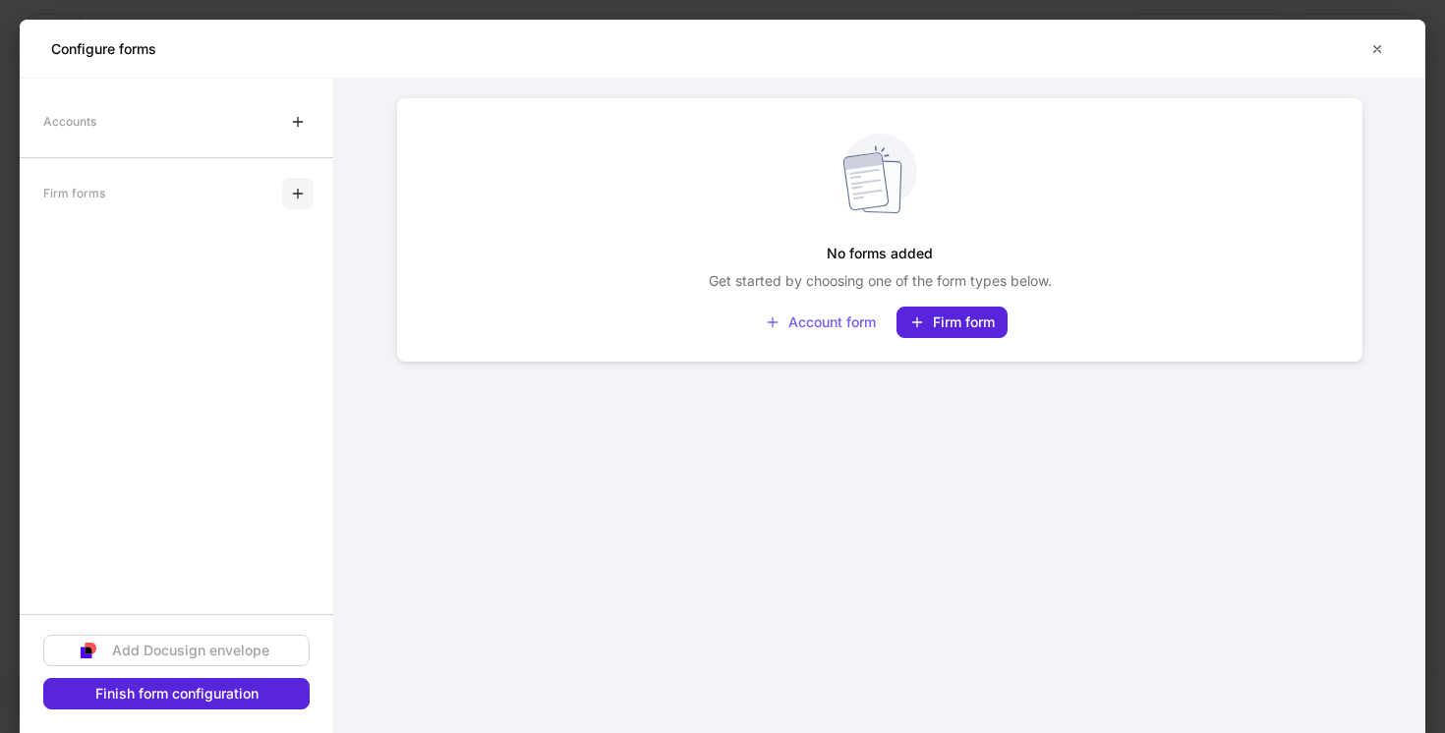
click at [299, 194] on icon "button" at bounding box center [297, 193] width 9 height 9
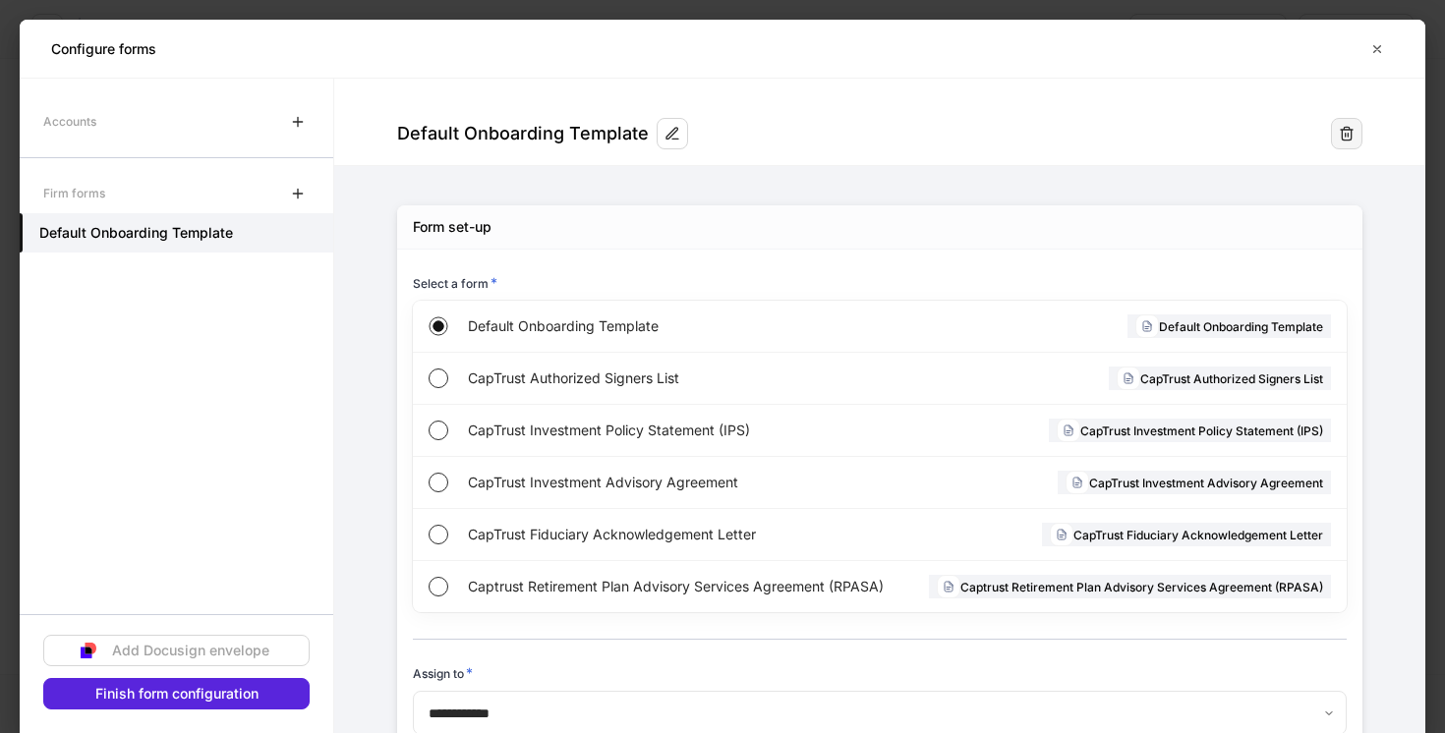
click at [1352, 137] on icon "button" at bounding box center [1347, 134] width 16 height 16
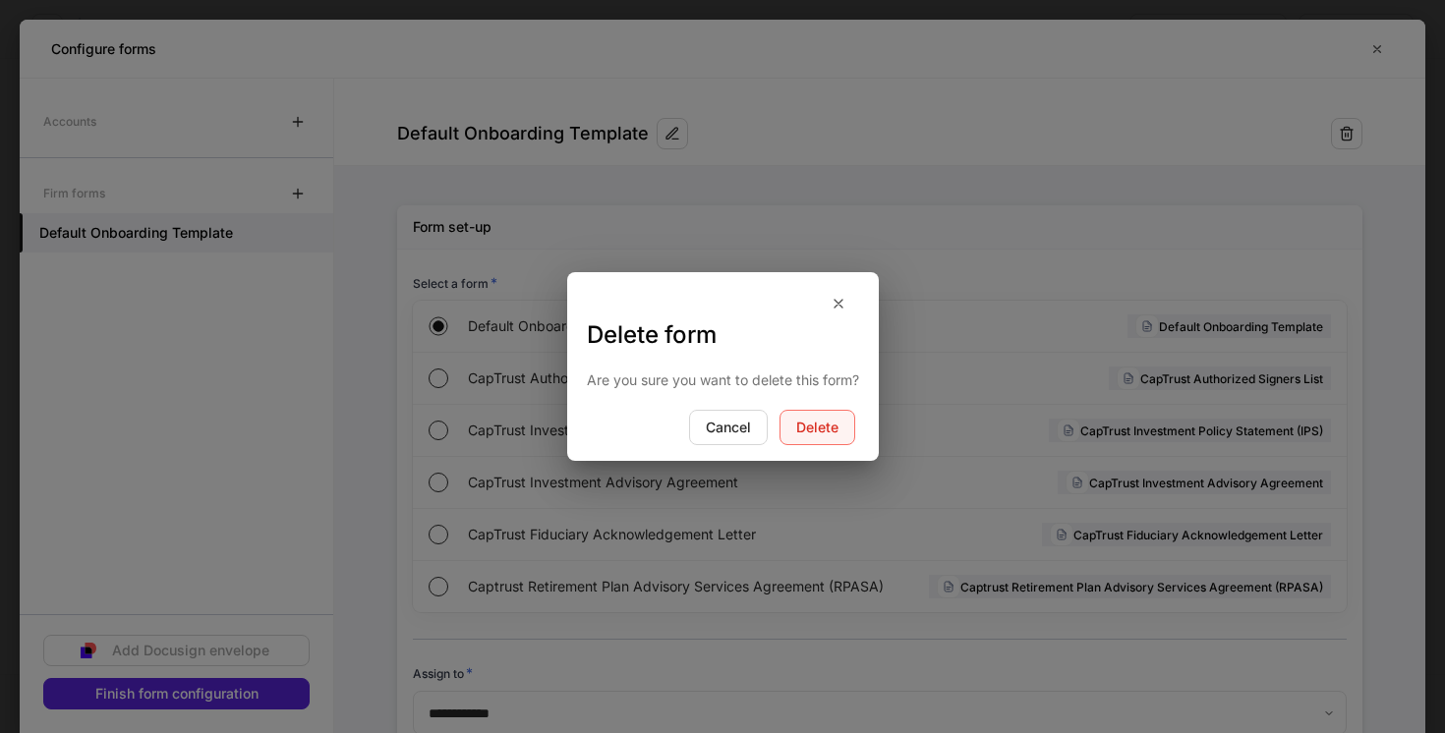
click at [826, 418] on button "Delete" at bounding box center [818, 427] width 76 height 35
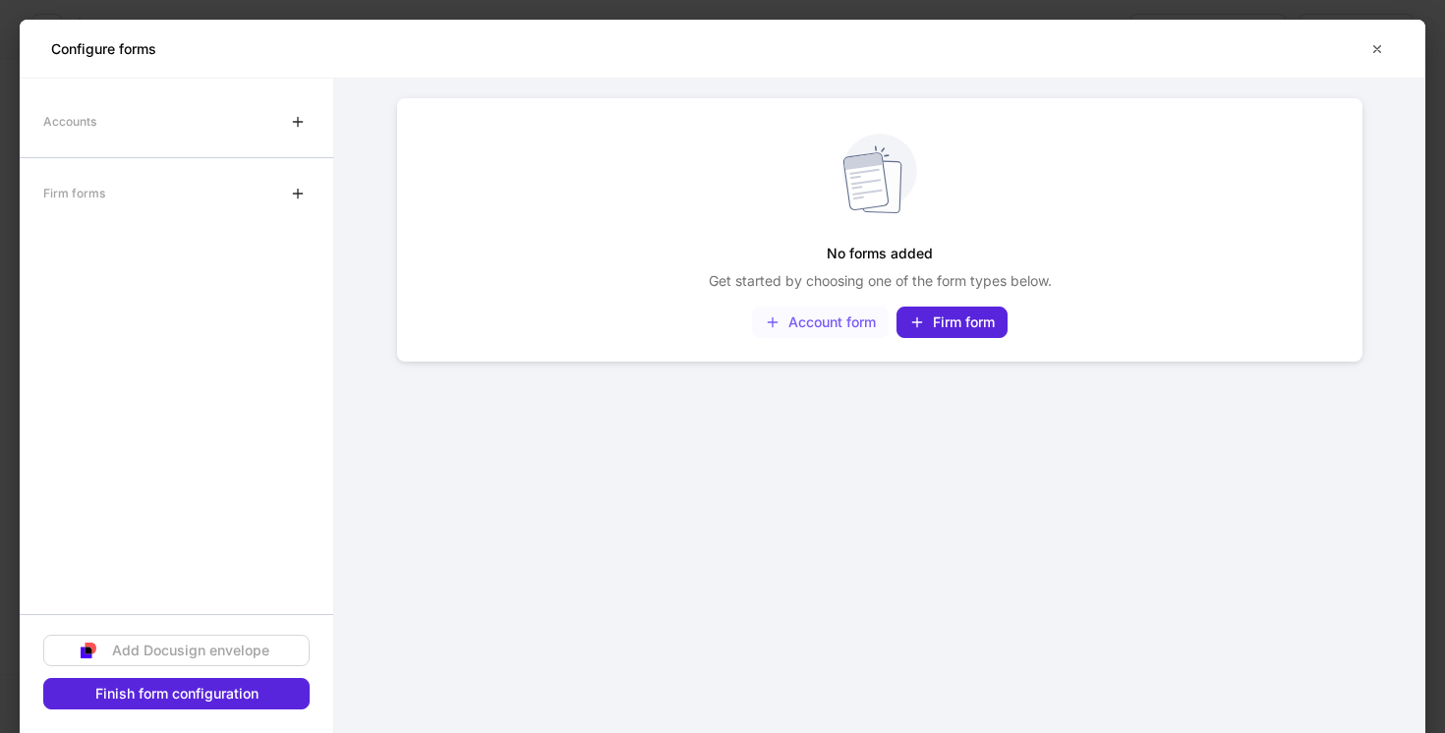
click at [812, 323] on div "Account form" at bounding box center [820, 323] width 111 height 16
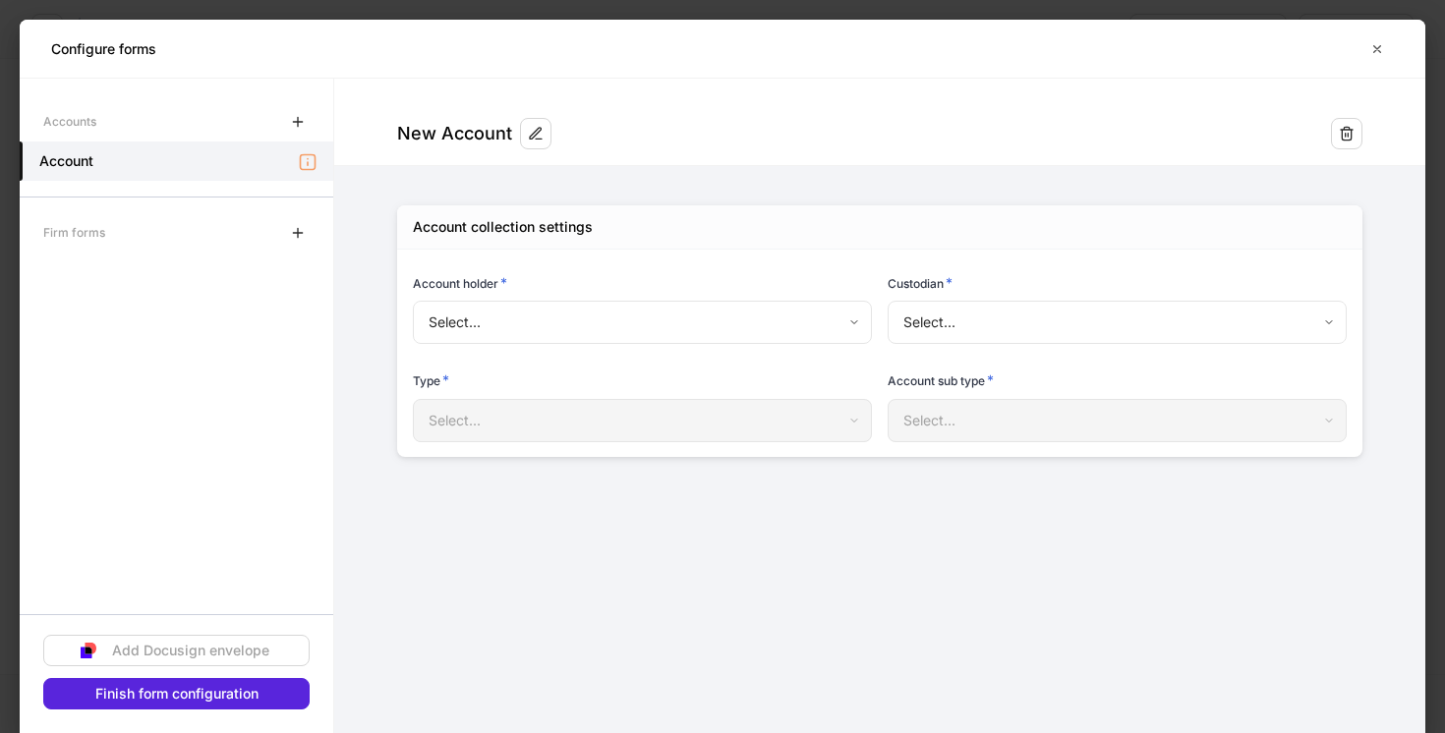
type input "**********"
click at [303, 226] on icon "button" at bounding box center [298, 233] width 16 height 16
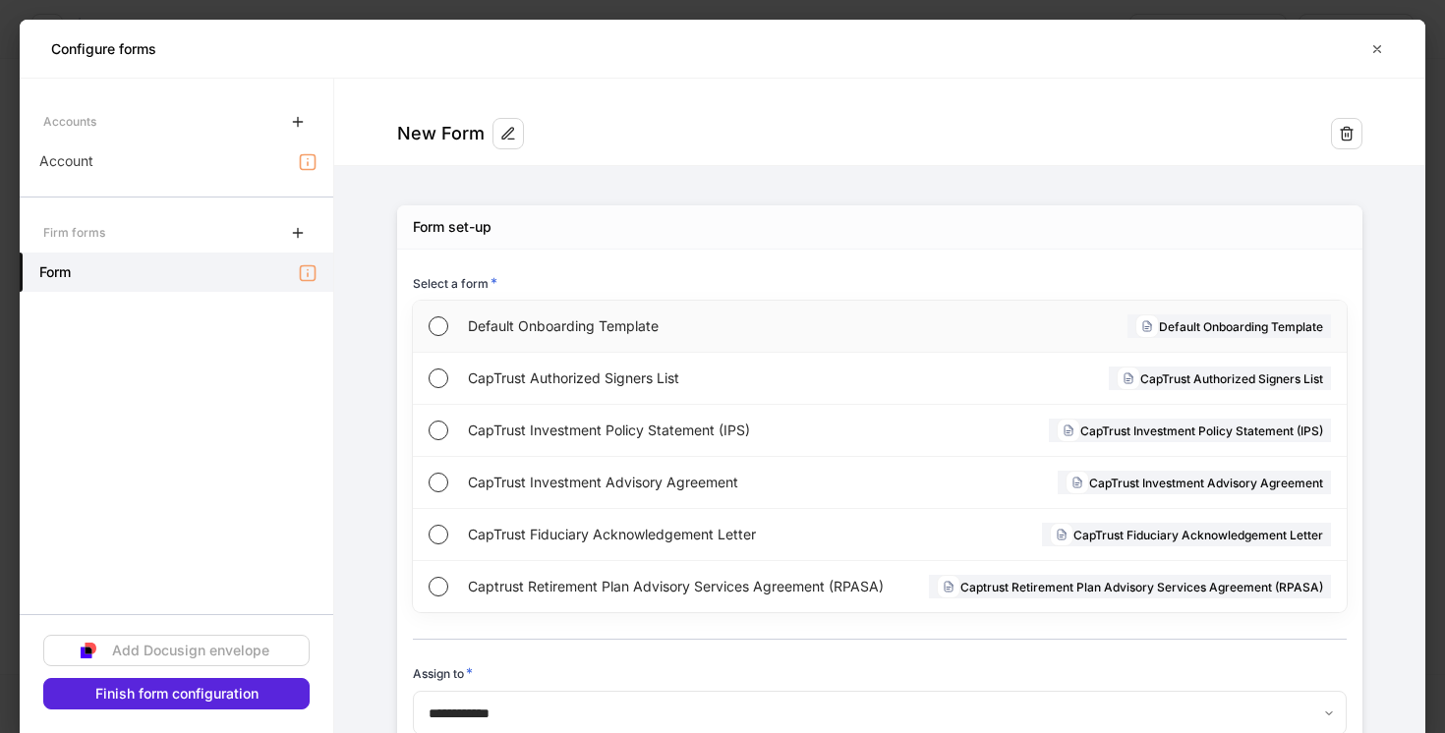
click at [491, 321] on span "Default Onboarding Template" at bounding box center [673, 327] width 410 height 20
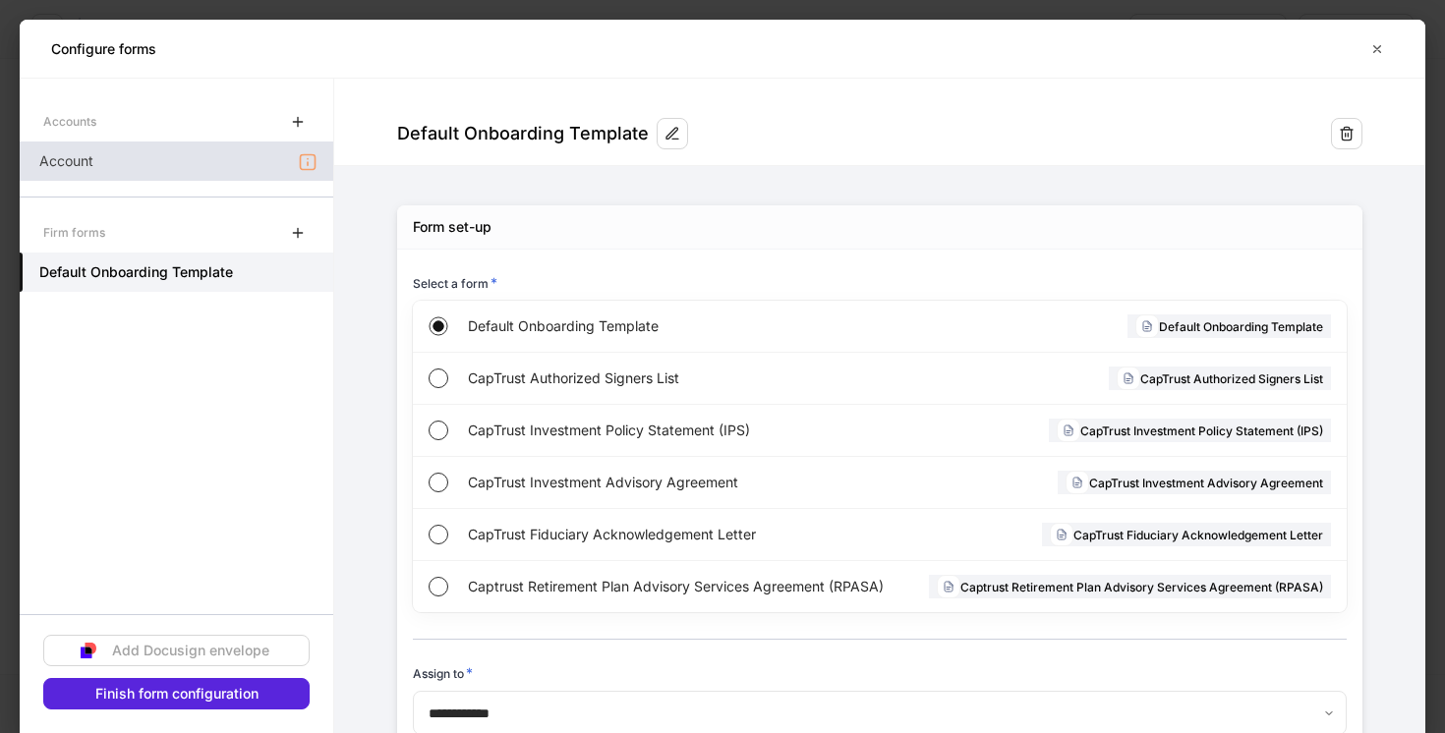
click at [293, 179] on div "Account" at bounding box center [177, 161] width 314 height 39
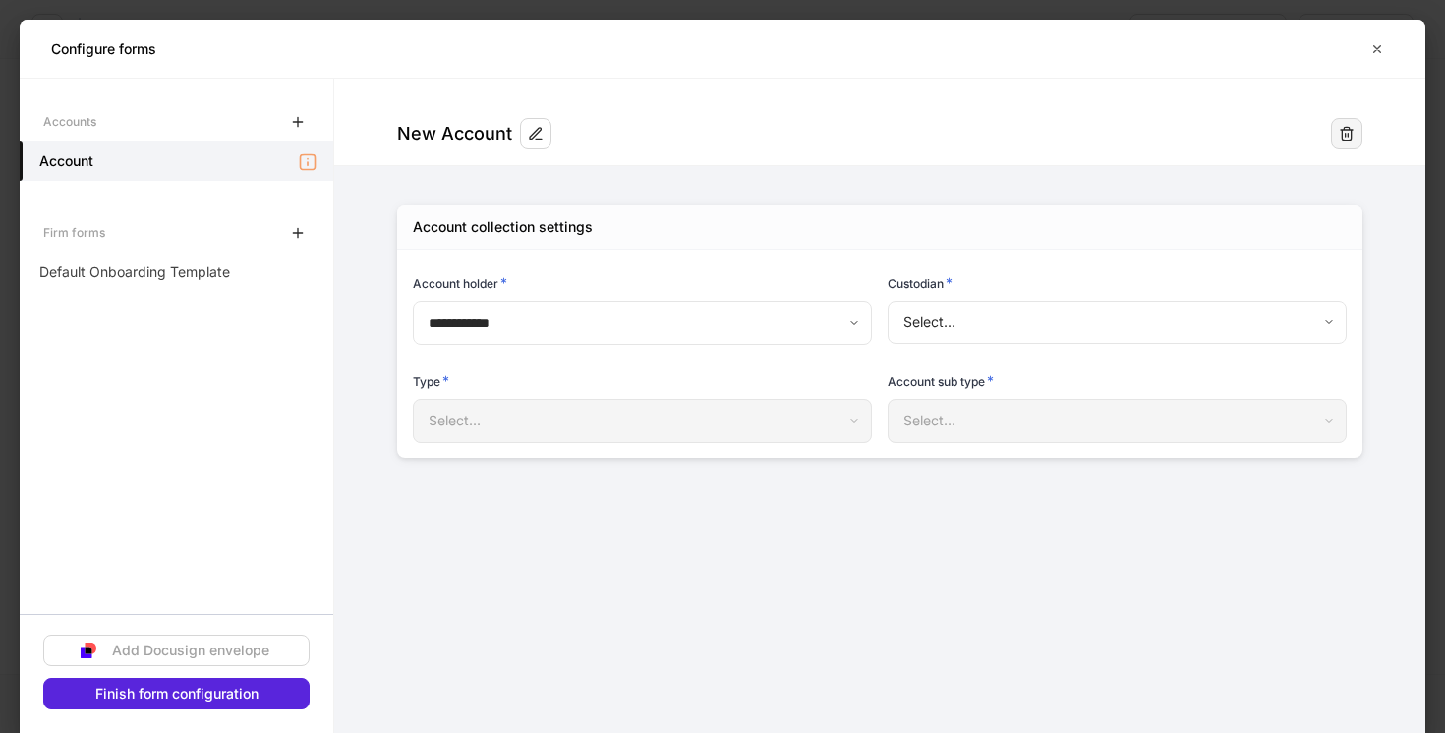
click at [1351, 143] on button "button" at bounding box center [1346, 133] width 31 height 31
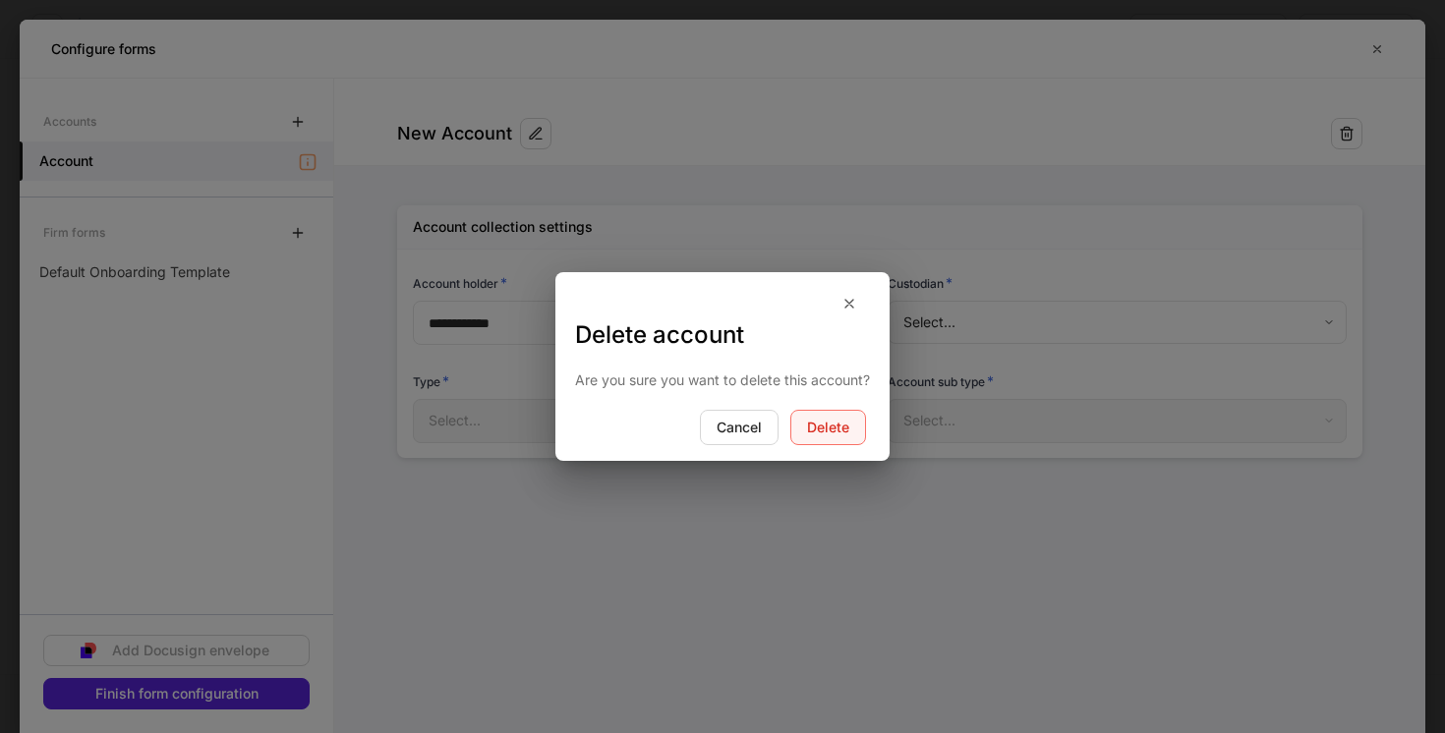
click at [834, 421] on div "Delete" at bounding box center [828, 428] width 42 height 14
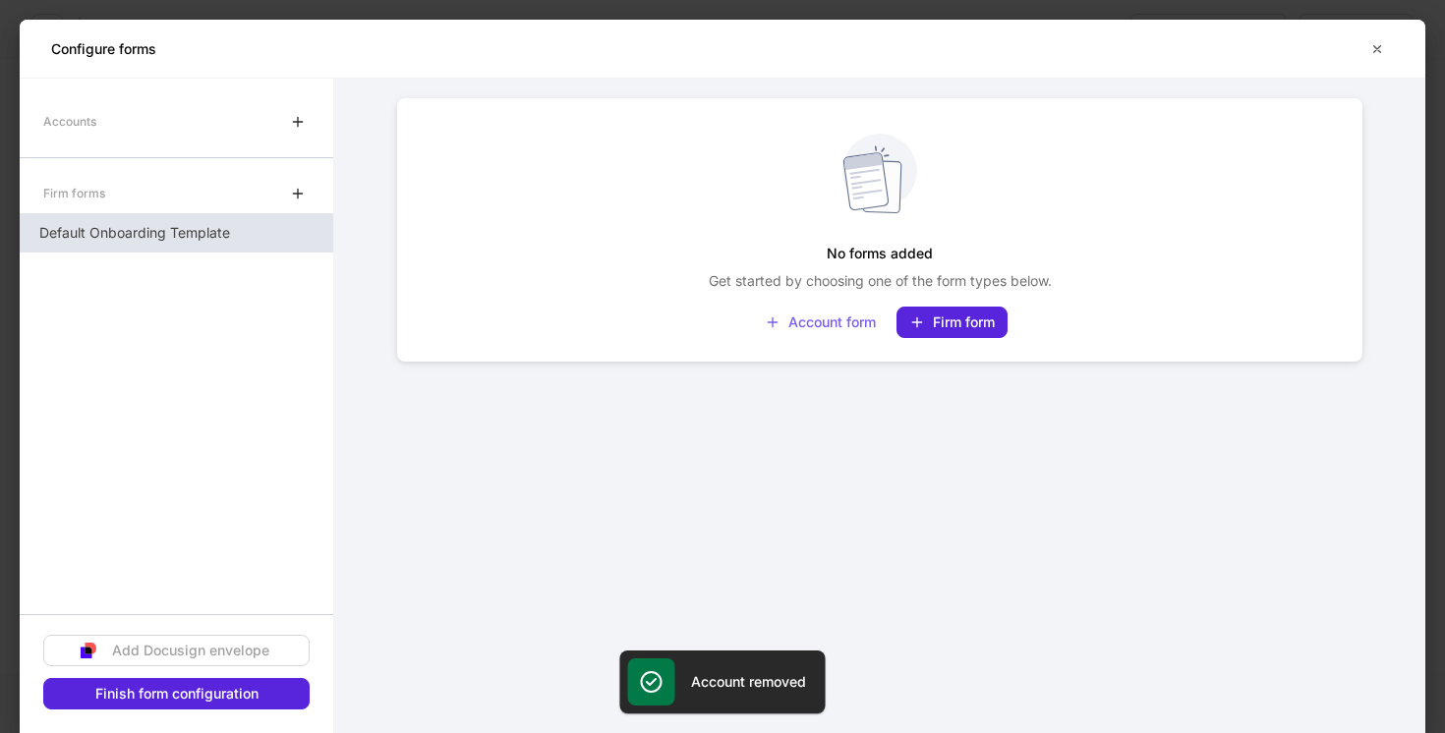
click at [263, 239] on div "Default Onboarding Template" at bounding box center [177, 232] width 314 height 39
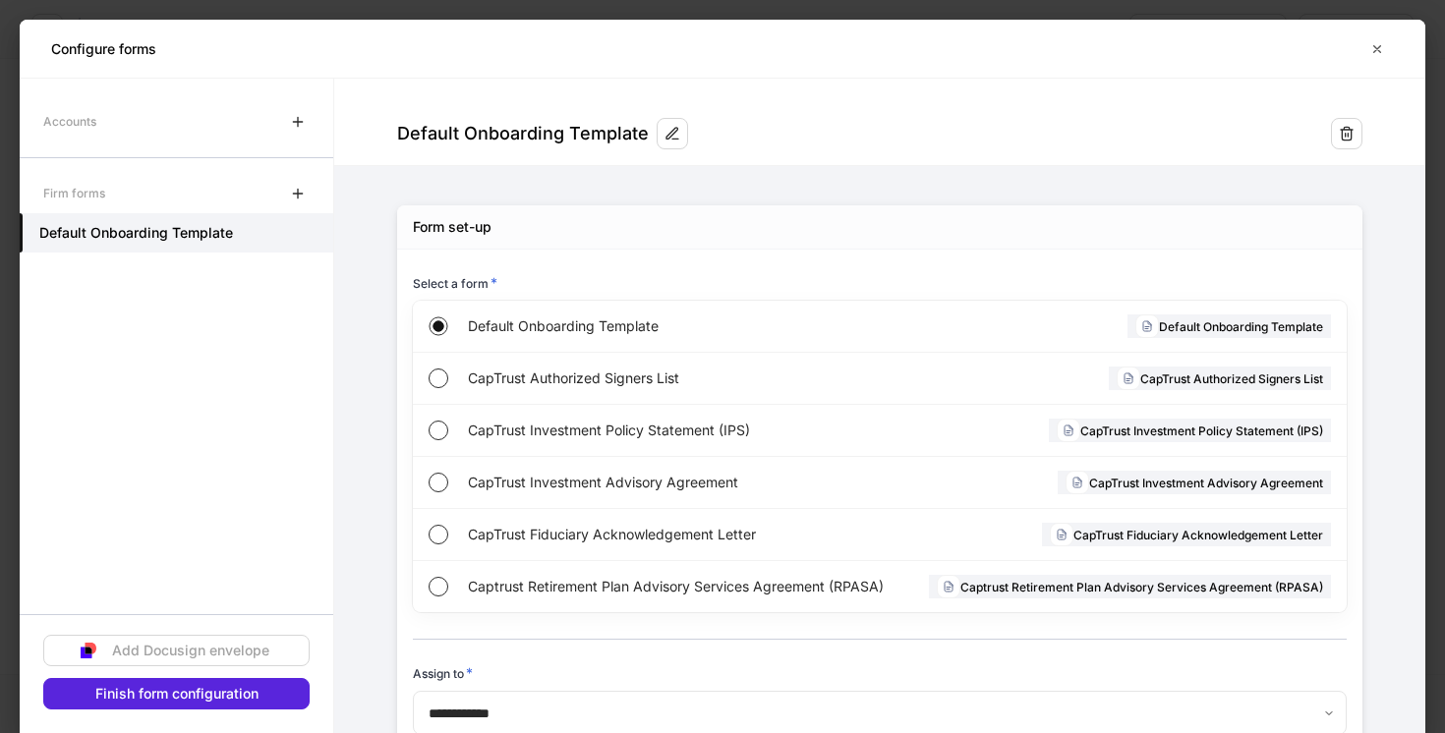
click at [287, 104] on div at bounding box center [297, 121] width 31 height 39
click at [293, 116] on icon "button" at bounding box center [298, 122] width 16 height 16
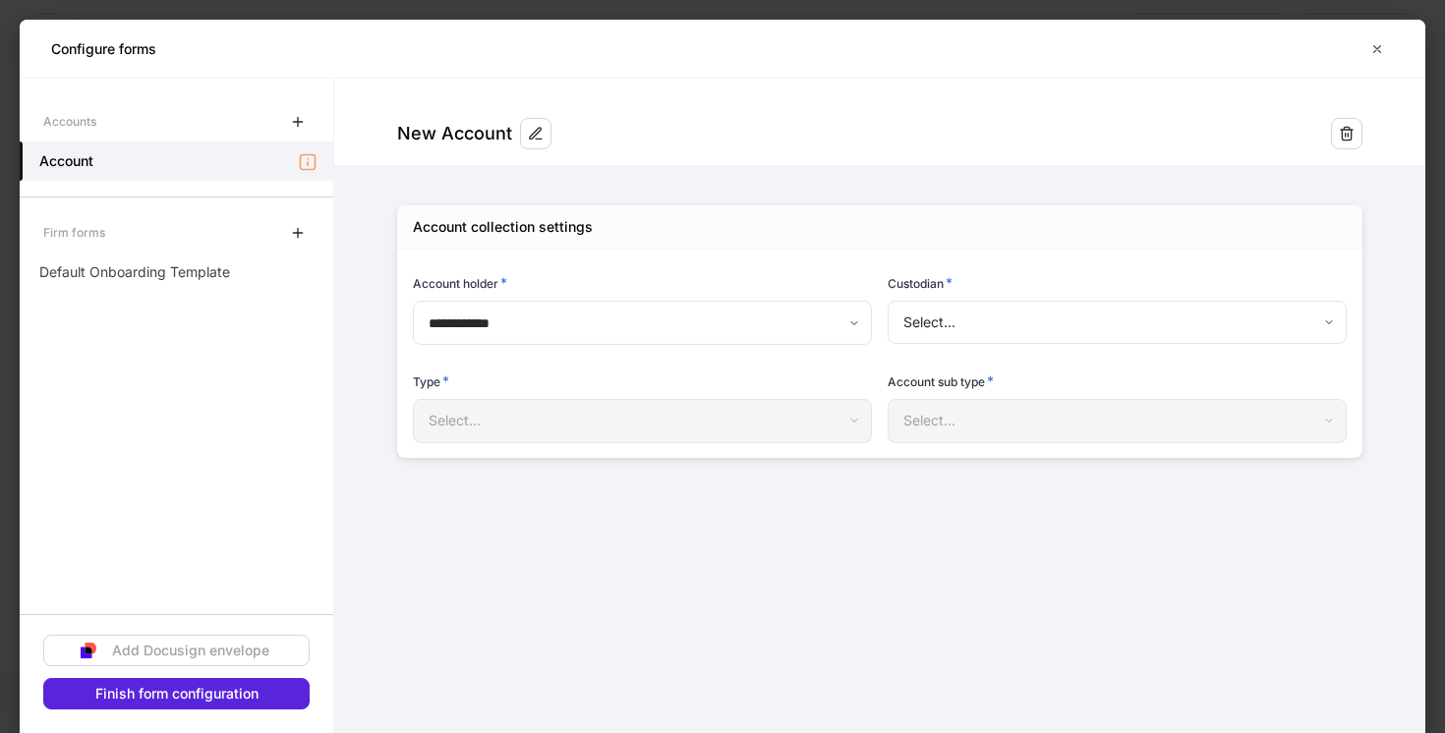
click at [925, 323] on body "**********" at bounding box center [722, 366] width 1445 height 733
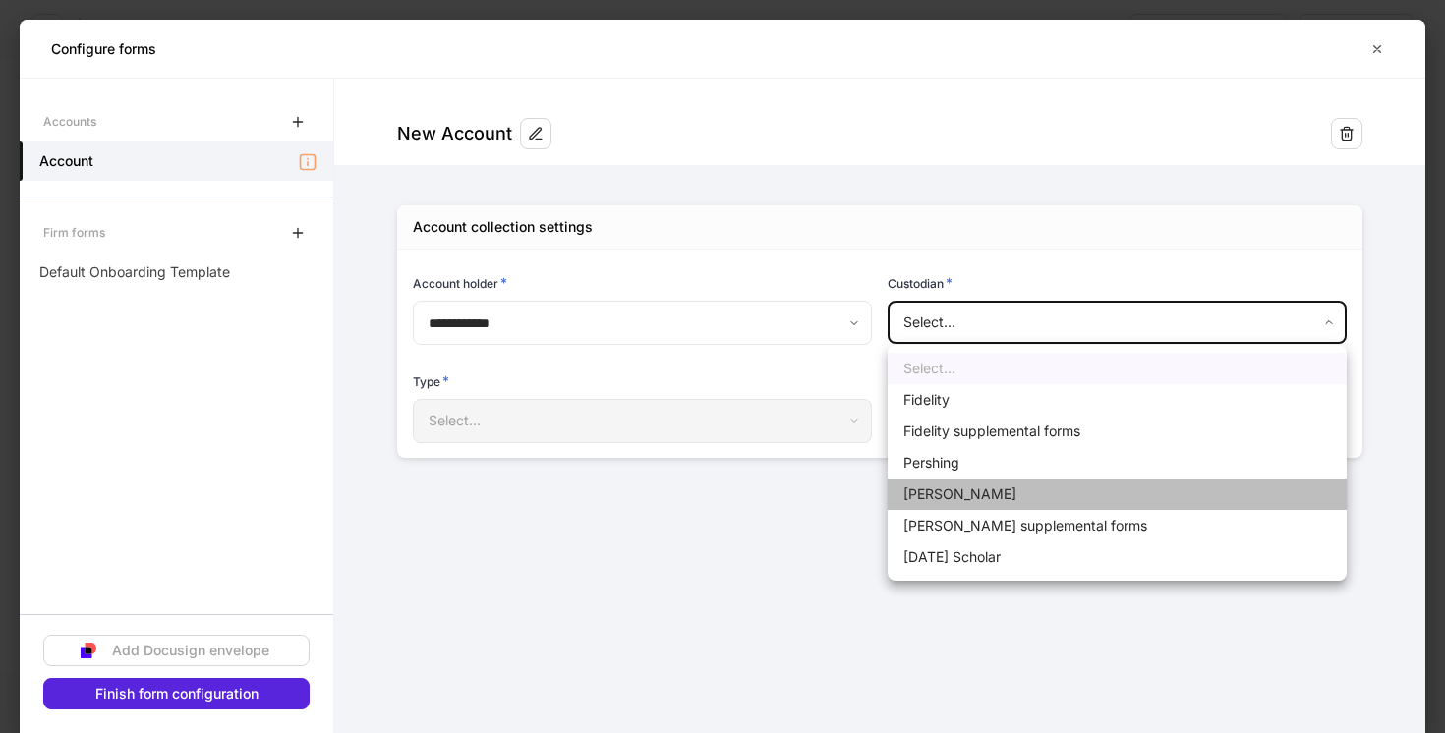
click at [952, 497] on li "[PERSON_NAME]" at bounding box center [1117, 494] width 459 height 31
type input "******"
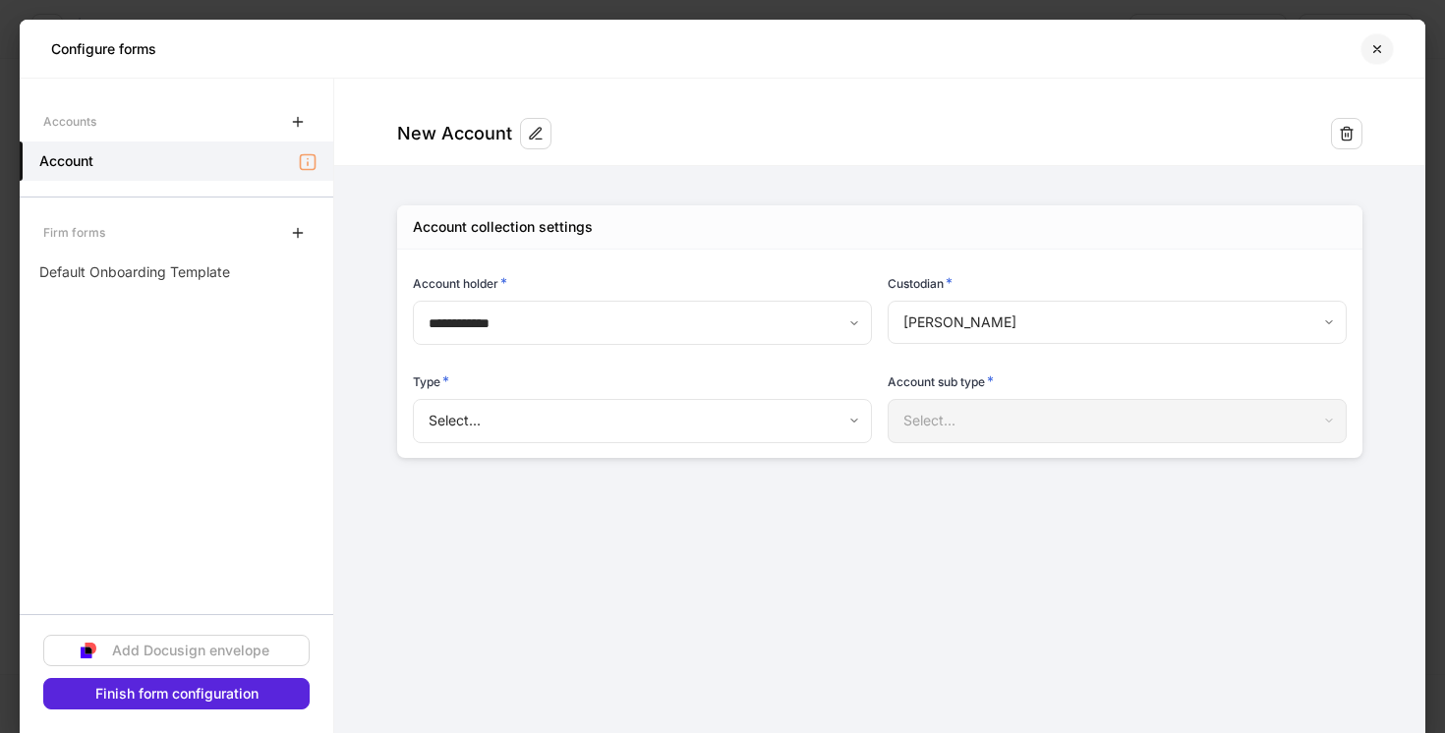
click at [1380, 49] on icon "button" at bounding box center [1378, 49] width 16 height 16
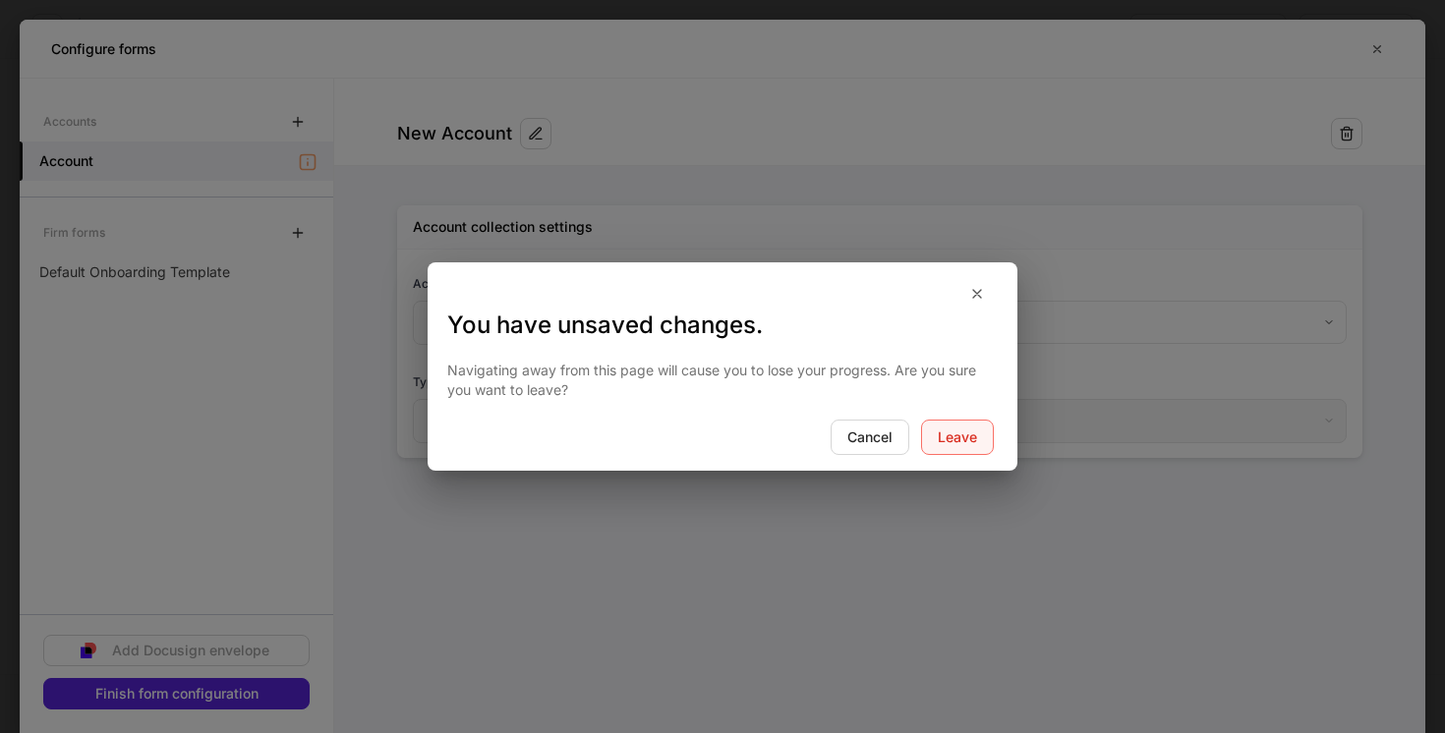
click at [948, 451] on button "Leave" at bounding box center [957, 437] width 73 height 35
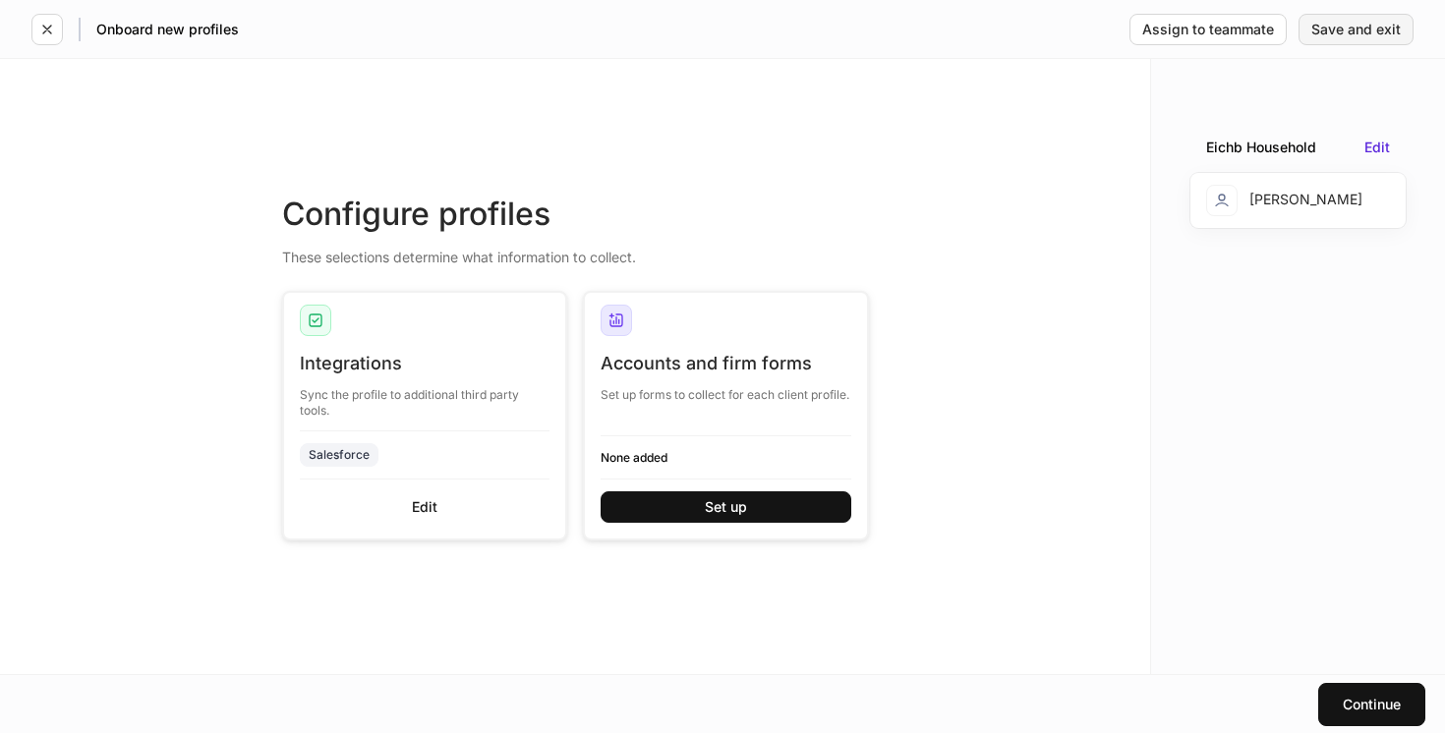
click at [1346, 24] on div "Save and exit" at bounding box center [1356, 30] width 89 height 14
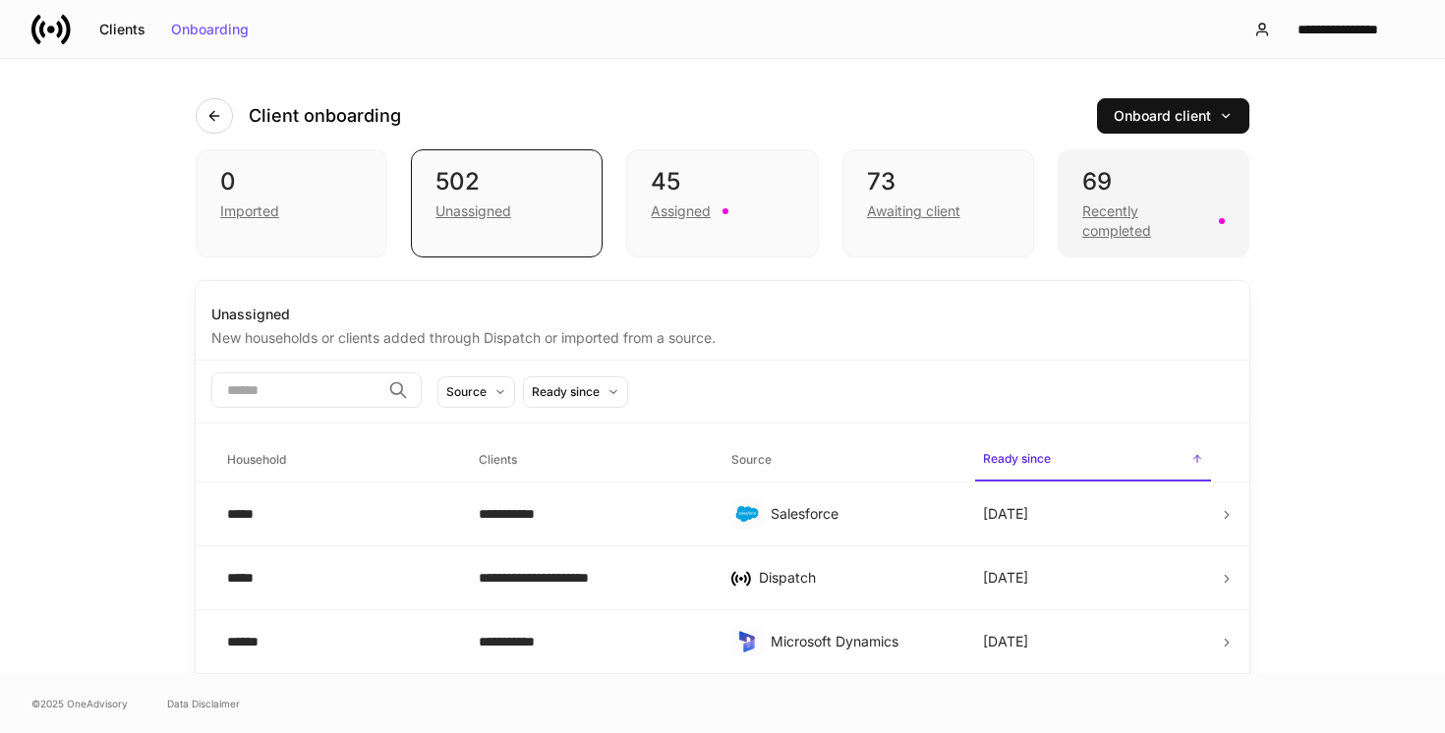
click at [1177, 187] on div "69" at bounding box center [1153, 181] width 143 height 31
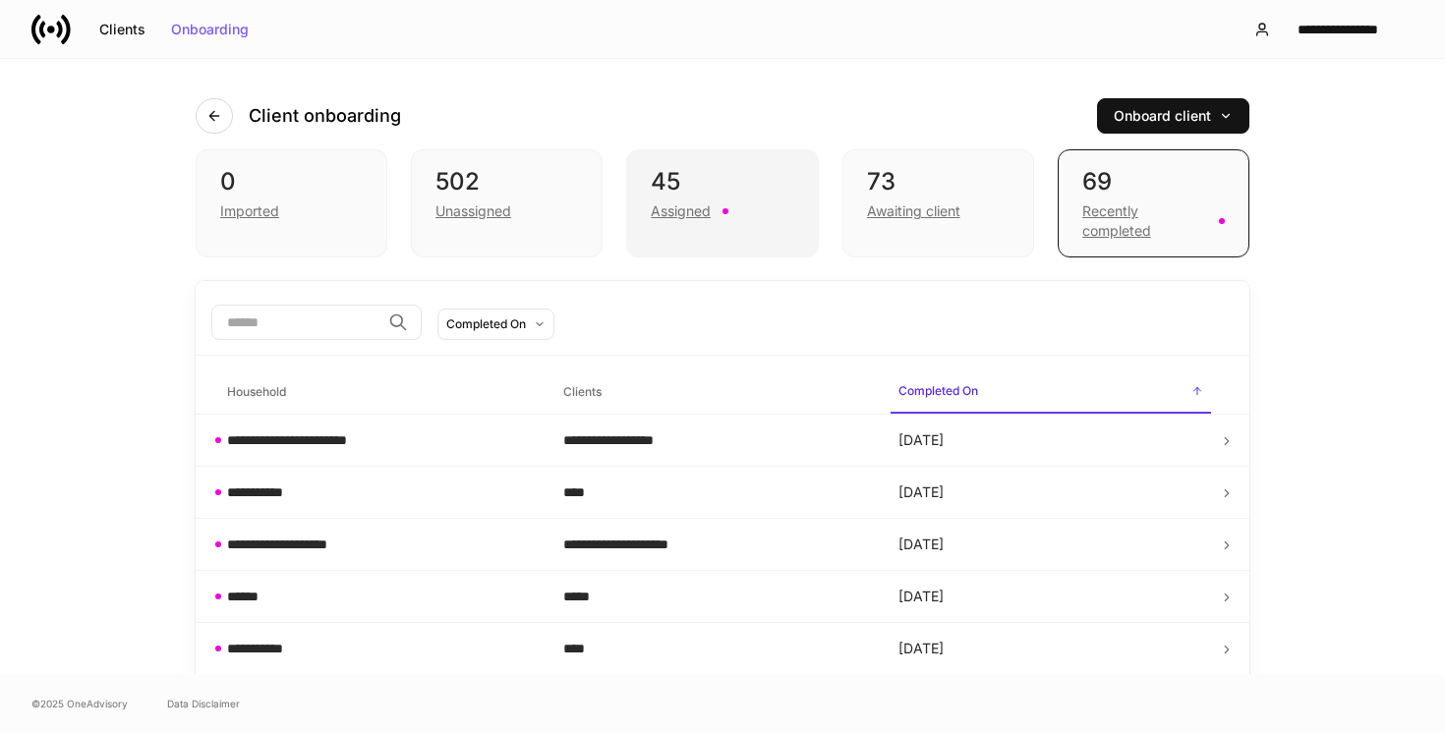
click at [729, 179] on div "45" at bounding box center [722, 181] width 143 height 31
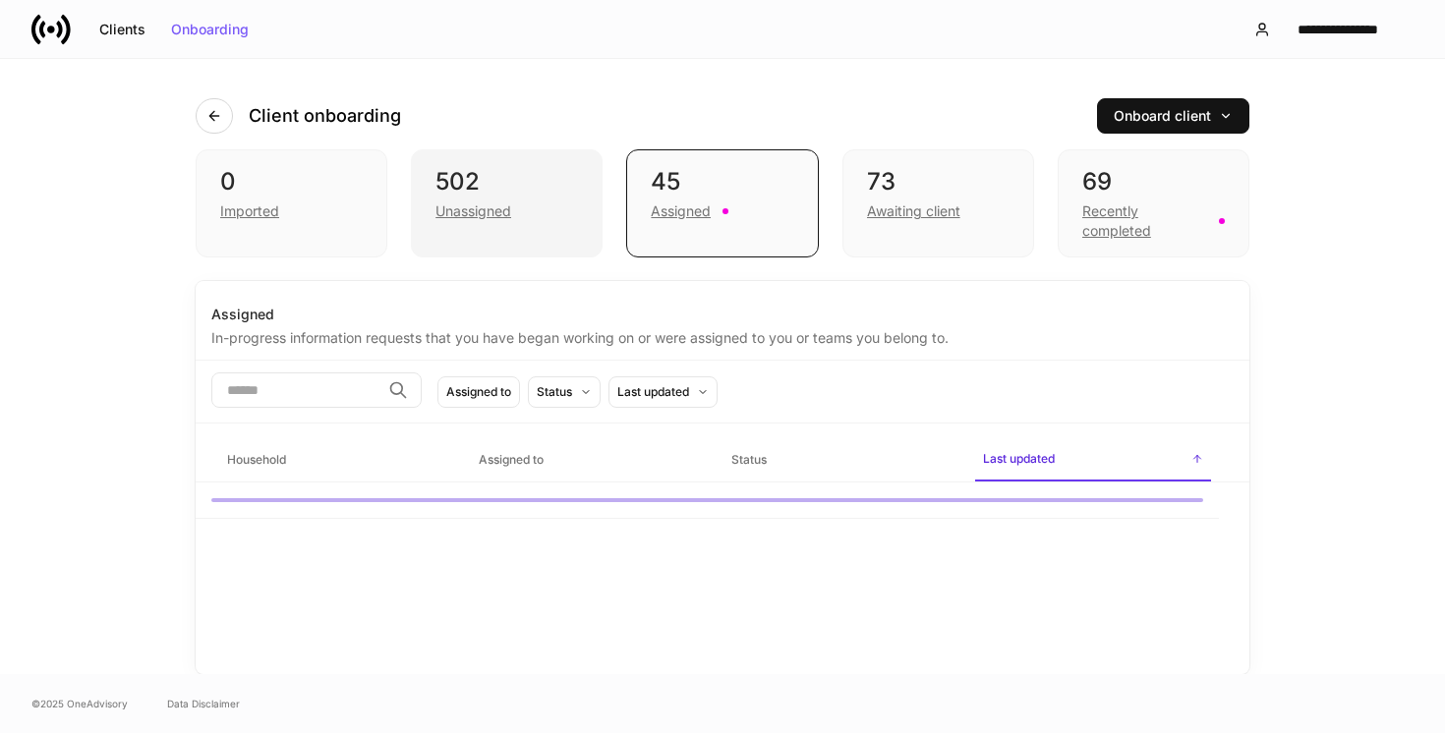
click at [556, 193] on div "502" at bounding box center [507, 181] width 143 height 31
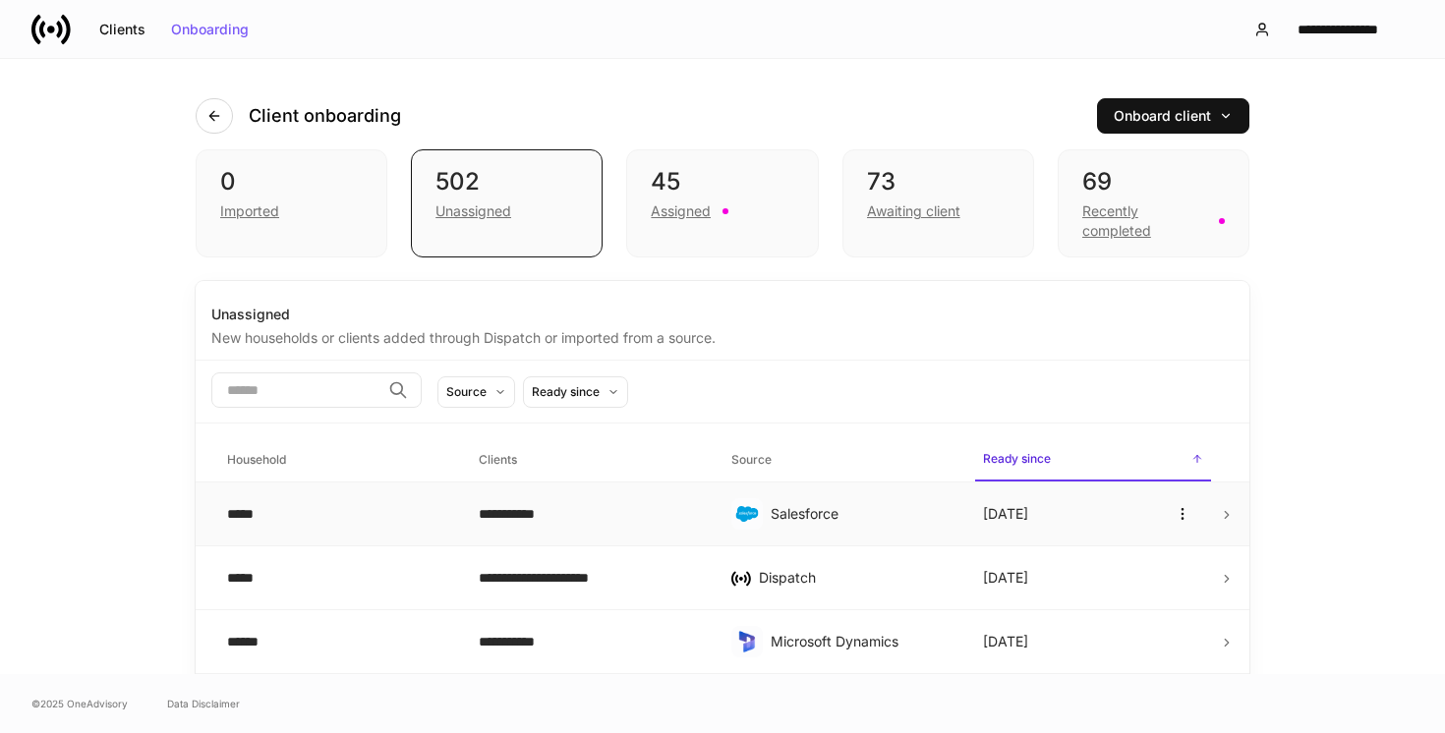
click at [649, 515] on div "**********" at bounding box center [589, 514] width 220 height 20
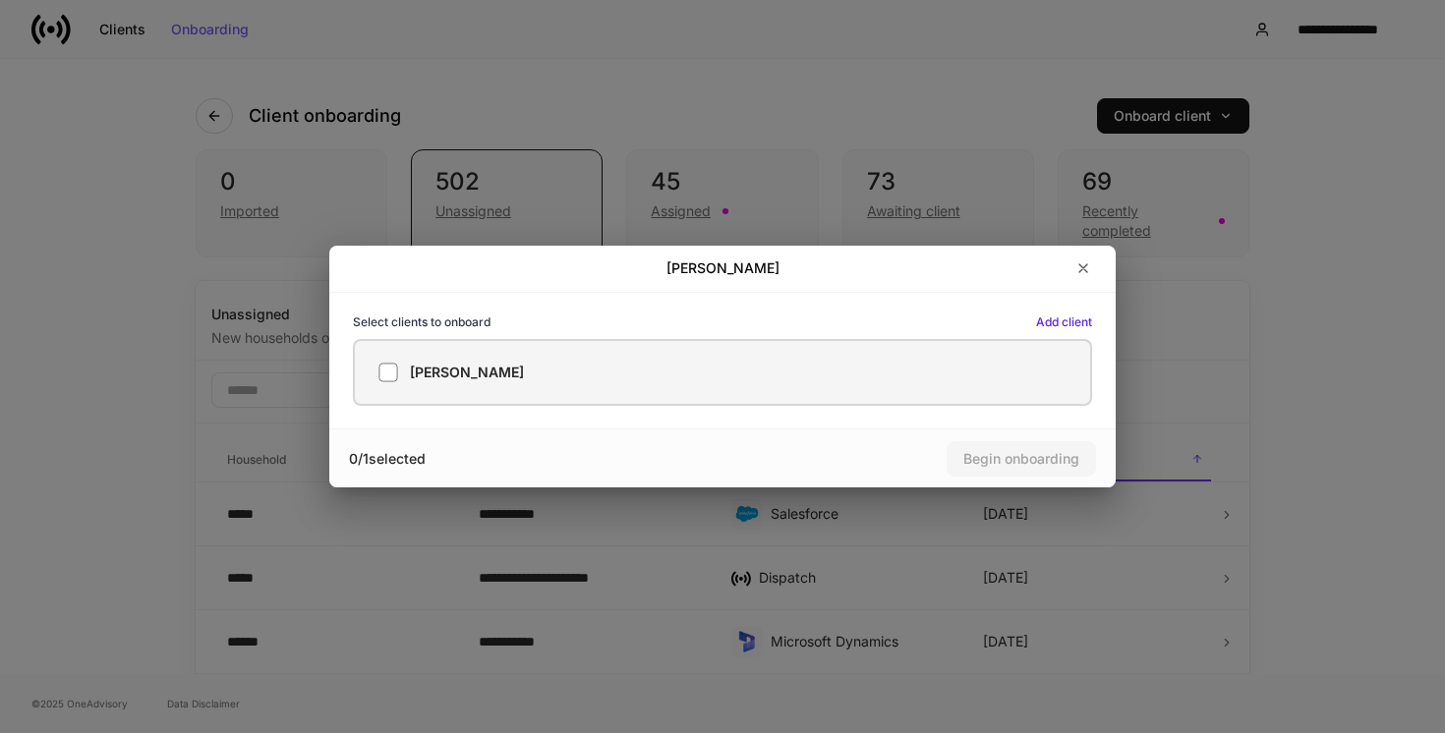
click at [696, 369] on div "[PERSON_NAME]" at bounding box center [723, 373] width 688 height 20
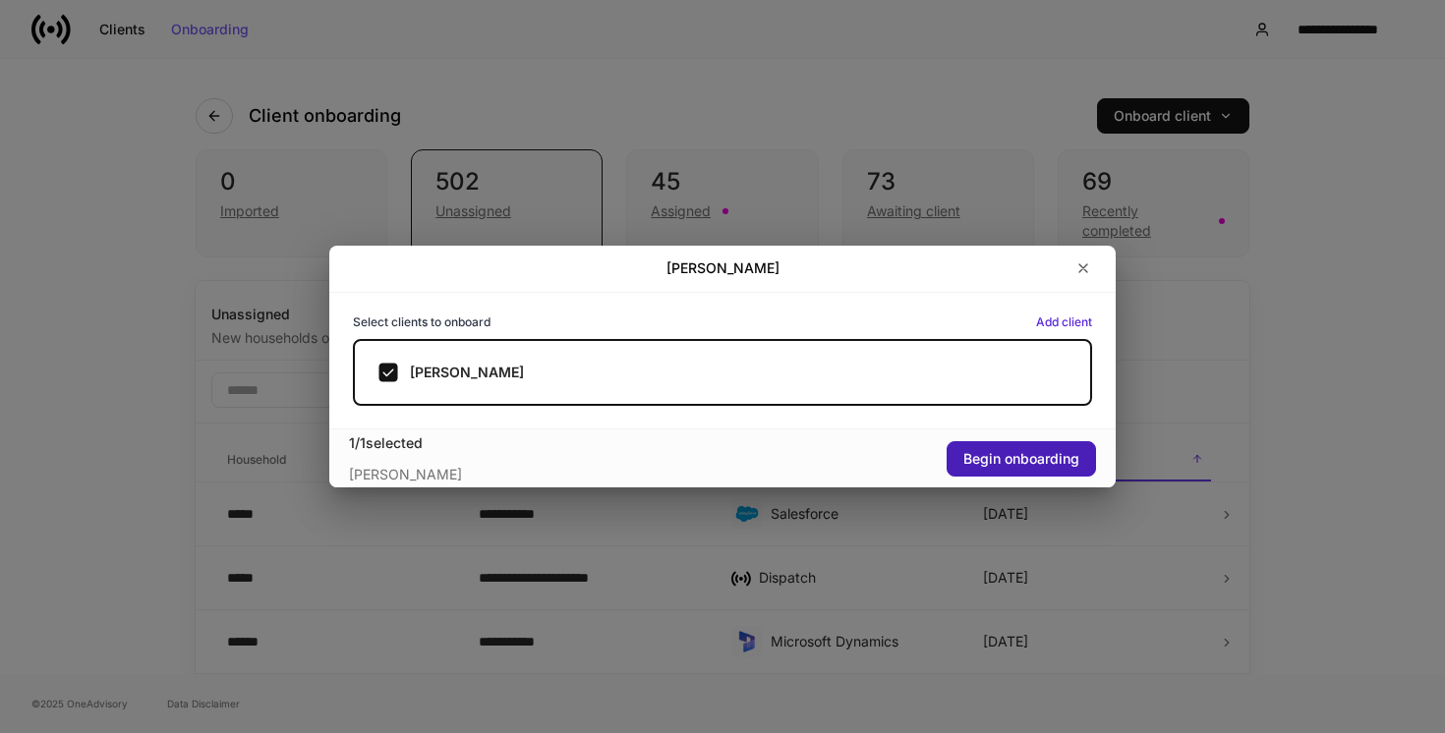
click at [1011, 456] on div "Begin onboarding" at bounding box center [1022, 459] width 116 height 14
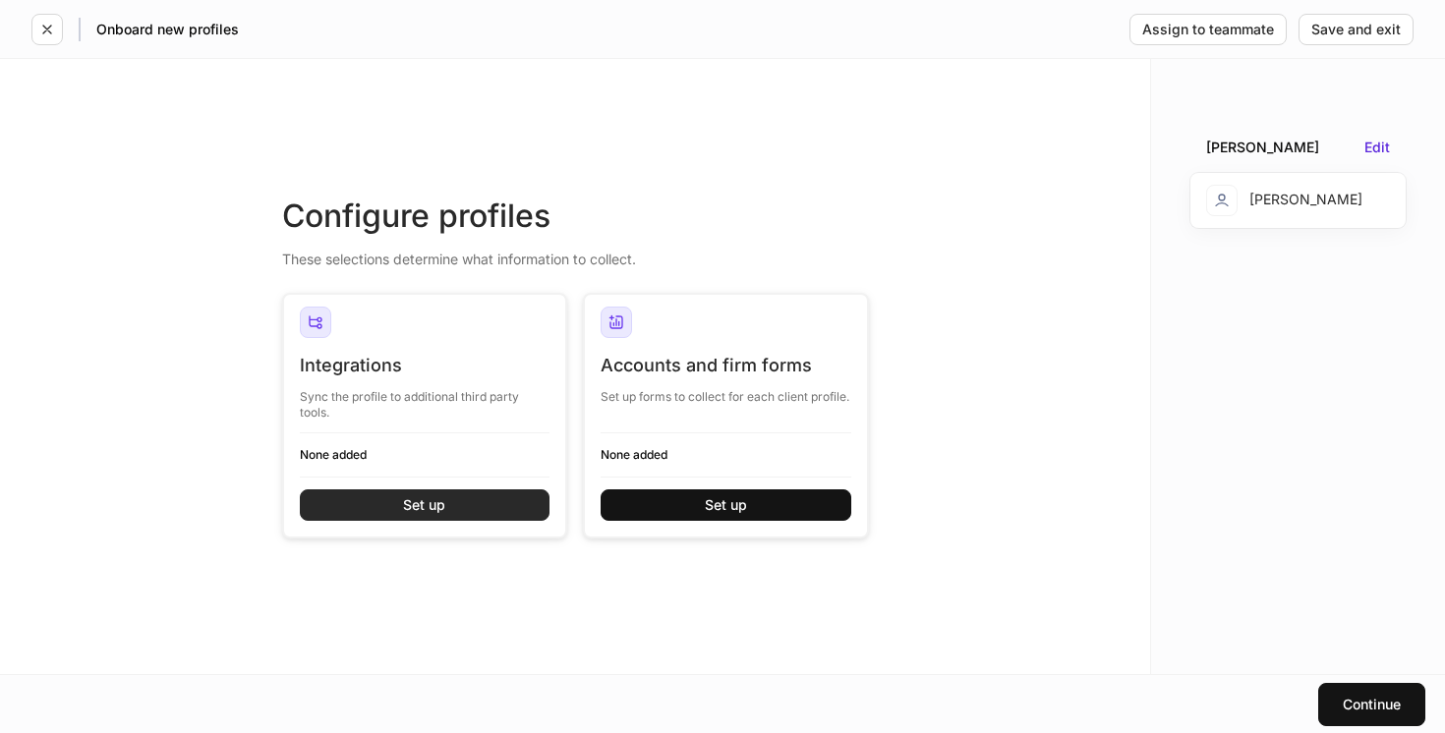
click at [431, 504] on div "Set up" at bounding box center [424, 505] width 42 height 14
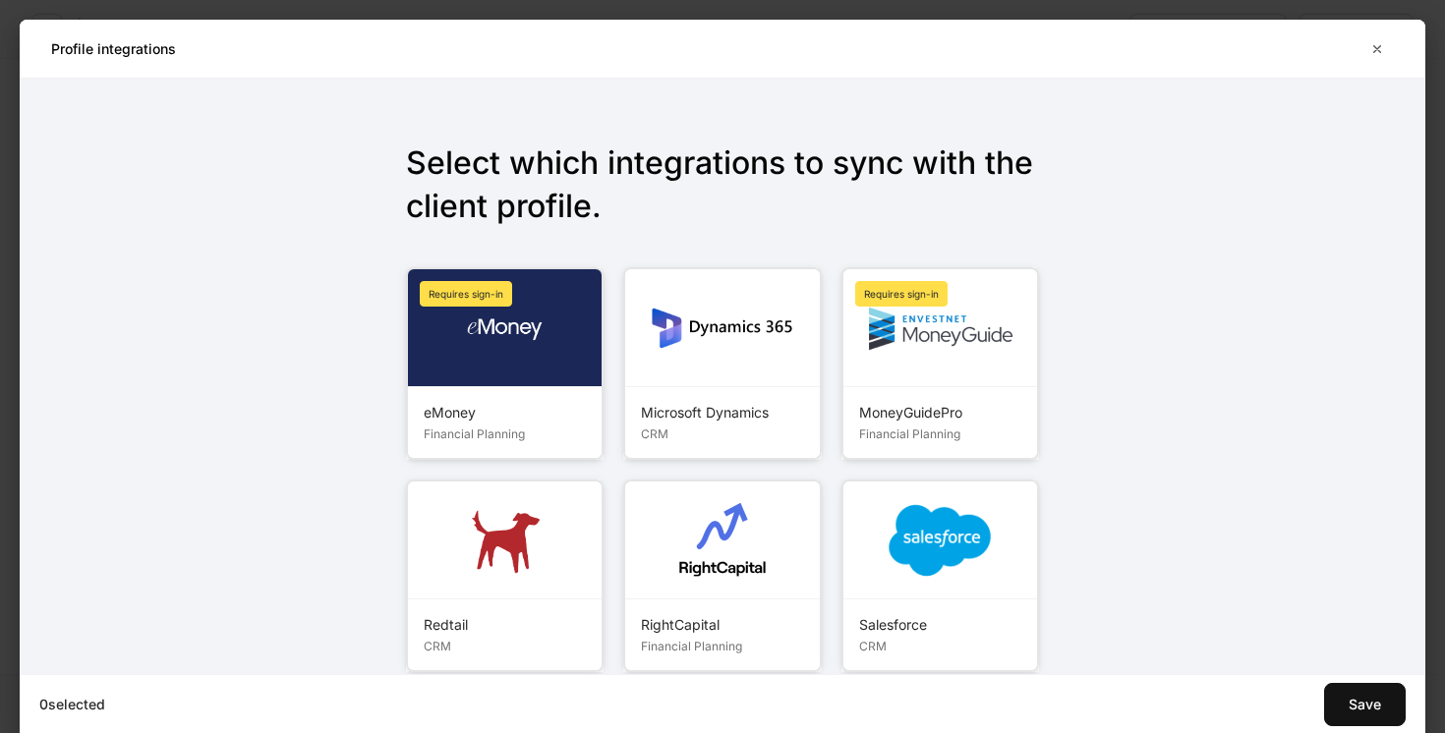
click at [976, 540] on img at bounding box center [940, 541] width 110 height 110
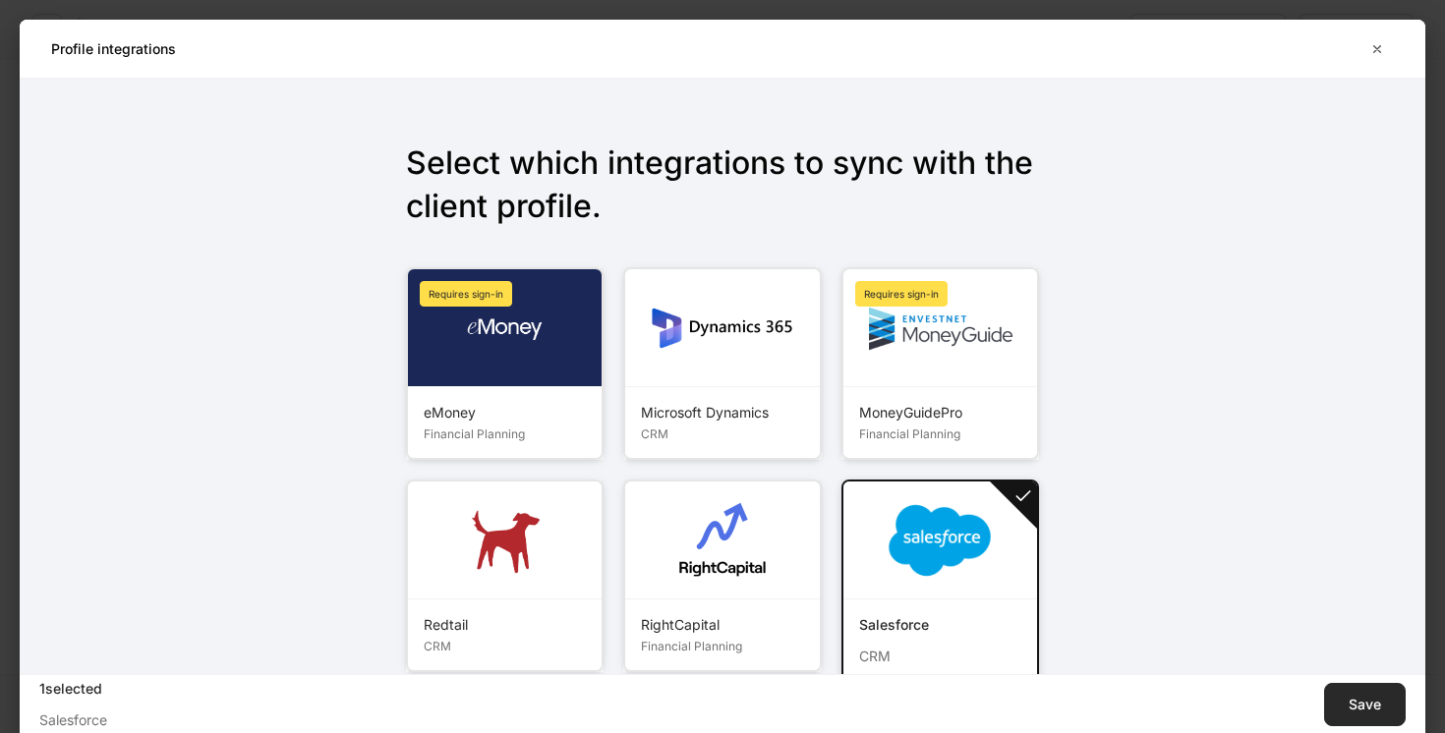
click at [1371, 699] on div "Save" at bounding box center [1365, 705] width 32 height 14
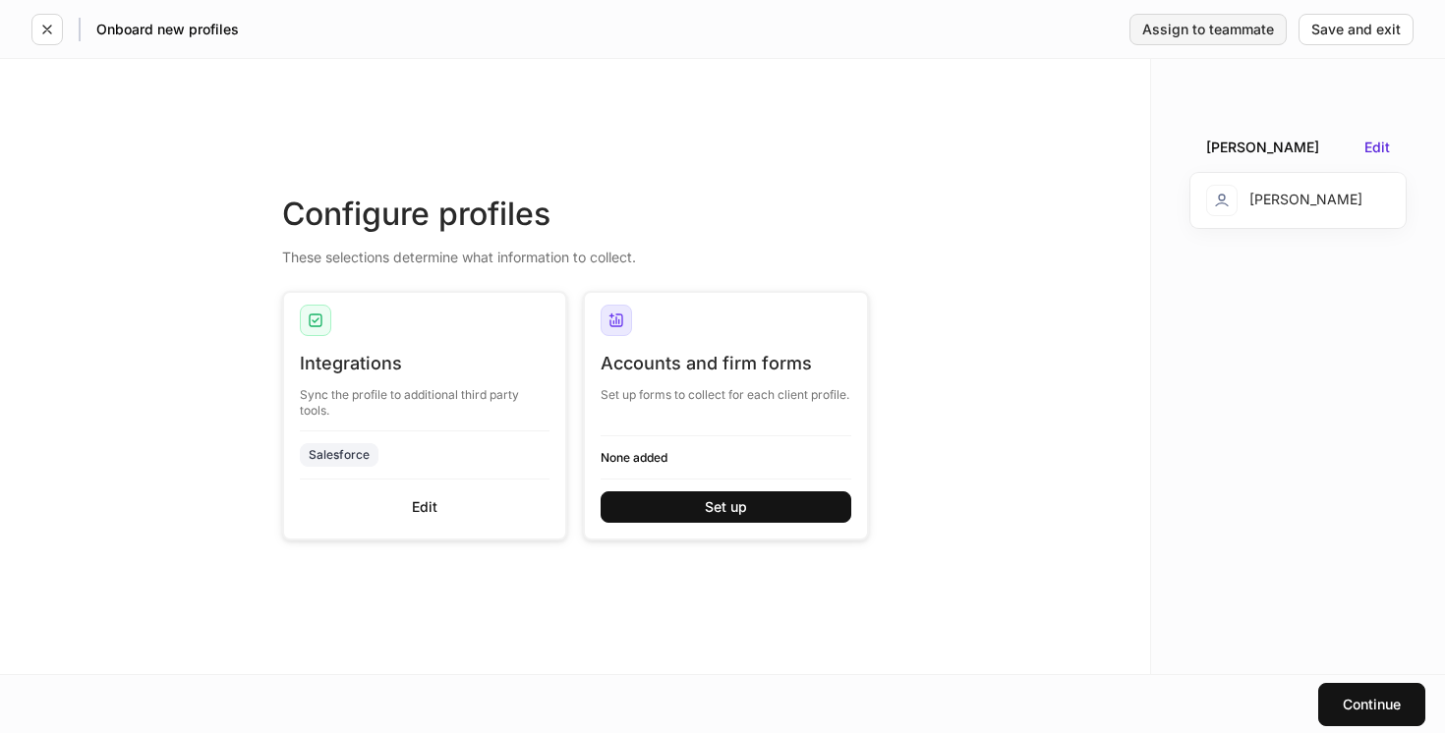
click at [1201, 27] on div "Assign to teammate" at bounding box center [1208, 30] width 132 height 14
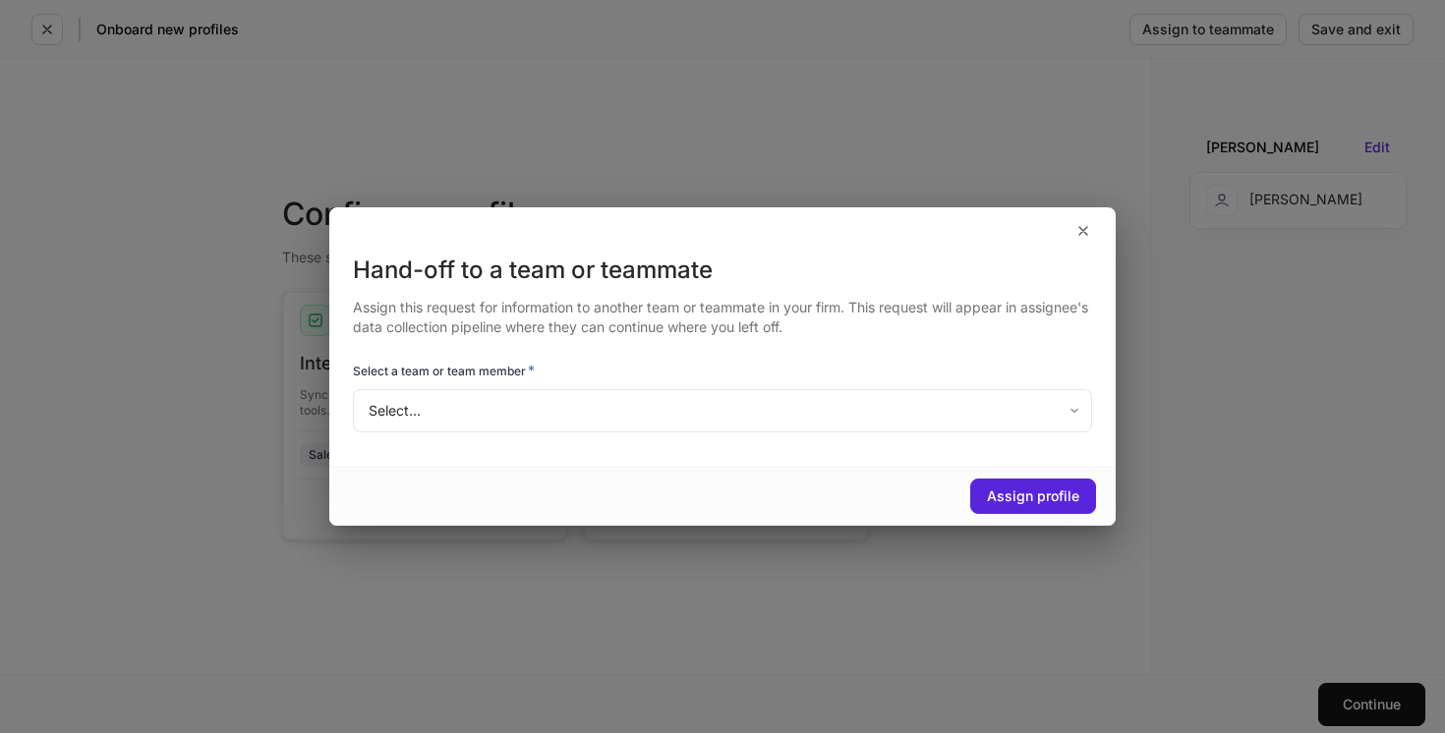
click at [854, 403] on body "Onboard new profiles Assign to teammate Save and exit Configure profiles These …" at bounding box center [722, 366] width 1445 height 733
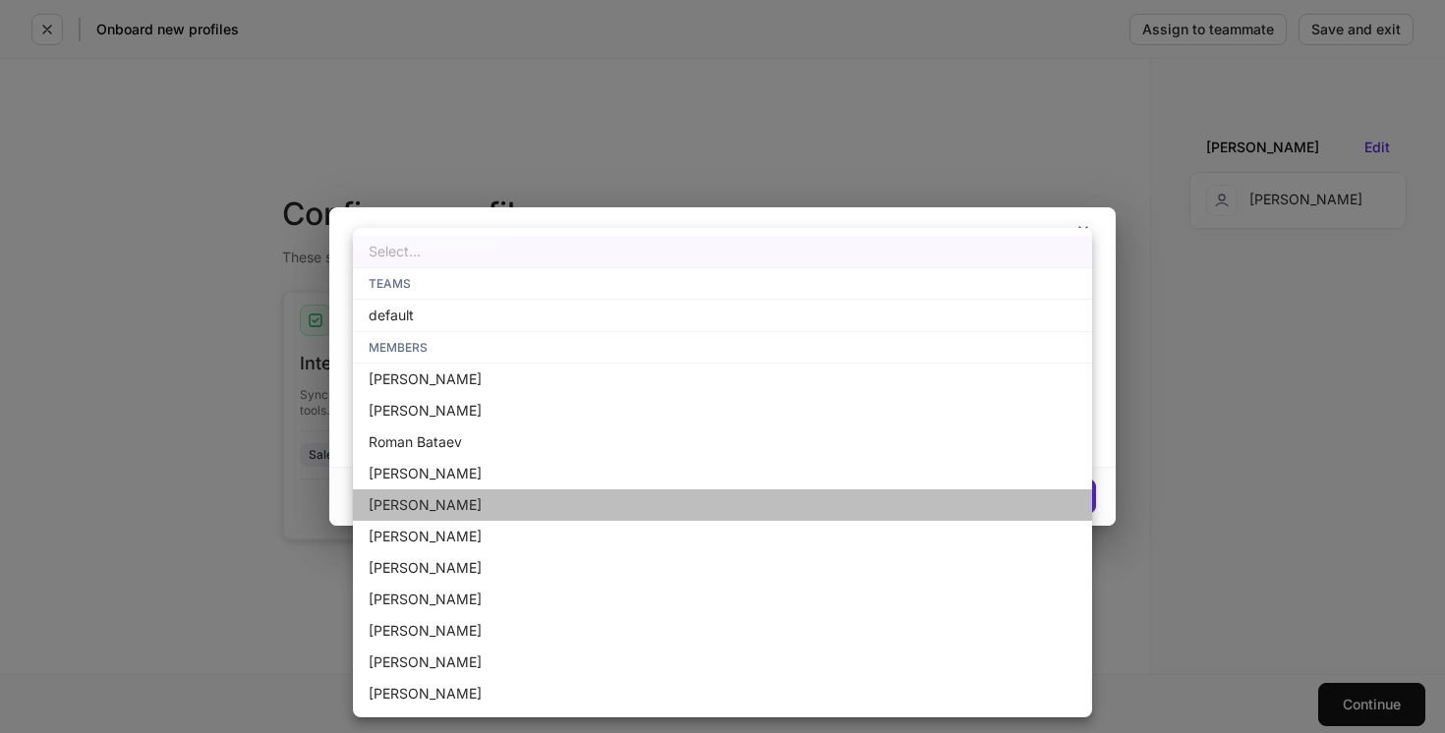
click at [642, 506] on li "[PERSON_NAME]" at bounding box center [722, 505] width 739 height 31
type input "**********"
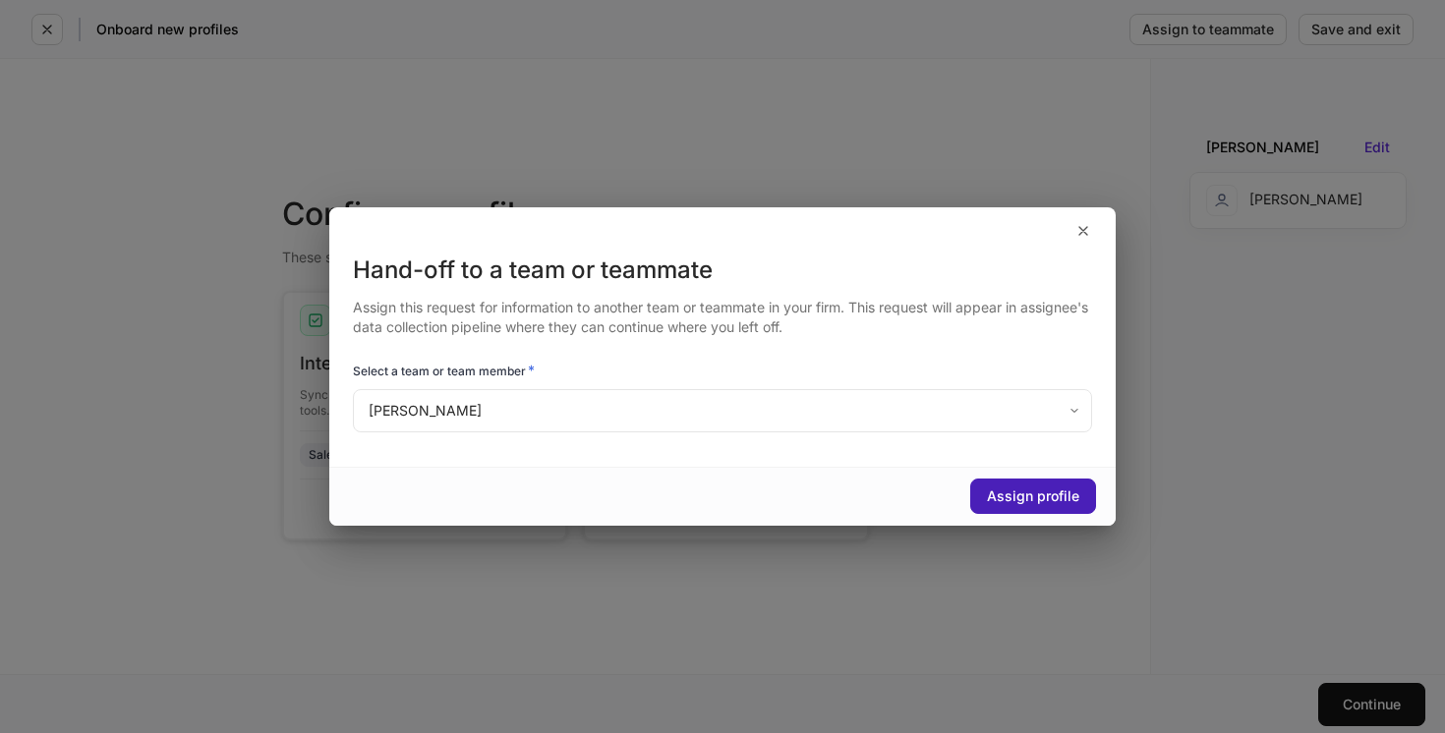
click at [1021, 496] on div "Assign profile" at bounding box center [1033, 497] width 92 height 14
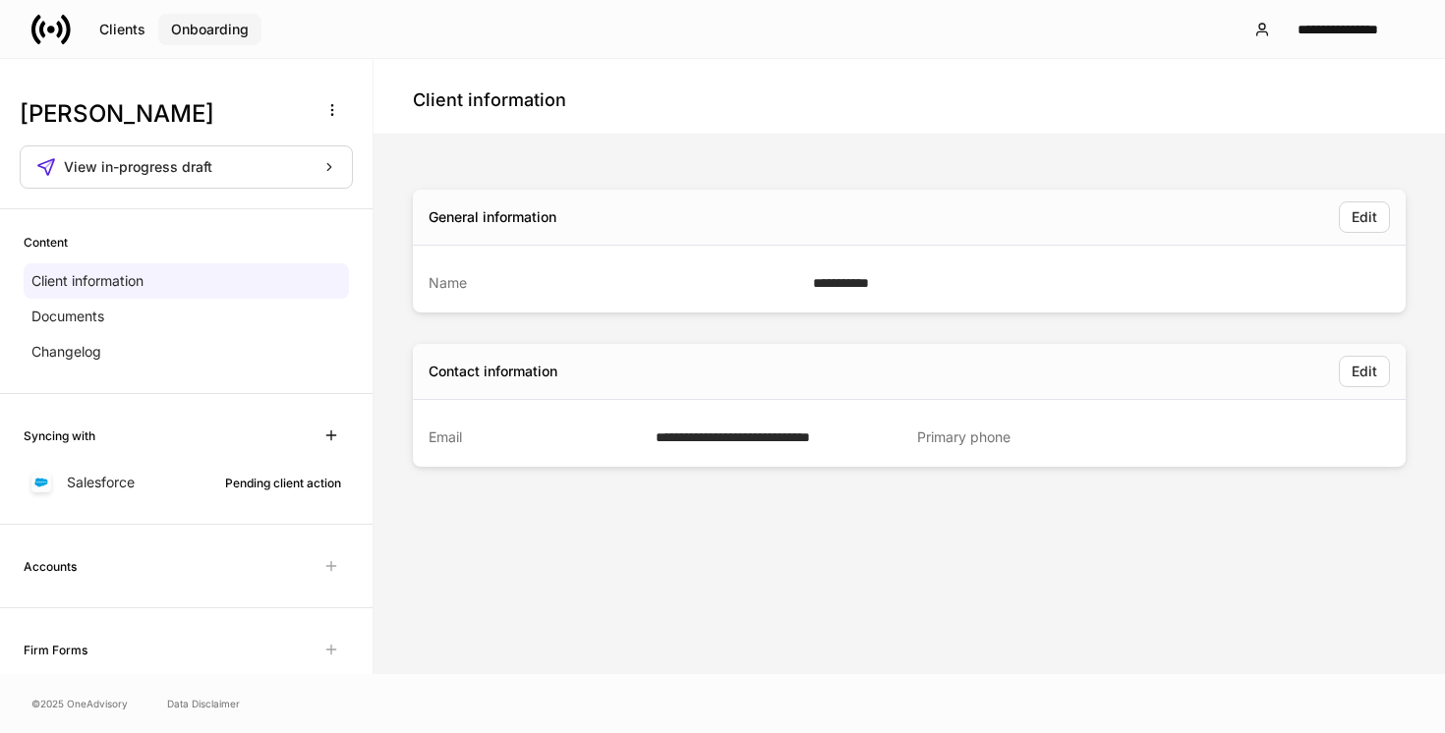
click at [236, 32] on div "Onboarding" at bounding box center [210, 30] width 78 height 14
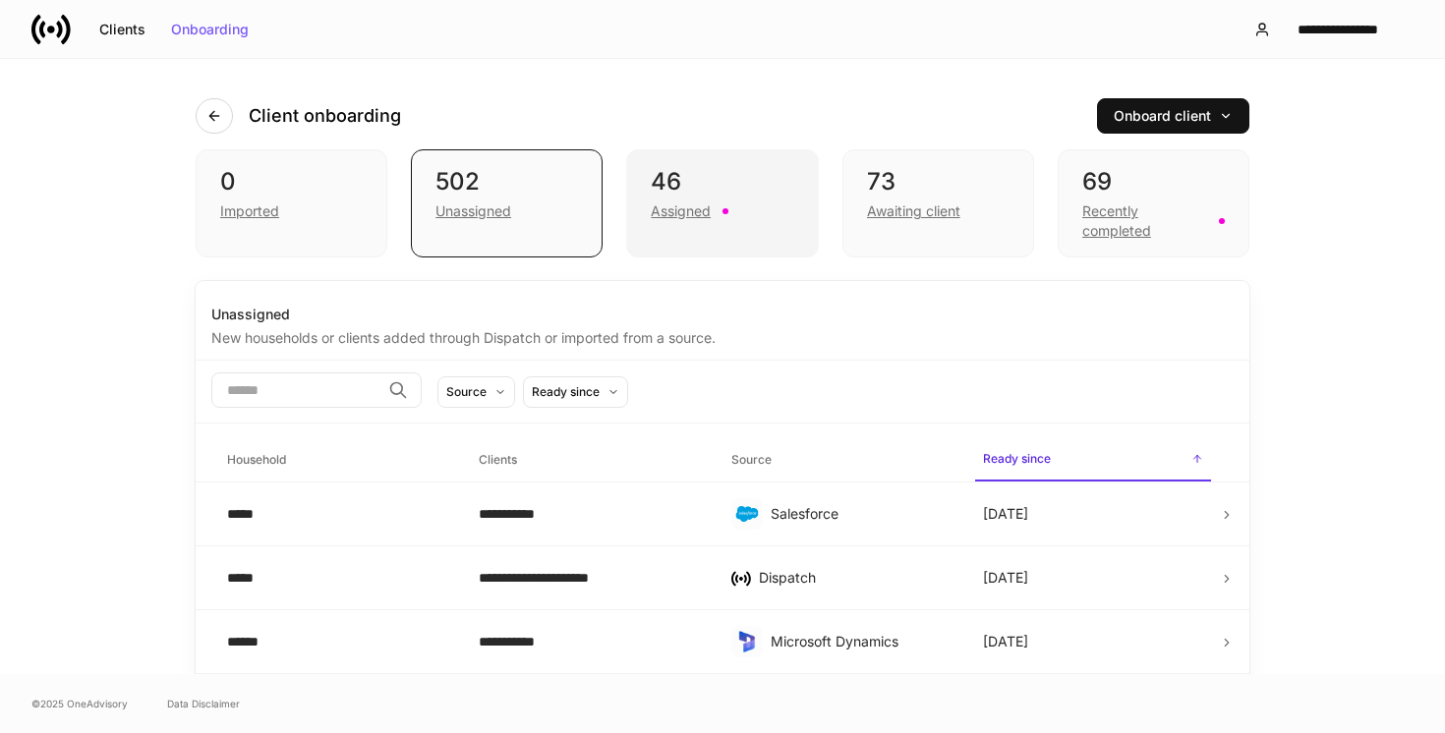
click at [736, 213] on div "Assigned" at bounding box center [722, 210] width 143 height 24
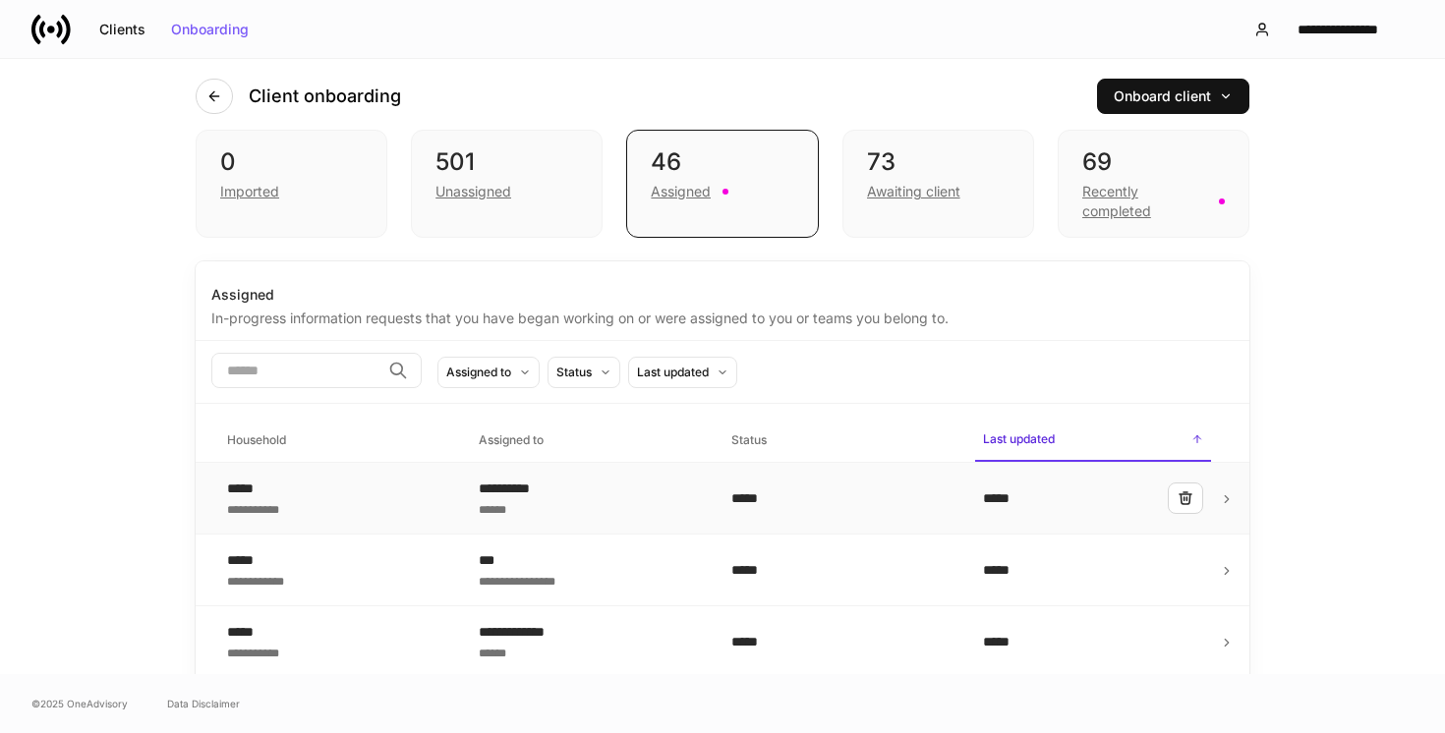
scroll to position [19, 0]
click at [465, 156] on div "501" at bounding box center [507, 162] width 143 height 31
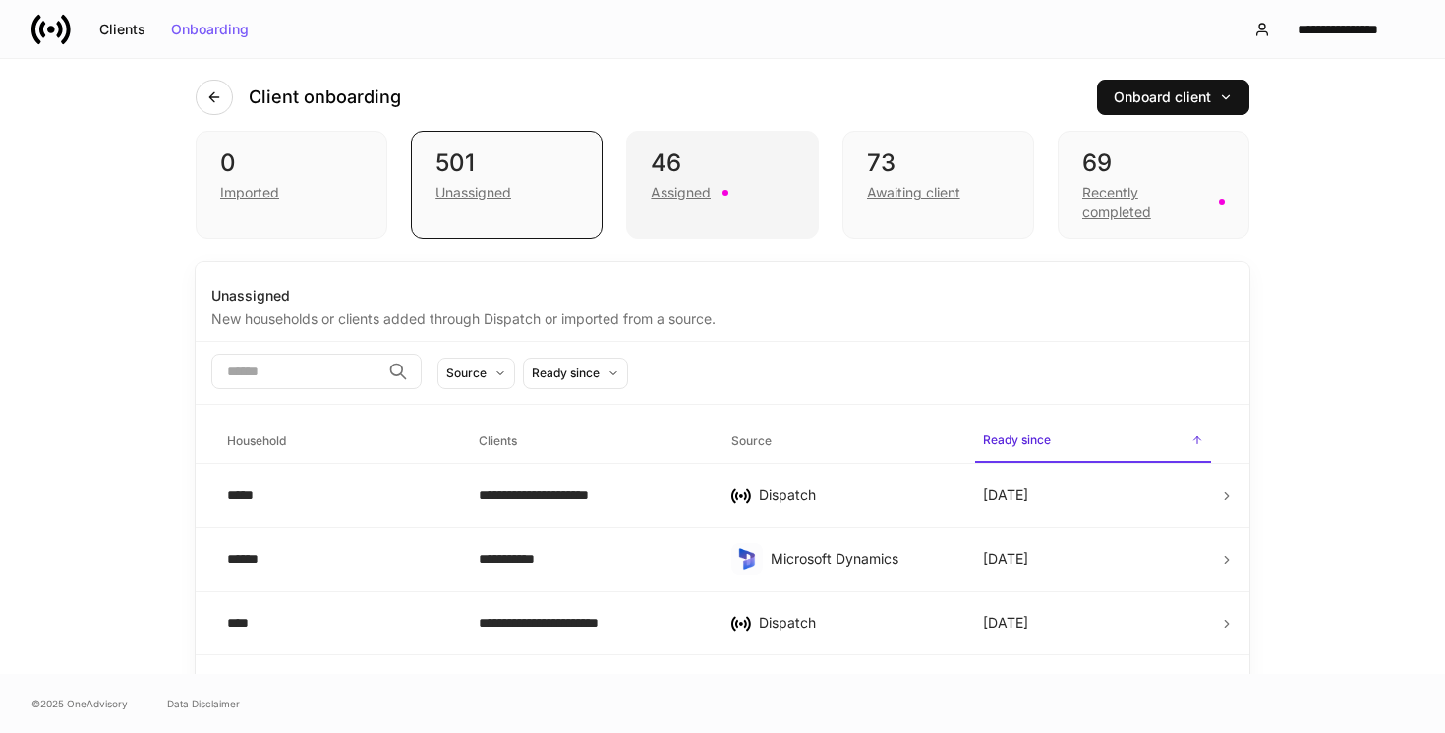
click at [753, 158] on div "46" at bounding box center [722, 162] width 143 height 31
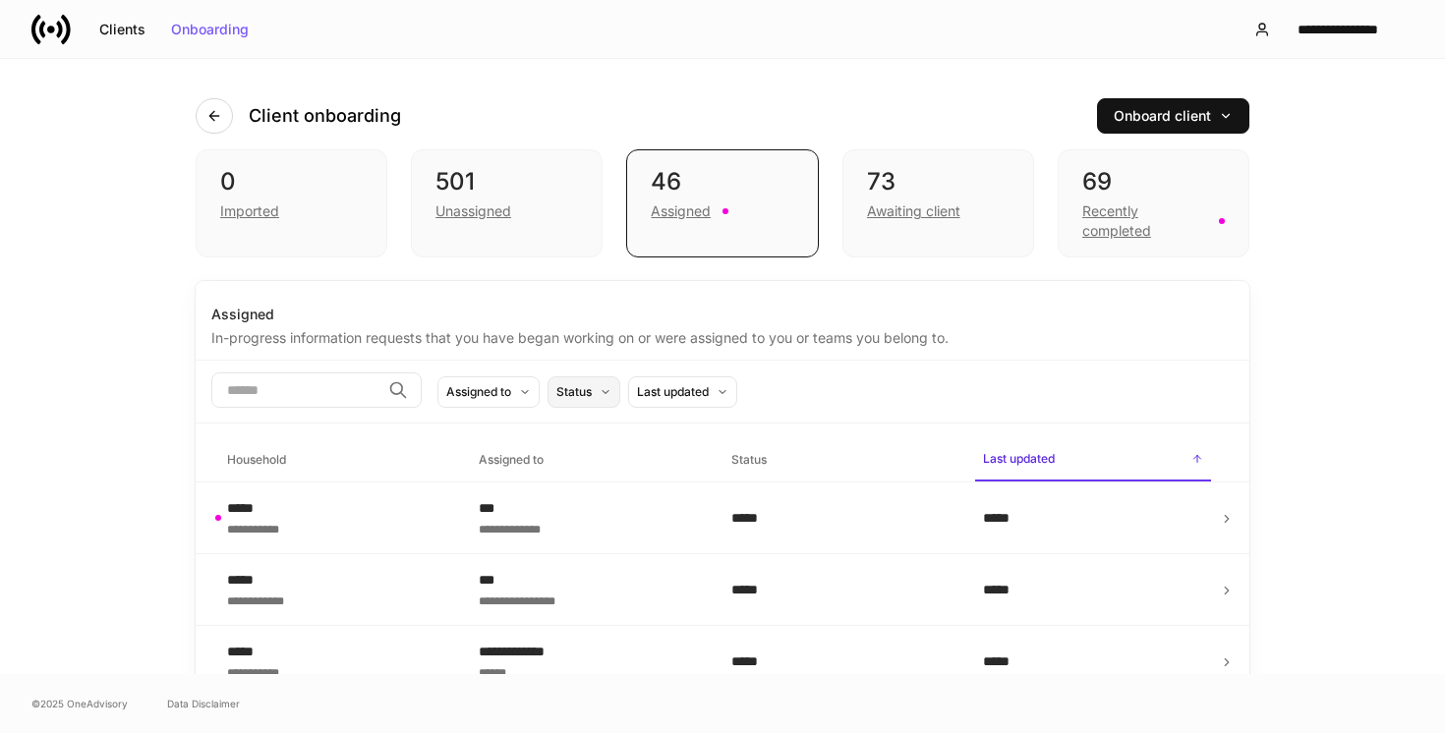
click at [592, 384] on div "Status" at bounding box center [573, 391] width 35 height 19
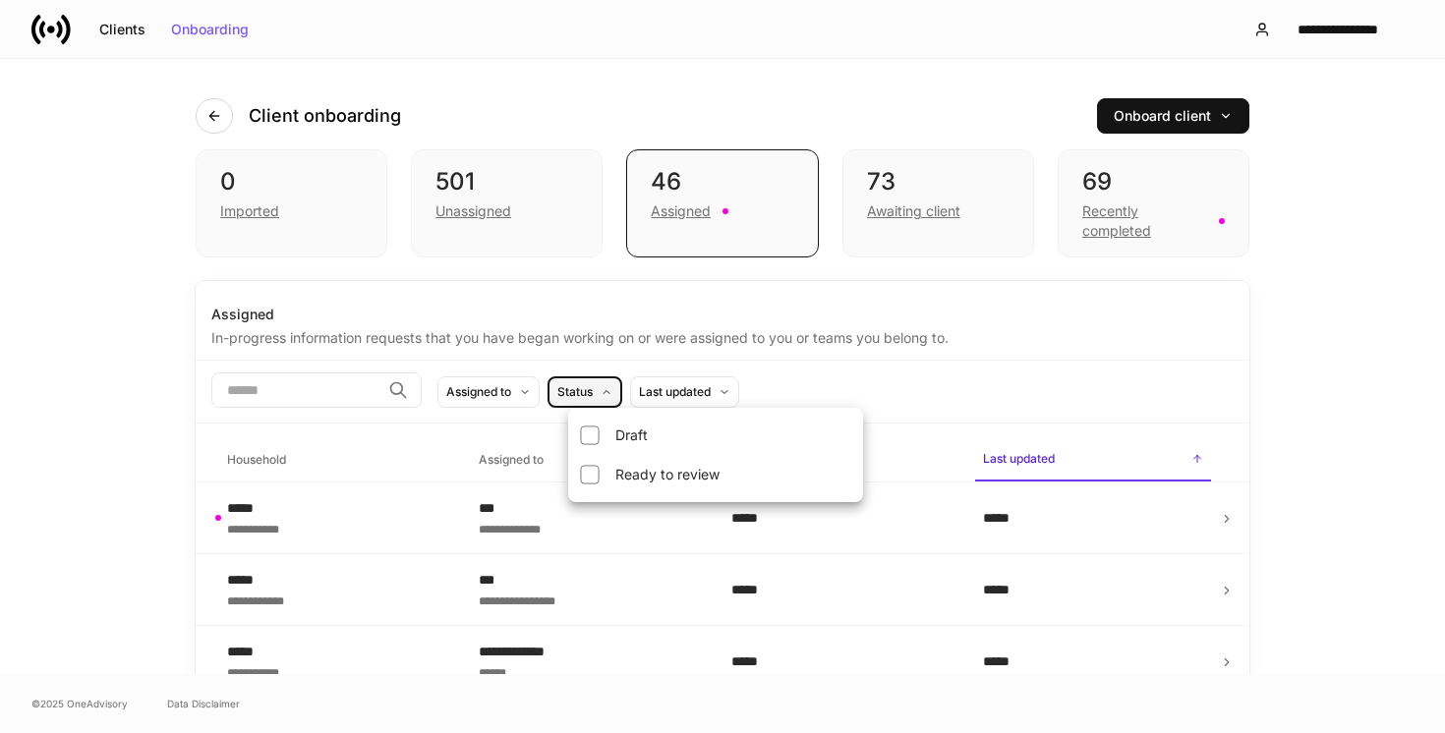
click at [601, 384] on div at bounding box center [722, 366] width 1445 height 733
